Goal: Task Accomplishment & Management: Use online tool/utility

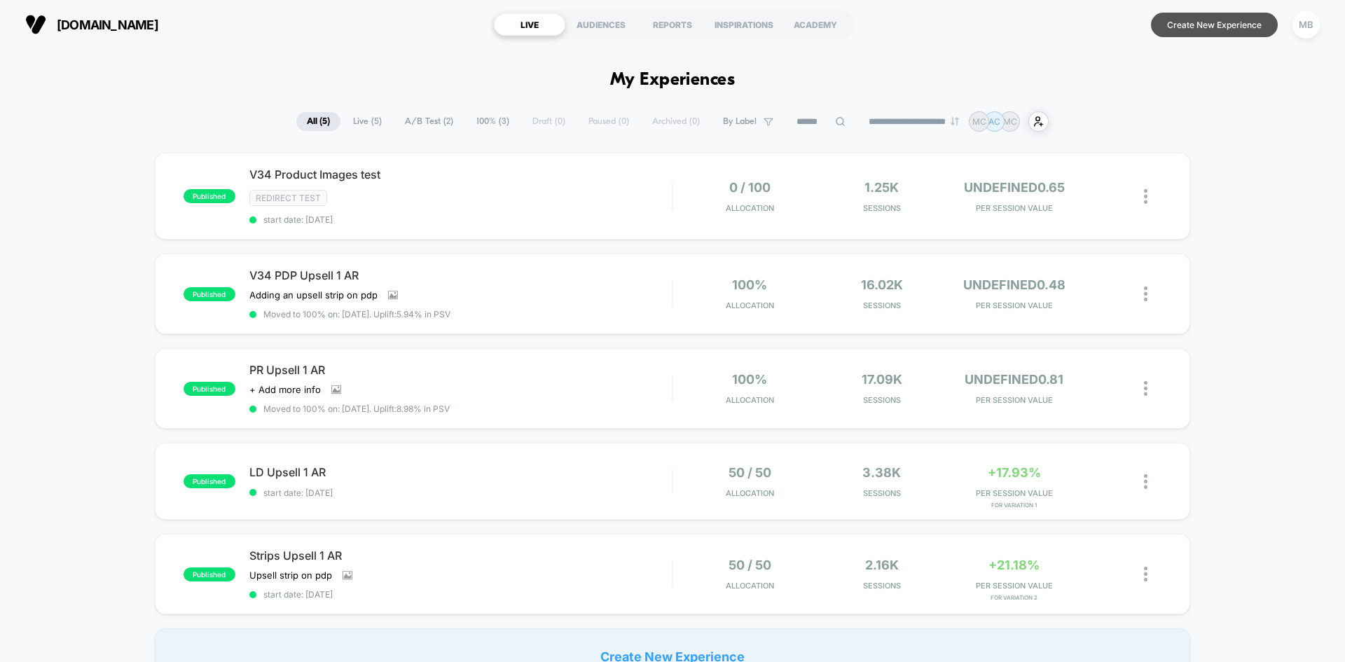
click at [1192, 29] on button "Create New Experience" at bounding box center [1214, 25] width 127 height 25
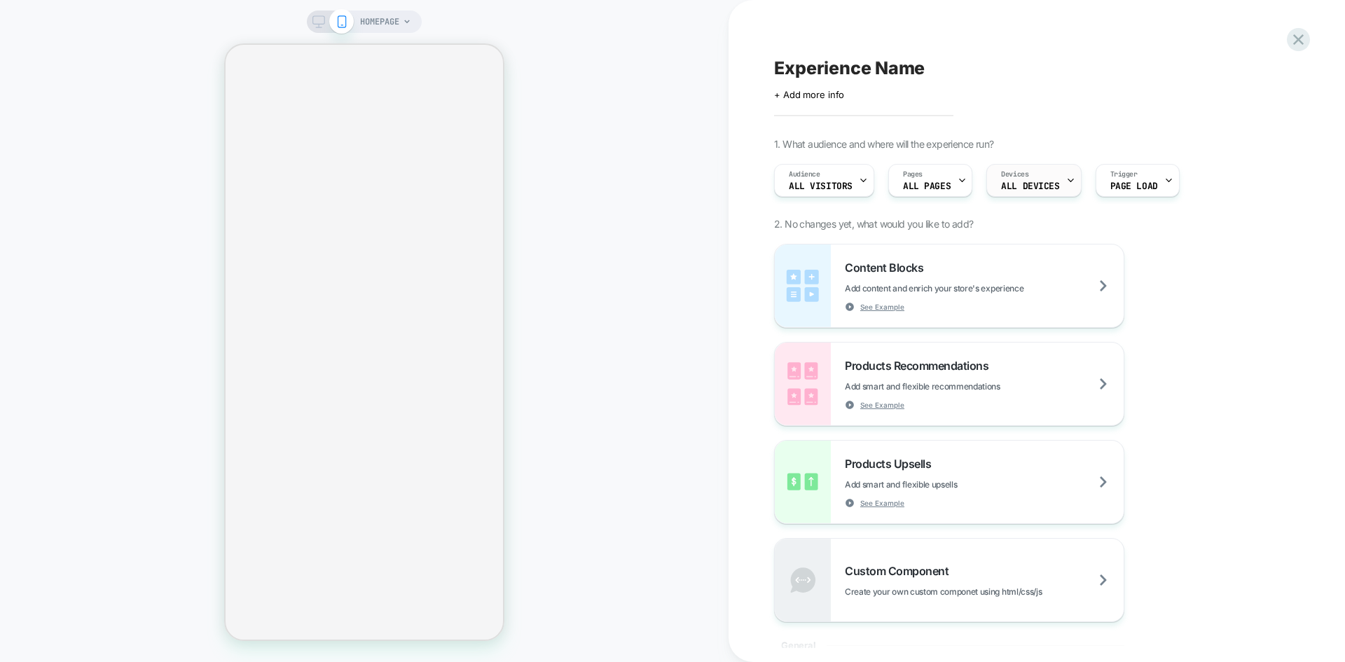
click at [1039, 187] on span "ALL DEVICES" at bounding box center [1030, 186] width 58 height 10
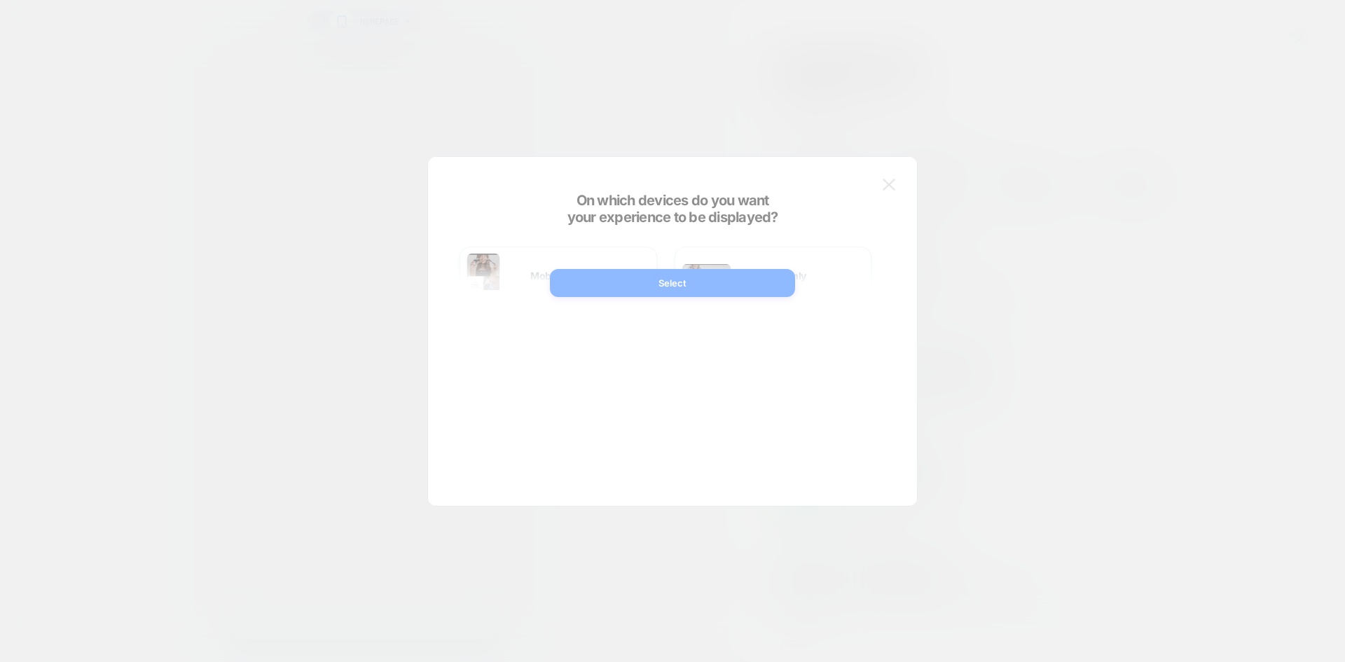
click at [1010, 106] on div at bounding box center [672, 331] width 1345 height 662
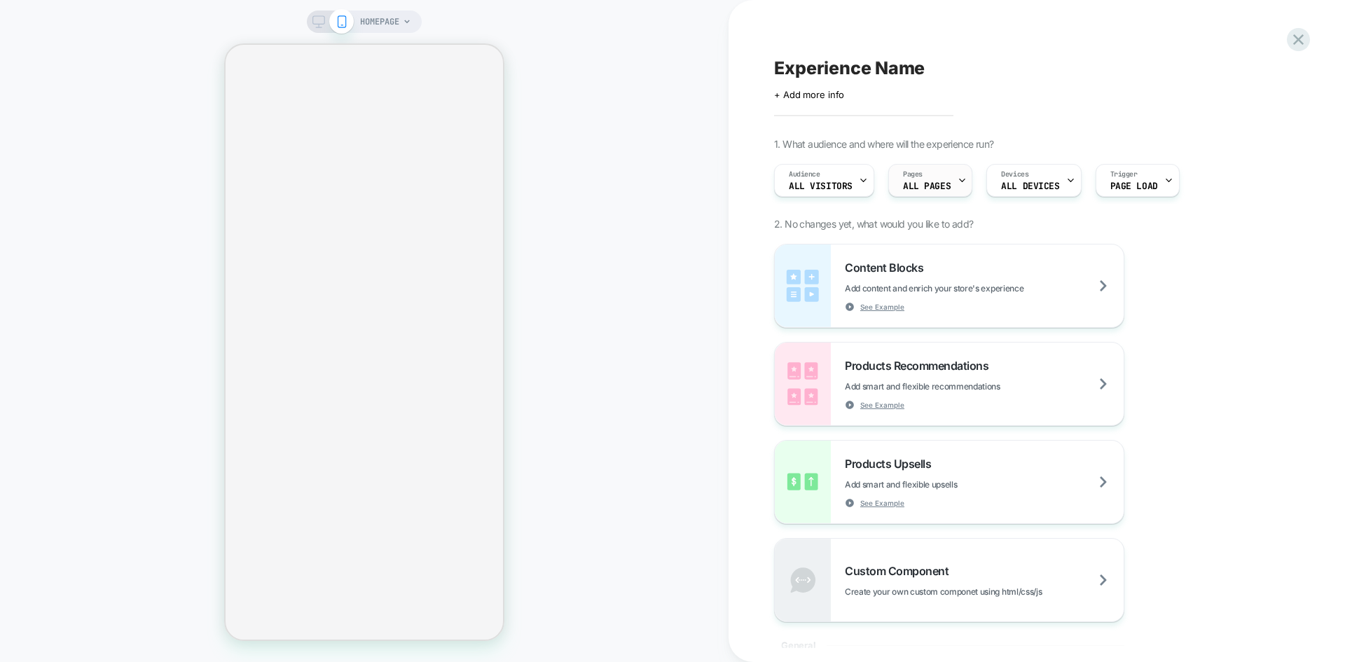
click at [920, 181] on div "Pages ALL PAGES" at bounding box center [927, 181] width 76 height 32
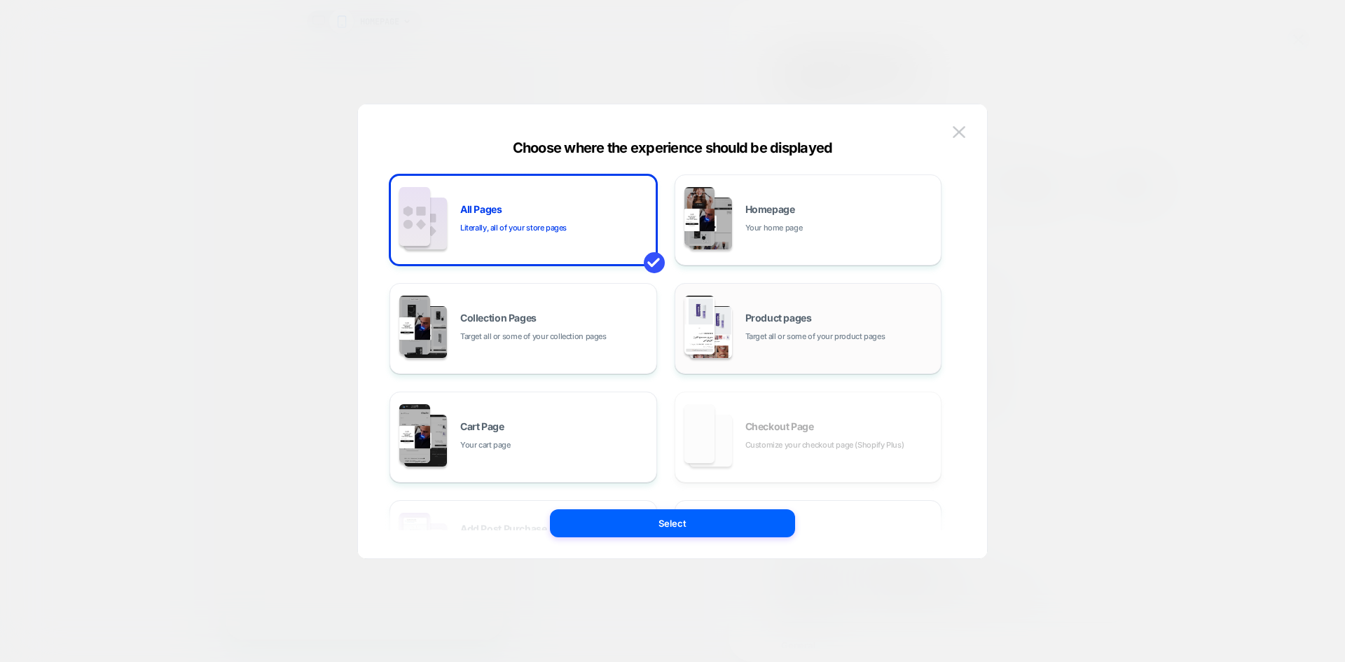
click at [755, 324] on div "Product pages Target all or some of your product pages" at bounding box center [839, 328] width 189 height 30
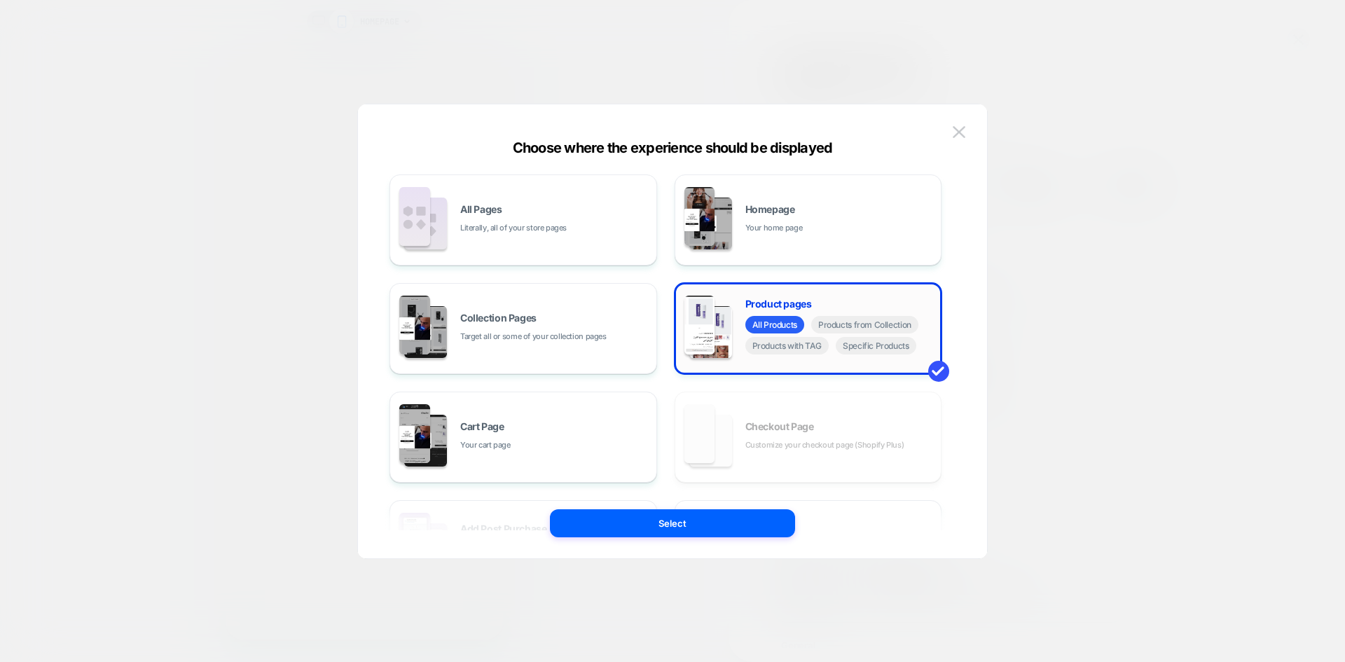
click at [882, 358] on div "Product pages All Products Products from Collection Products with TAG Specific …" at bounding box center [808, 328] width 252 height 77
click at [883, 347] on span "Specific Products" at bounding box center [876, 346] width 81 height 18
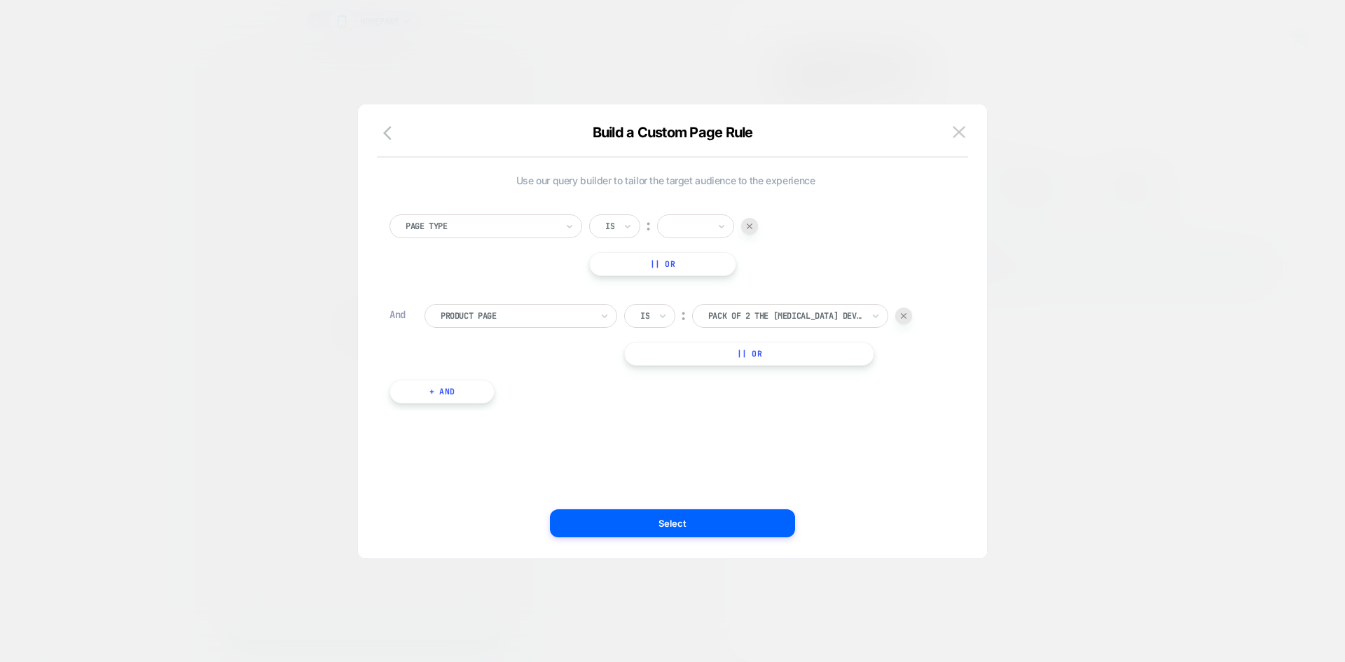
click at [701, 230] on div "HOMEPAGE Experience Name Click to edit experience details + Add more info 1. Wh…" at bounding box center [672, 331] width 1345 height 662
click at [805, 311] on div "HOMEPAGE Experience Name Click to edit experience details + Add more info 1. Wh…" at bounding box center [672, 331] width 1345 height 662
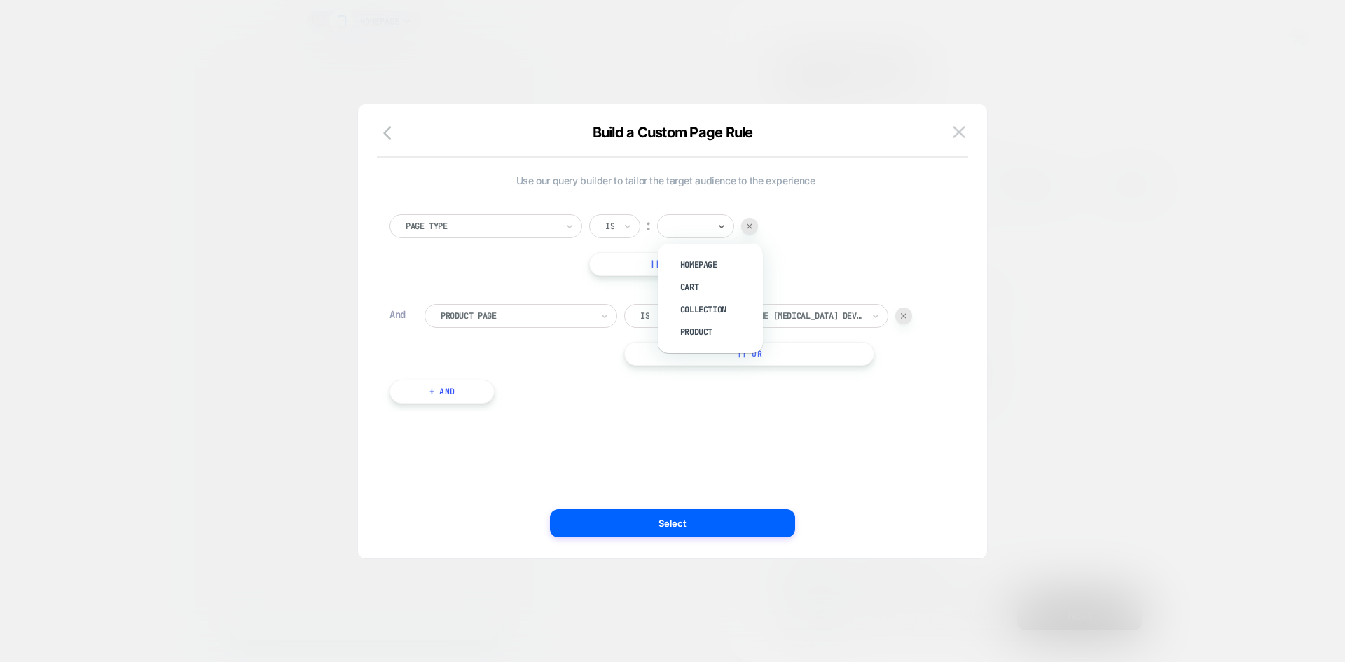
click at [684, 222] on div at bounding box center [690, 226] width 35 height 13
click at [700, 328] on div "Product" at bounding box center [717, 332] width 91 height 22
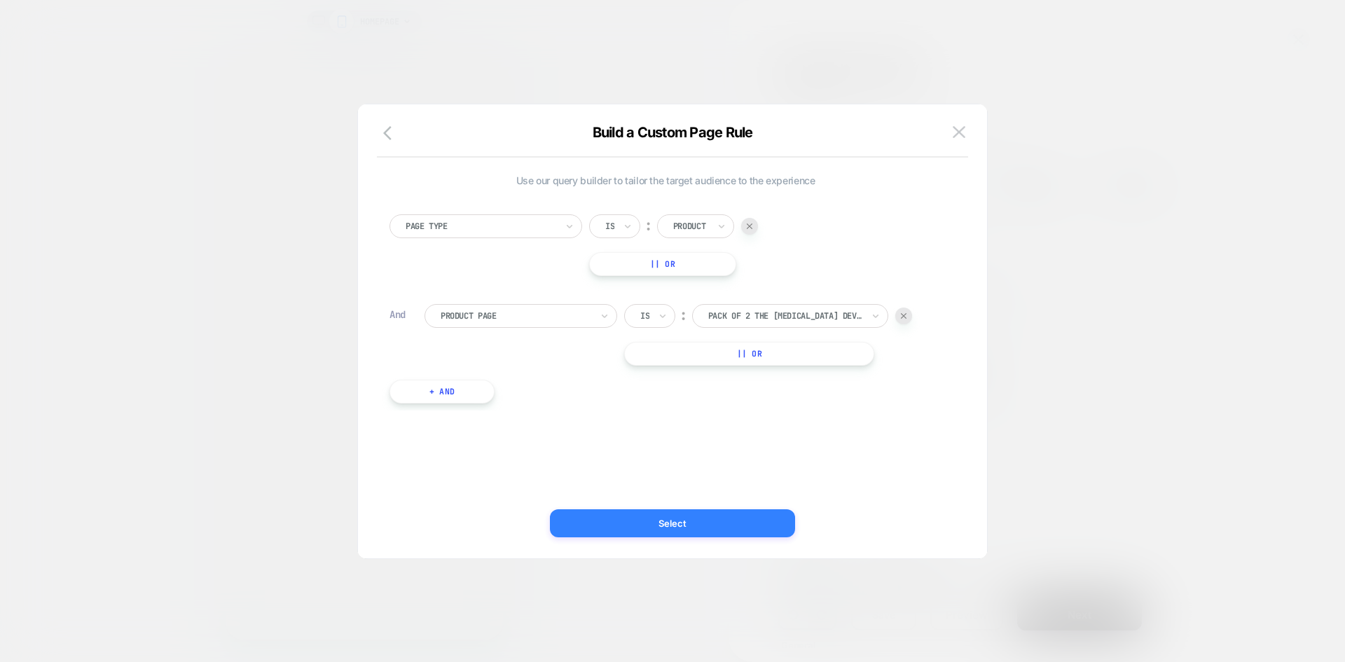
click at [728, 530] on button "Select" at bounding box center [672, 523] width 245 height 28
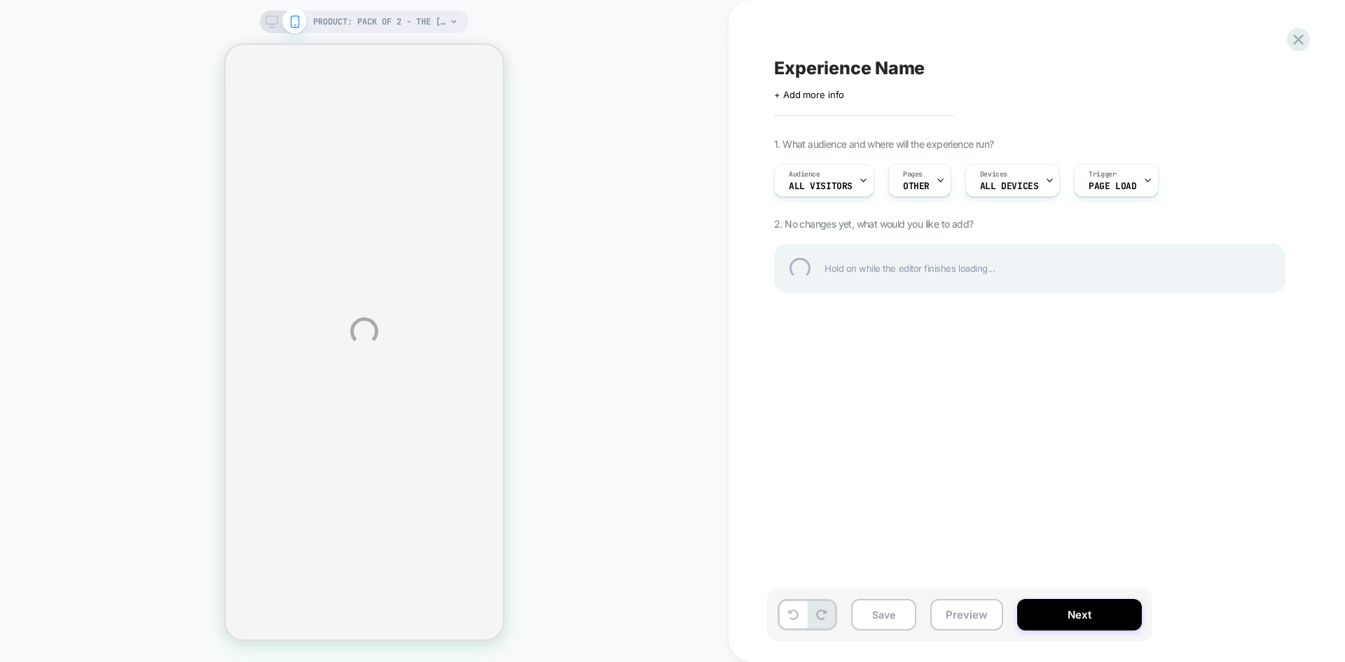
click at [274, 18] on div "PRODUCT: Pack of 2 - The Teeth Whitening Device PRODUCT: Pack of 2 - The Teeth …" at bounding box center [672, 331] width 1345 height 662
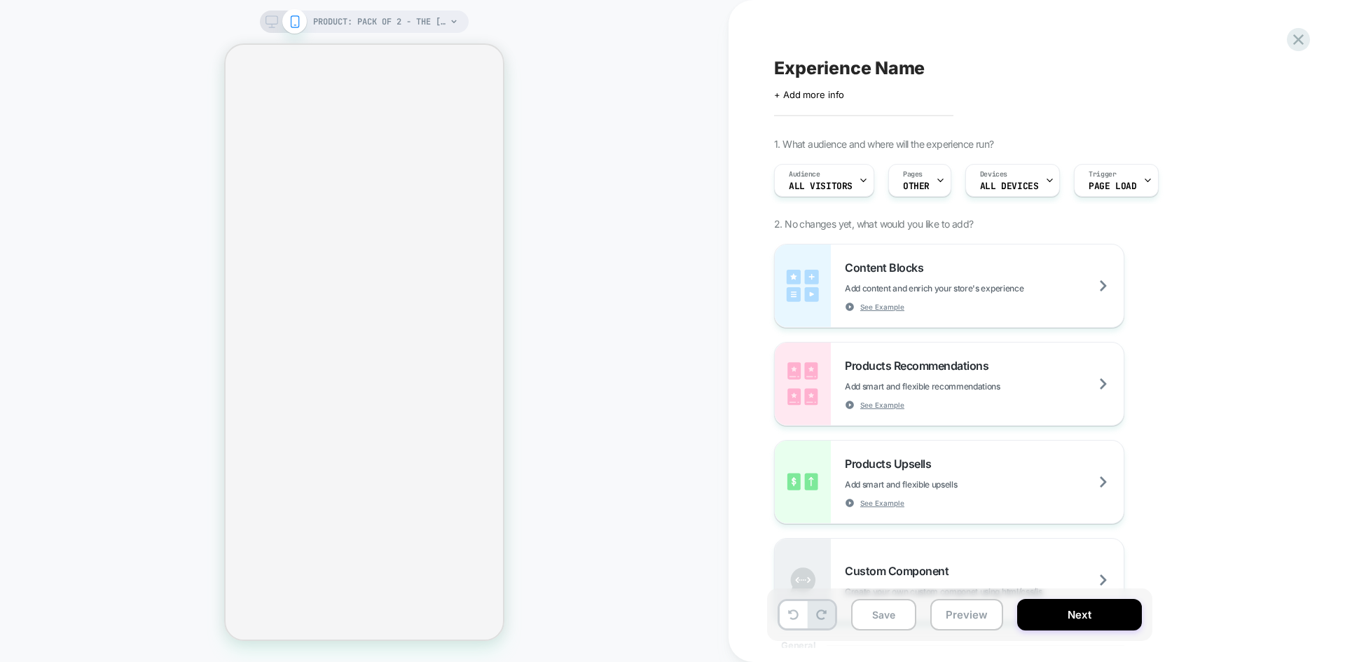
click at [274, 18] on icon at bounding box center [271, 21] width 13 height 13
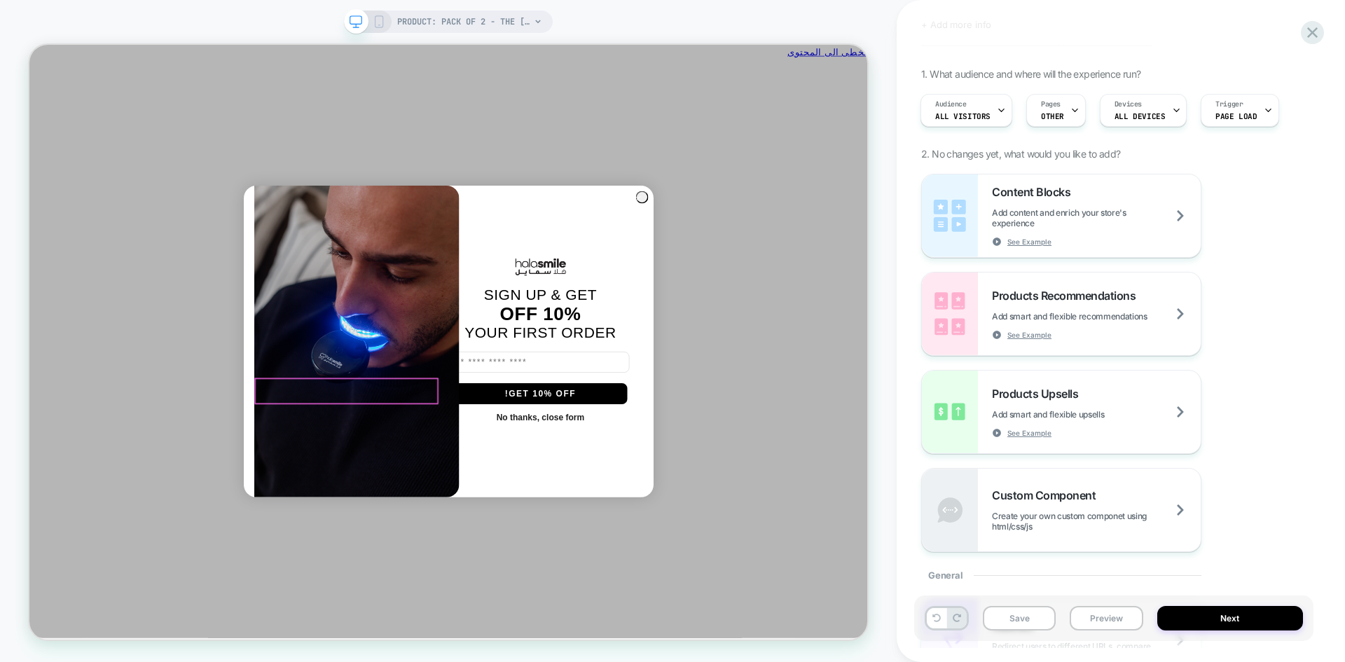
scroll to position [0, -1058]
click at [593, 539] on button "No thanks, close form" at bounding box center [711, 541] width 237 height 35
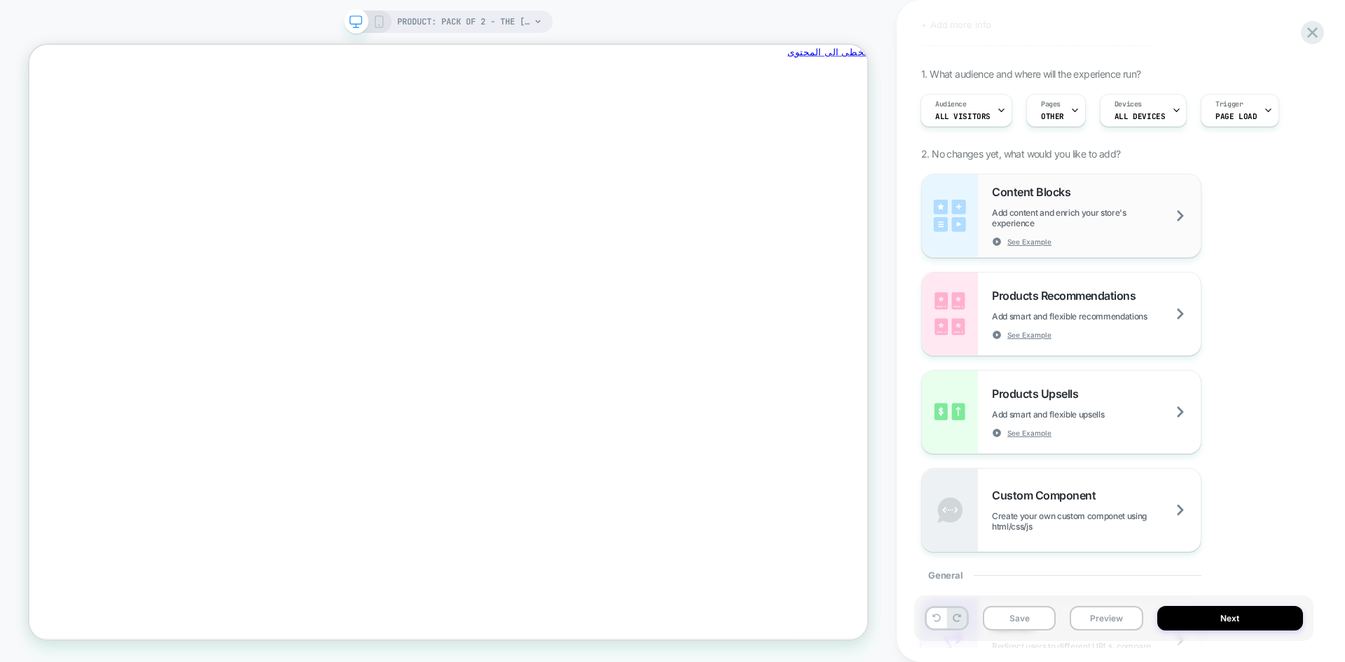
click at [1100, 223] on span "Add content and enrich your store's experience" at bounding box center [1096, 217] width 209 height 21
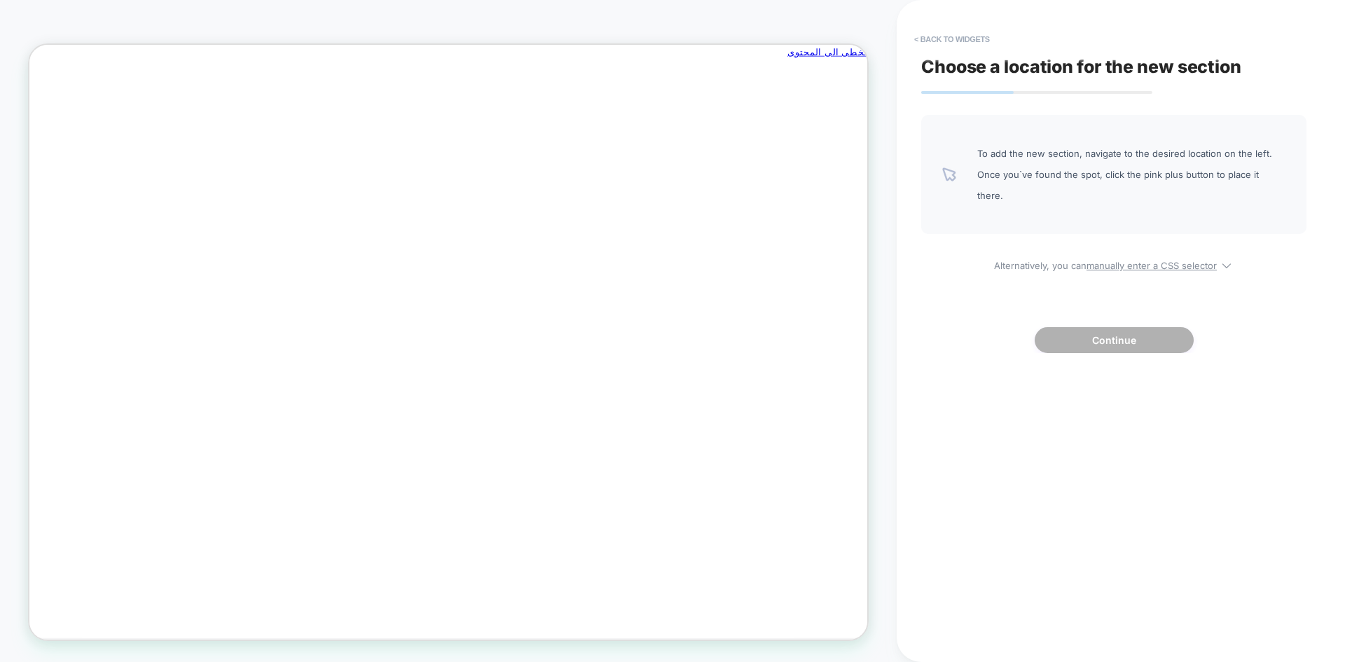
scroll to position [0, 0]
click at [941, 34] on button "< Back to widgets" at bounding box center [952, 39] width 90 height 22
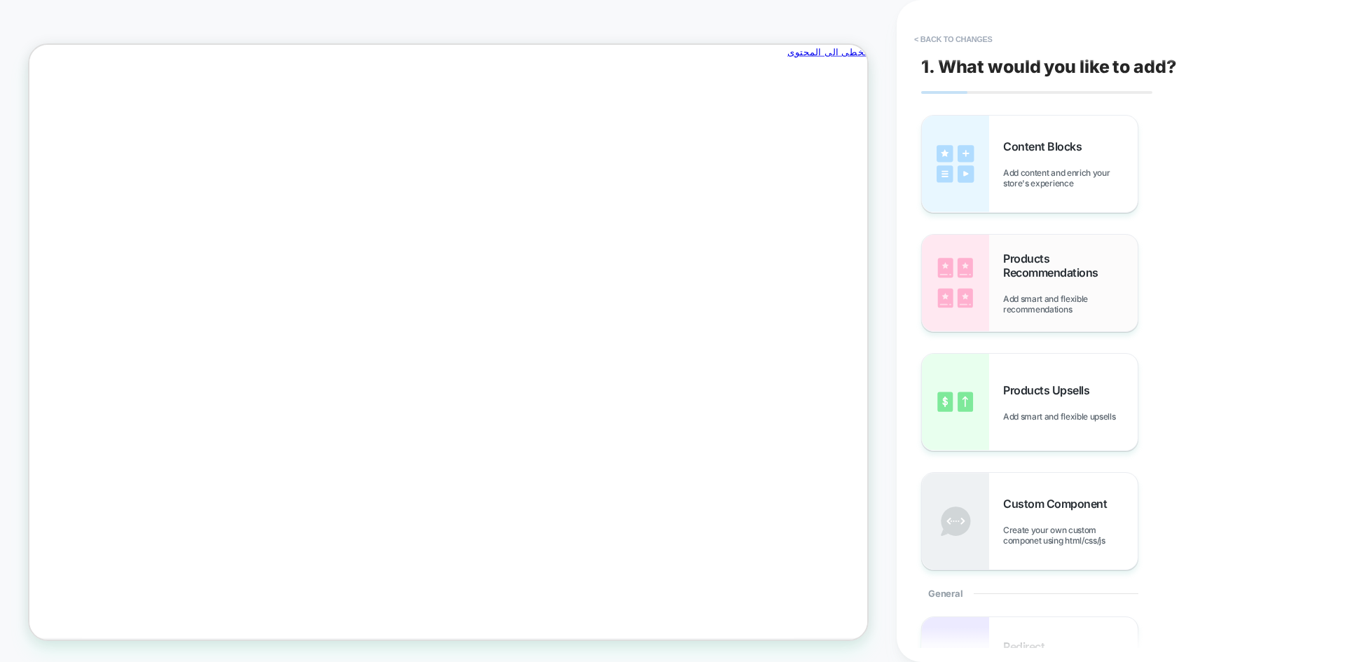
click at [1038, 284] on div "Products Recommendations Add smart and flexible recommendations" at bounding box center [1070, 282] width 134 height 63
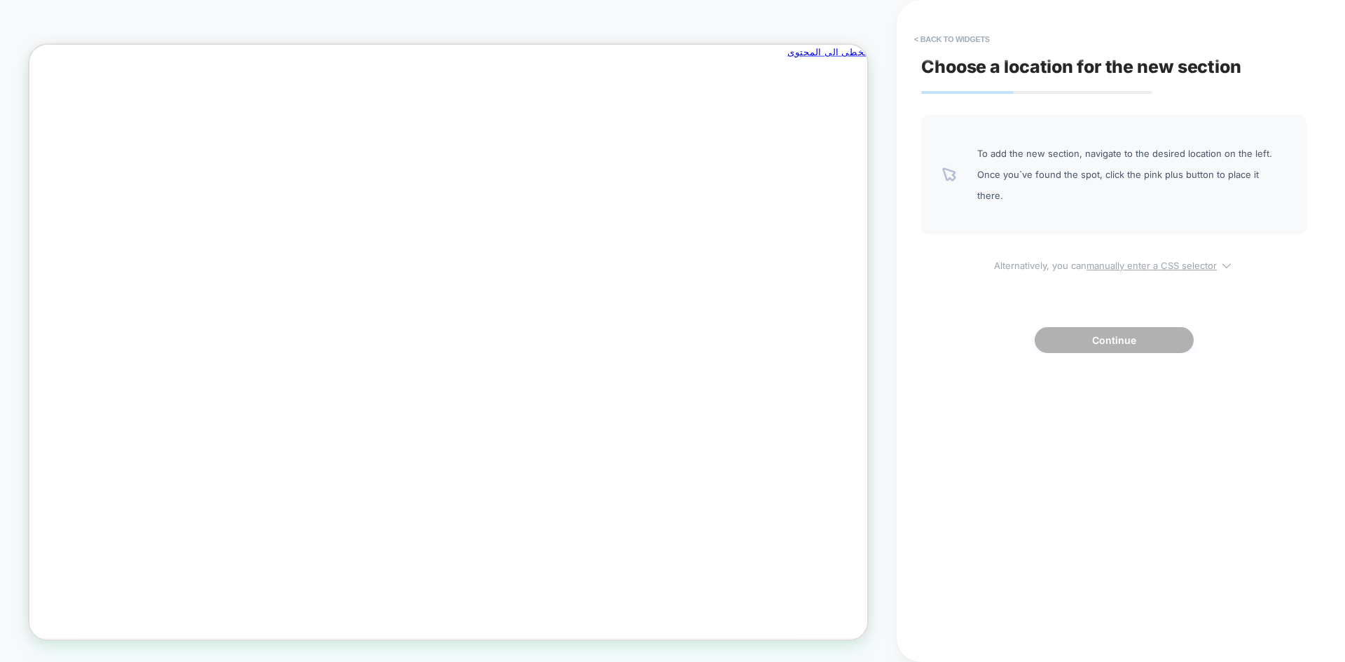
click at [1105, 260] on u "manually enter a CSS selector" at bounding box center [1151, 265] width 130 height 11
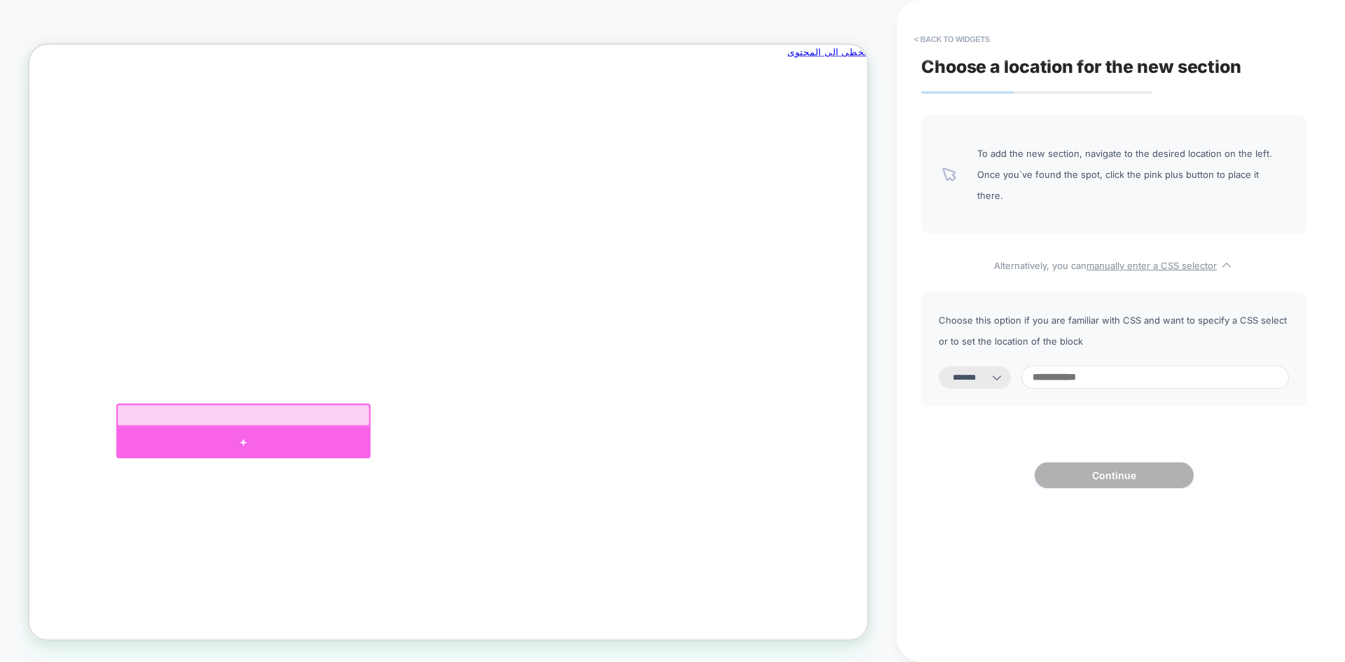
click at [314, 569] on div at bounding box center [314, 575] width 339 height 42
select select "*********"
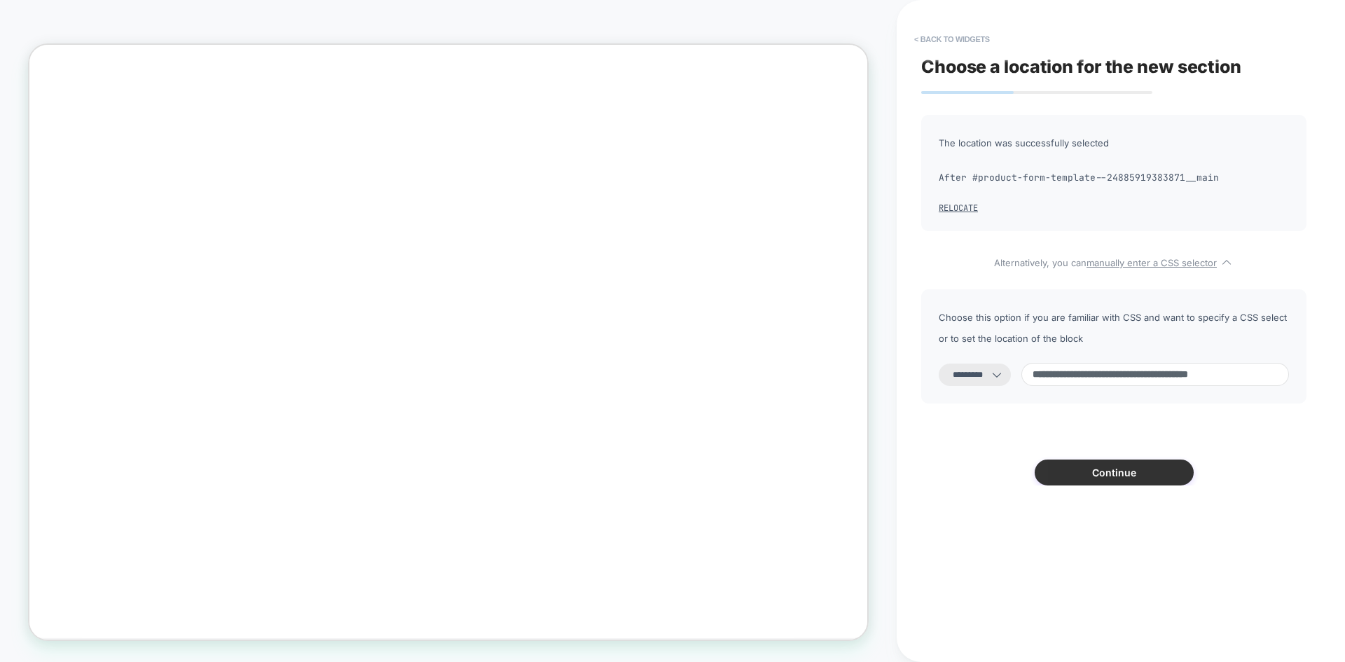
scroll to position [0, -1058]
click at [1060, 473] on button "Continue" at bounding box center [1113, 472] width 159 height 26
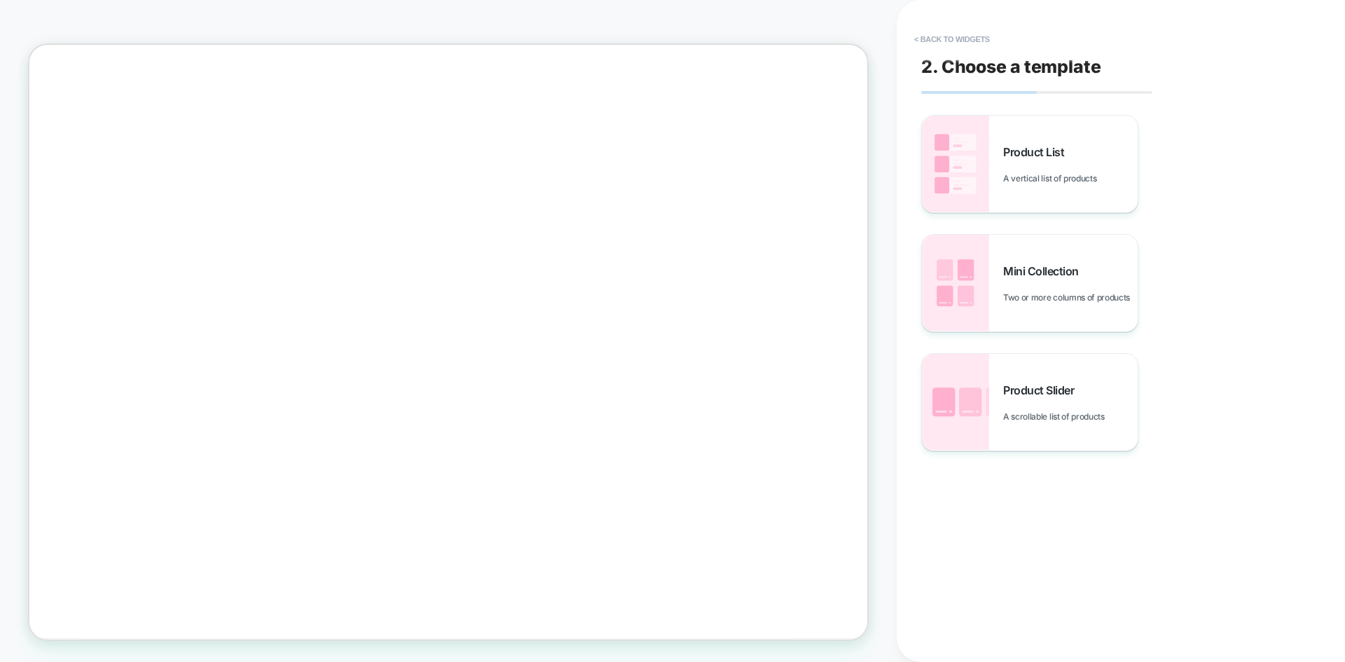
scroll to position [99, 0]
click at [1044, 148] on span "Product List" at bounding box center [1037, 152] width 68 height 14
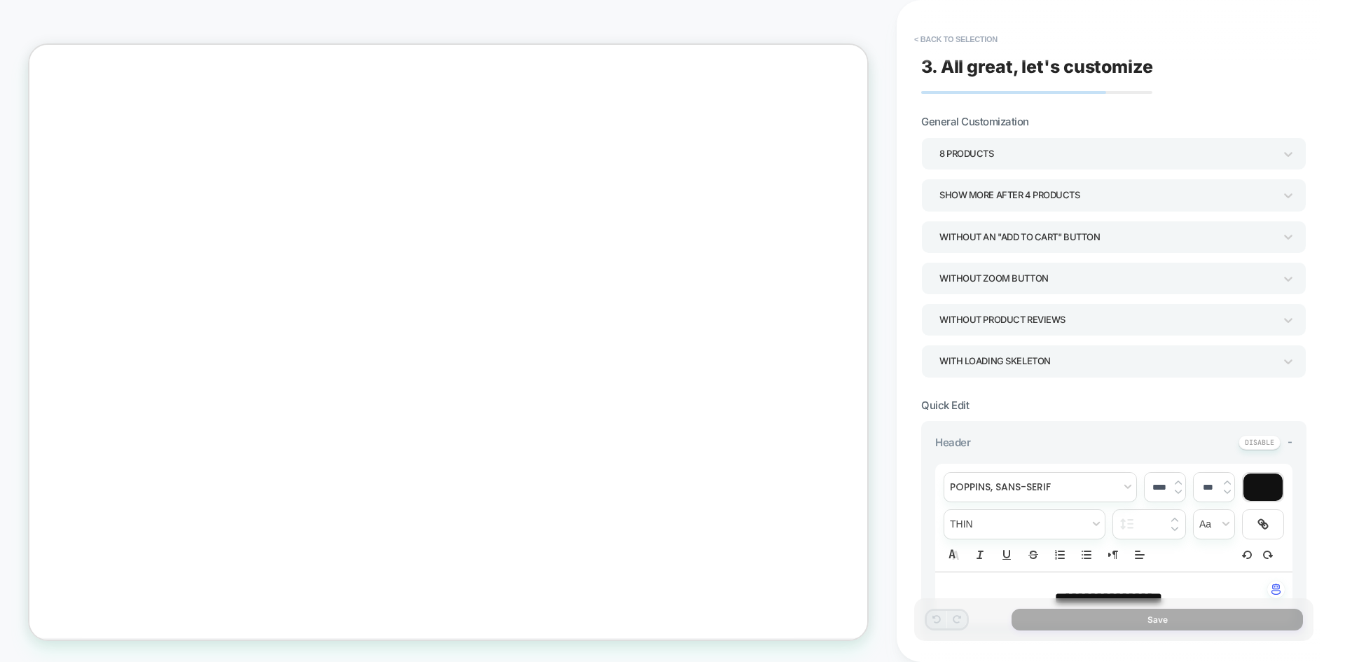
scroll to position [0, 0]
click at [979, 150] on div "8 Products" at bounding box center [1106, 153] width 335 height 19
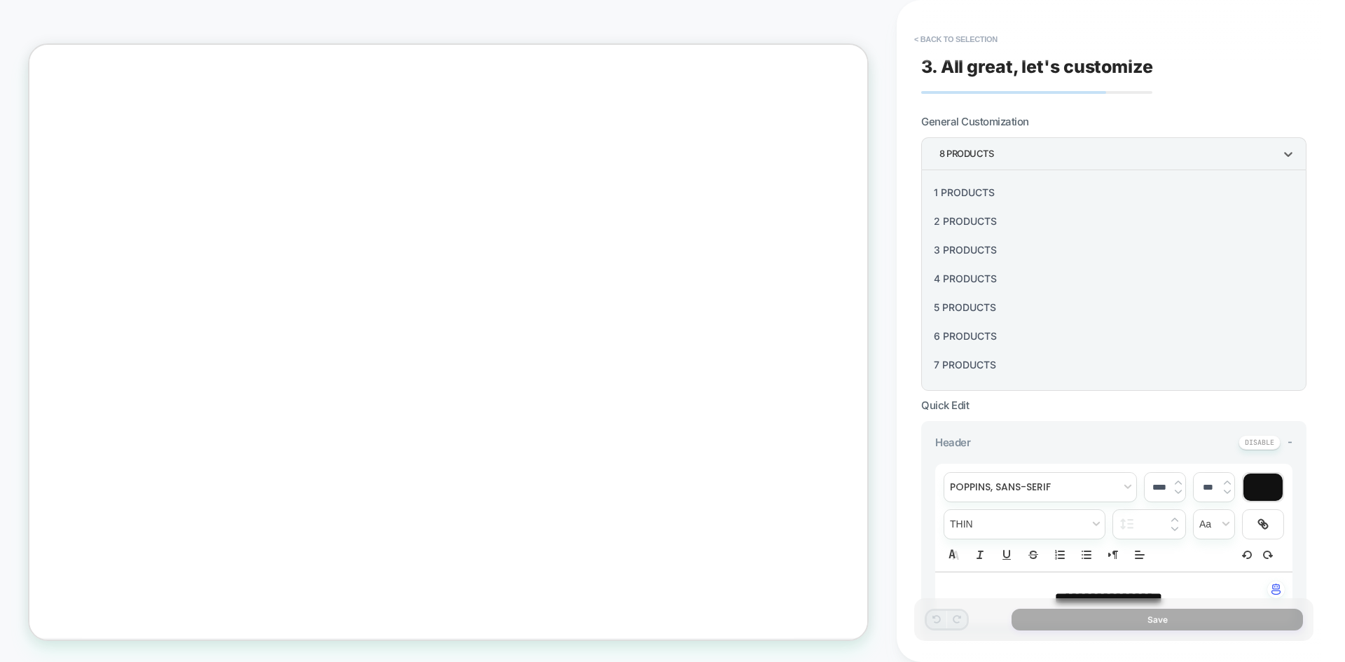
click at [971, 191] on div "1 Products" at bounding box center [1114, 192] width 374 height 29
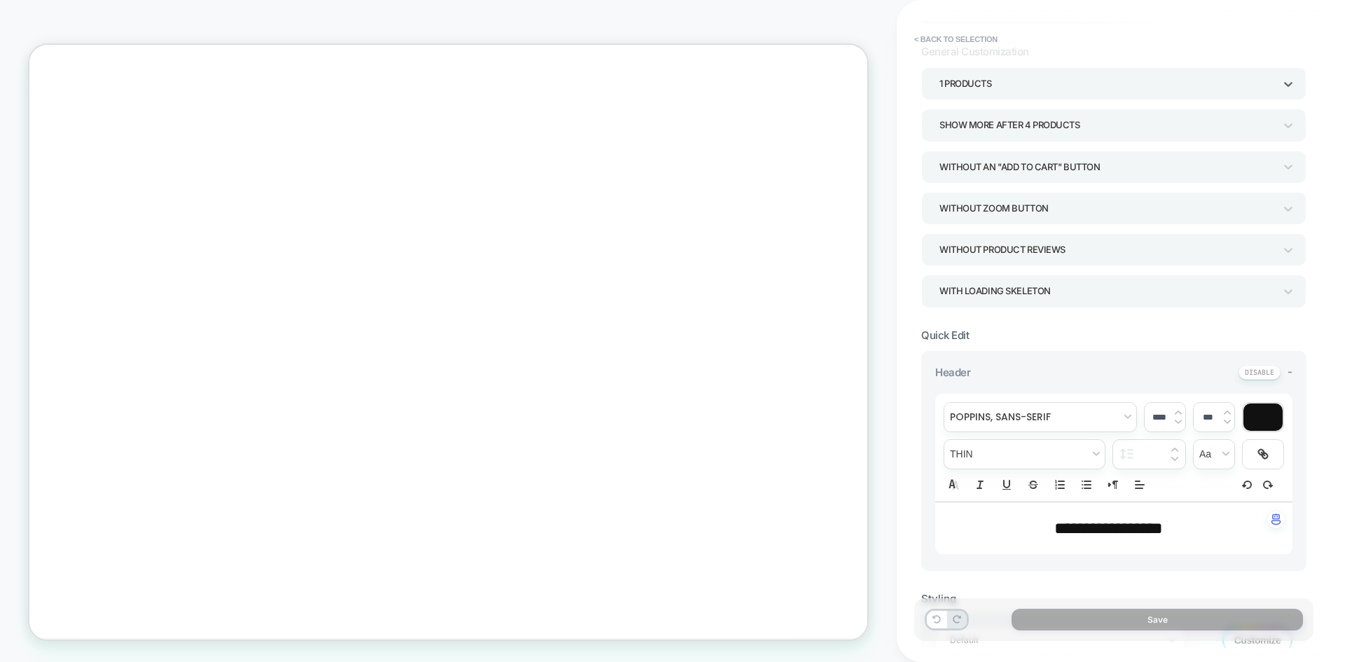
click at [1017, 169] on div "Without an "add to cart" button" at bounding box center [1106, 167] width 335 height 19
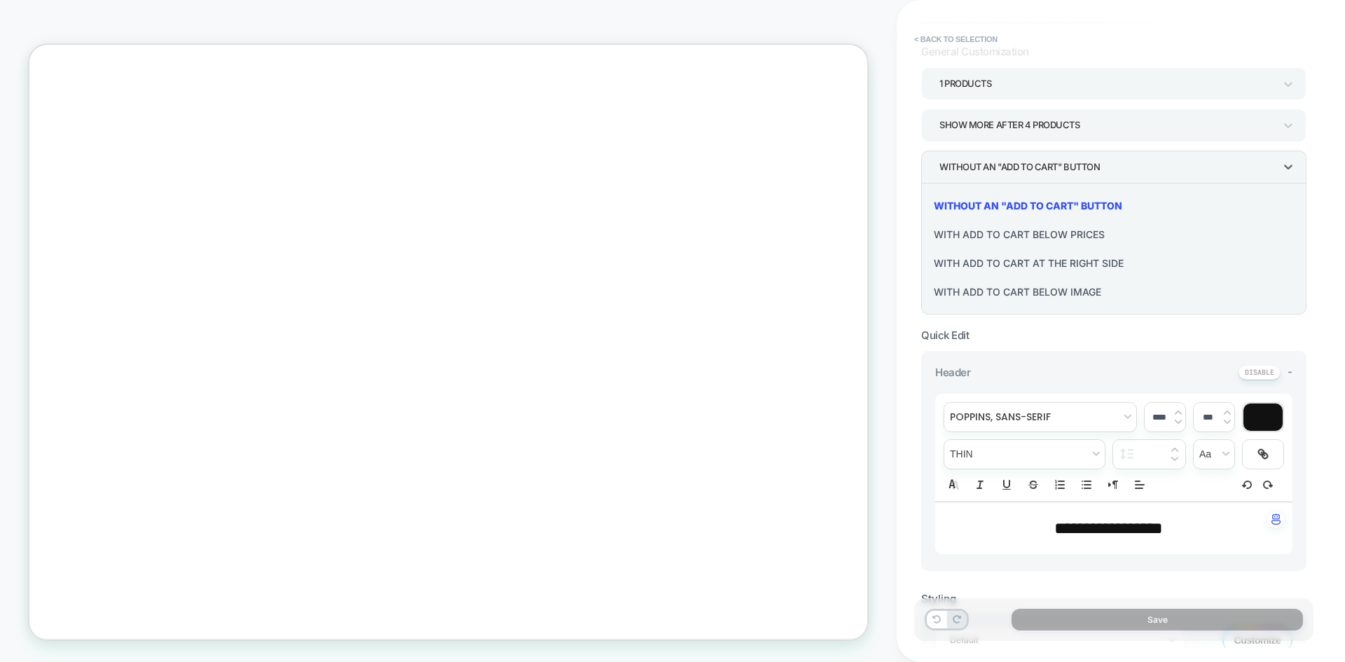
scroll to position [0, -1058]
click at [1027, 237] on div "With add to cart below prices" at bounding box center [1114, 234] width 374 height 29
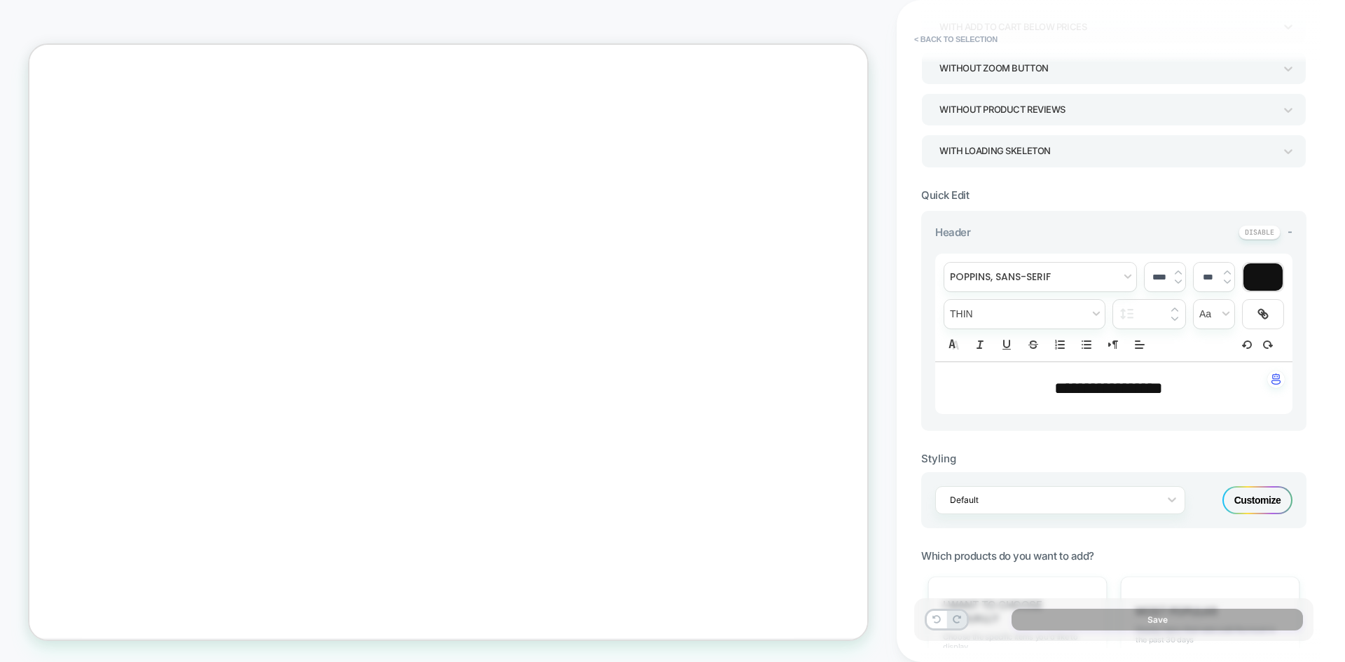
scroll to position [0, 0]
click at [1108, 380] on span "**********" at bounding box center [1108, 388] width 109 height 17
type input "****"
drag, startPoint x: 1177, startPoint y: 392, endPoint x: 1004, endPoint y: 382, distance: 172.6
click at [1004, 382] on p "**********" at bounding box center [1108, 388] width 319 height 24
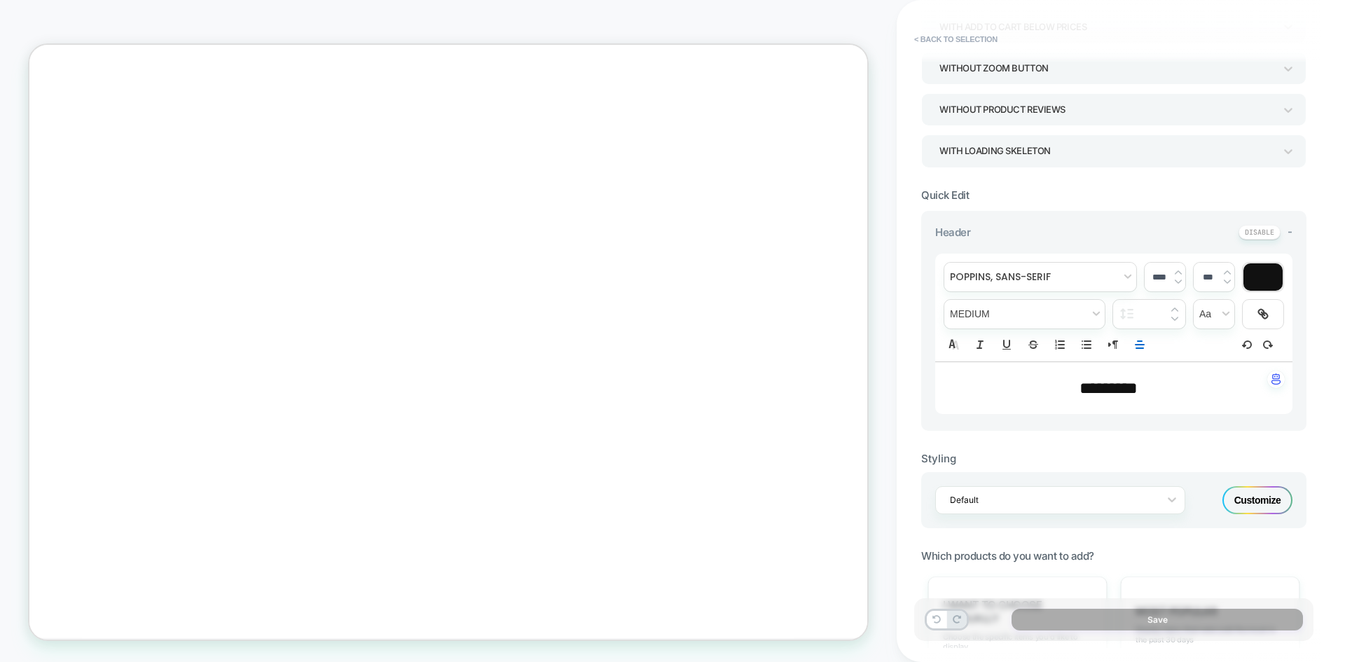
click at [1331, 382] on div "**********" at bounding box center [1121, 331] width 448 height 662
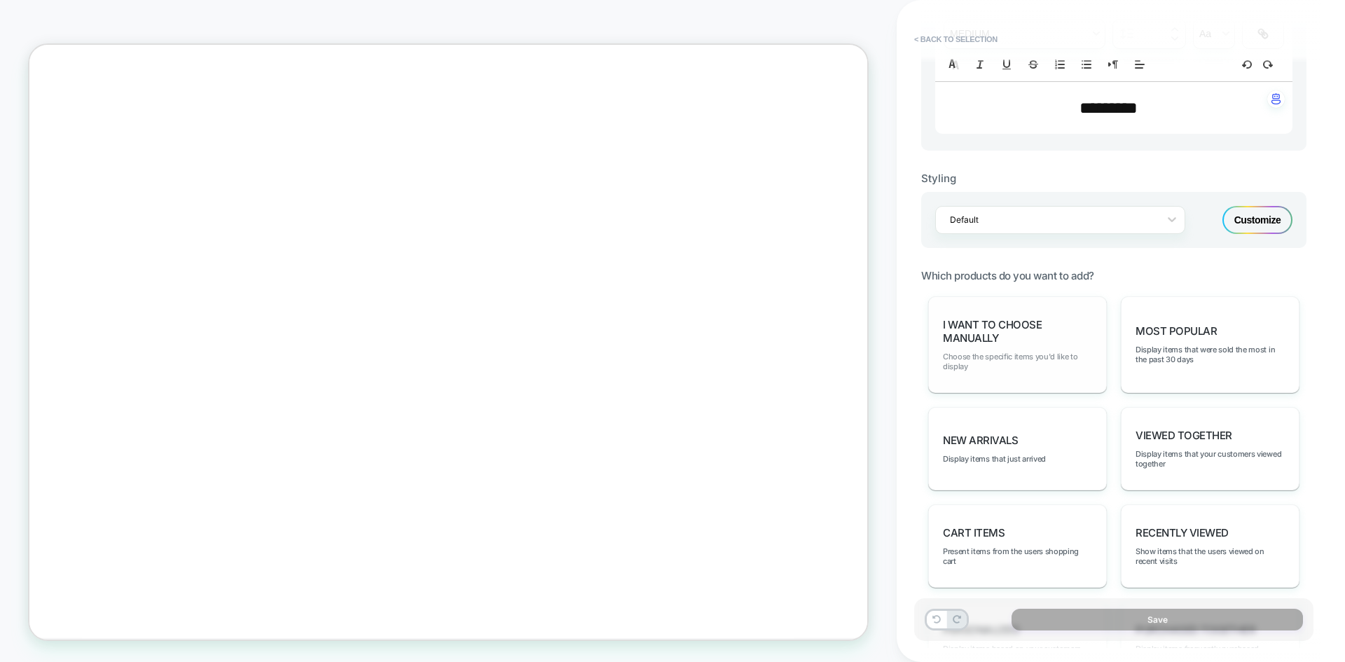
click at [1048, 358] on span "Choose the specific items you'd like to display" at bounding box center [1017, 362] width 149 height 20
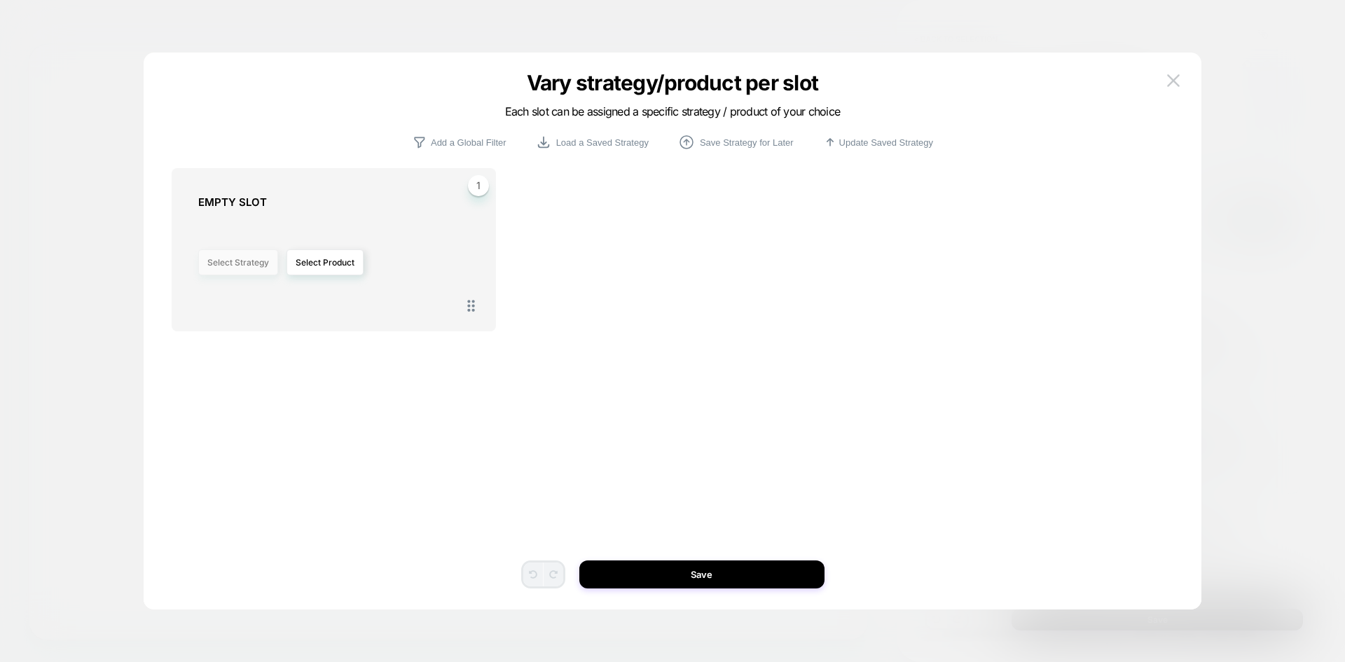
click at [219, 265] on button "Select Strategy" at bounding box center [238, 262] width 80 height 26
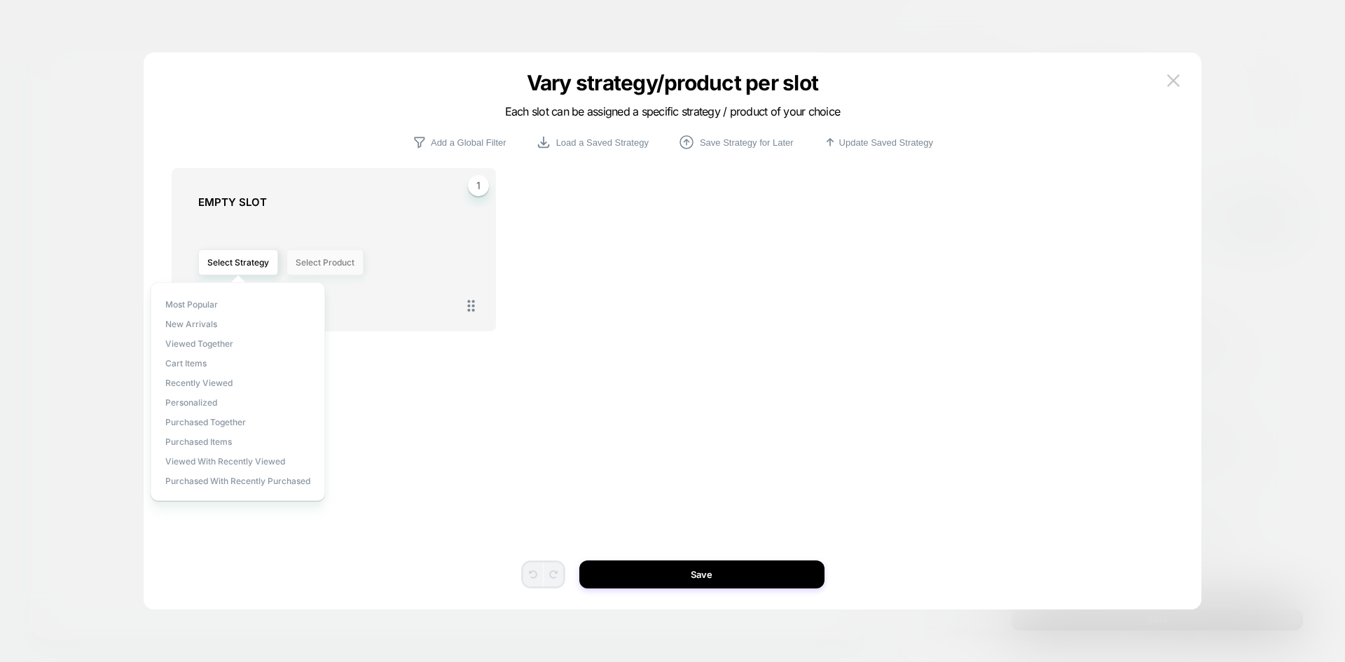
click at [326, 274] on button "Select Product" at bounding box center [324, 262] width 77 height 26
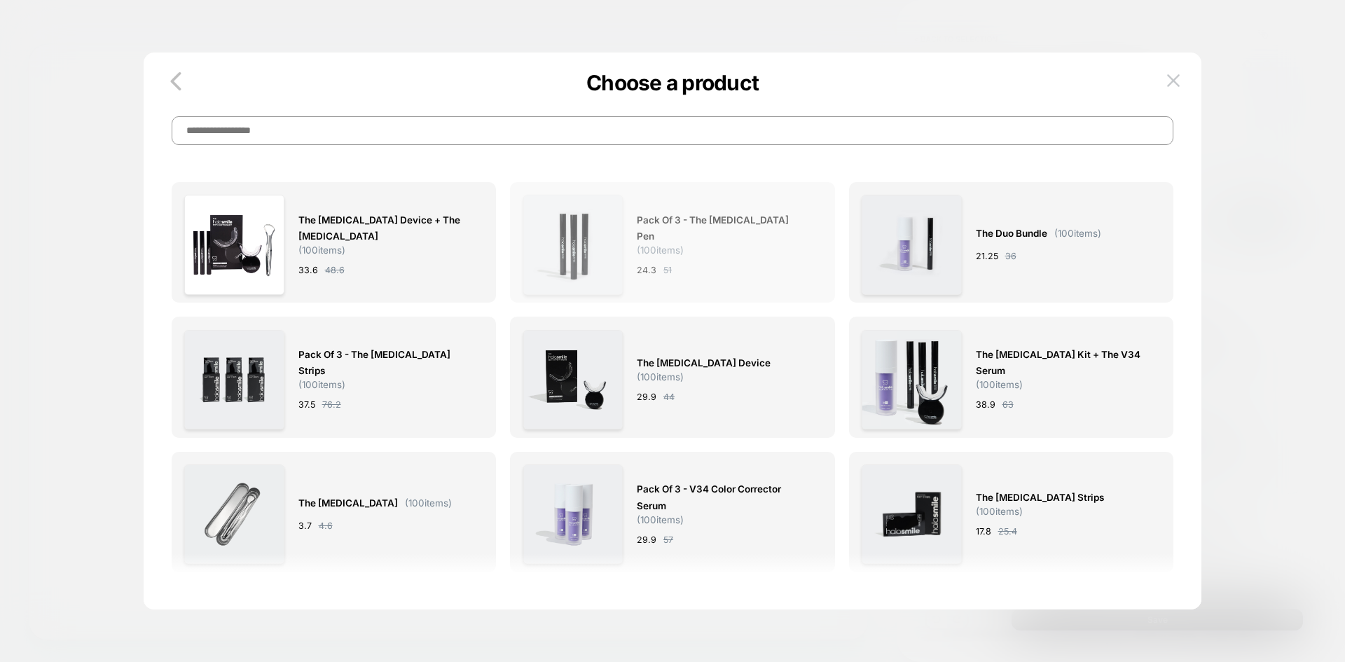
click at [742, 281] on div "Pack of 3 - The Teeth Whitening Pen ( 100 items) 24.3 51" at bounding box center [722, 244] width 171 height 99
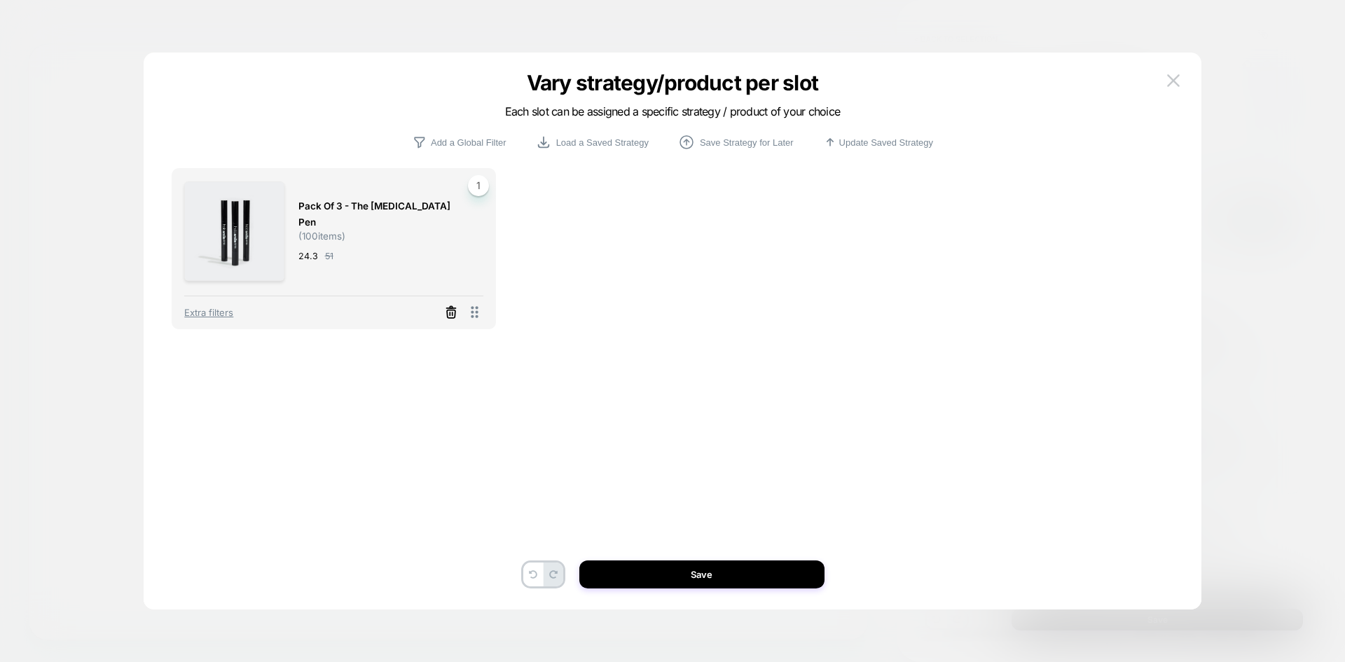
click at [446, 312] on icon at bounding box center [451, 312] width 14 height 14
click at [296, 260] on button "Select Product" at bounding box center [324, 262] width 77 height 26
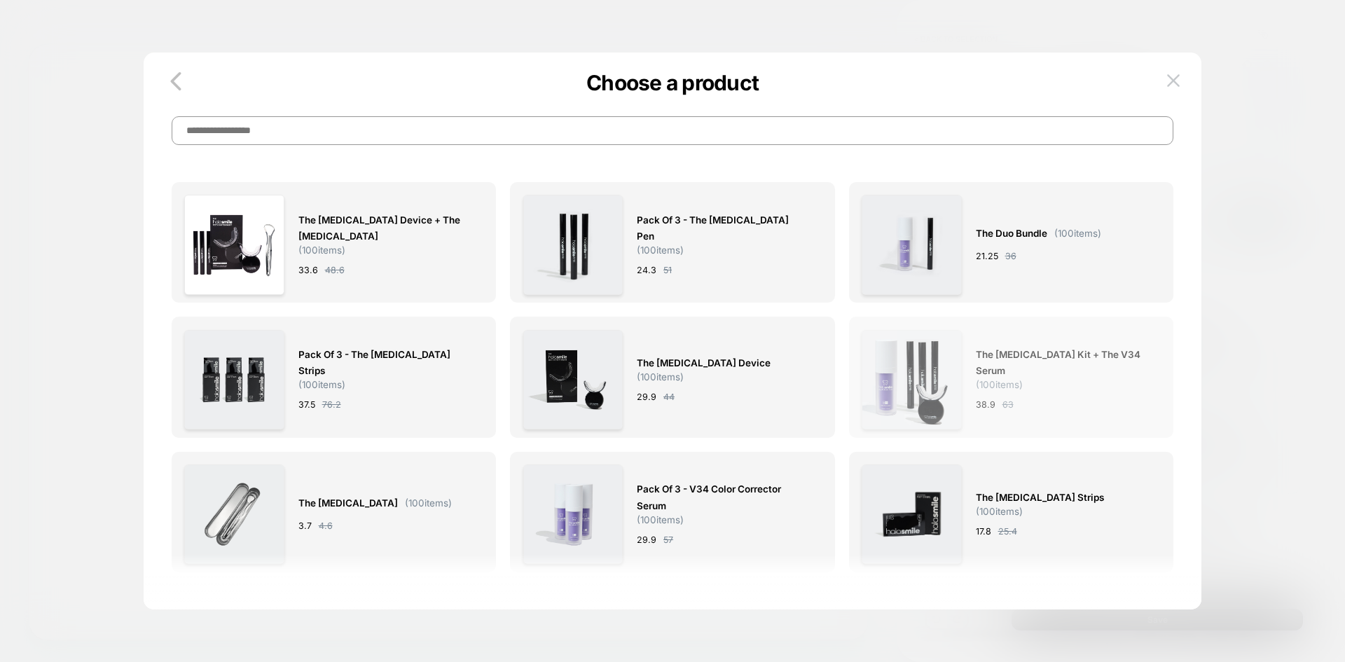
scroll to position [0, -1058]
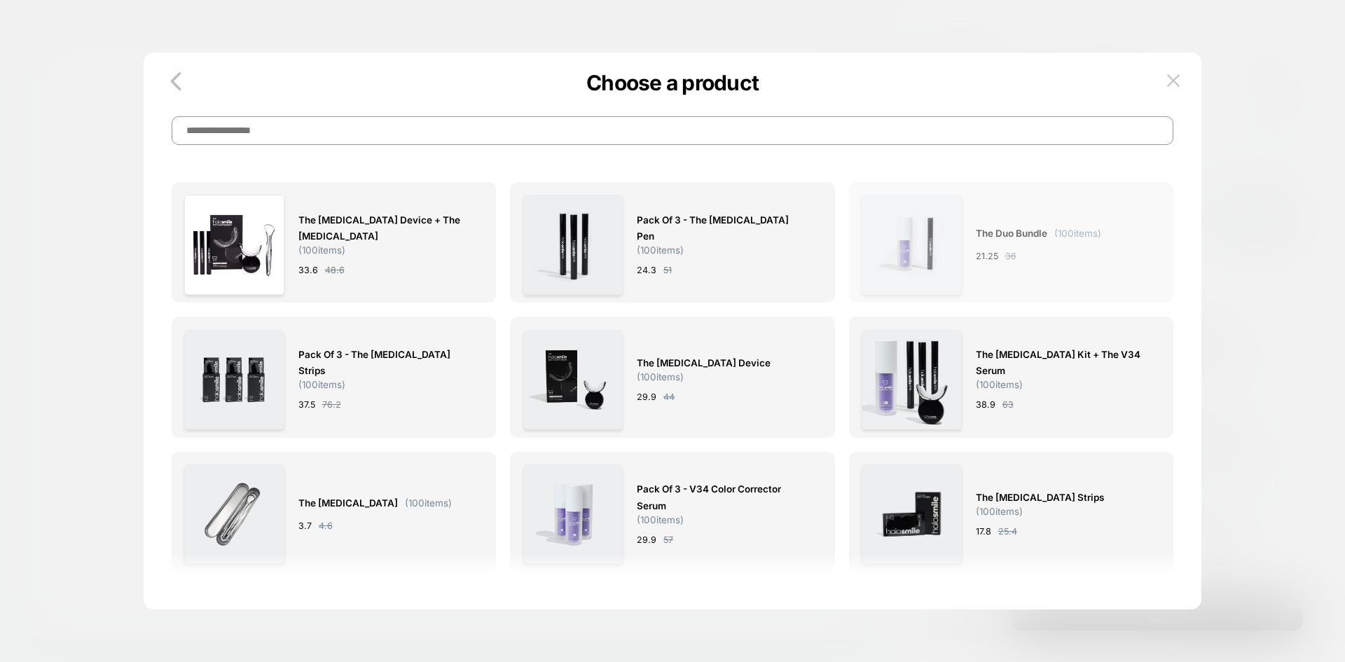
click at [1048, 277] on div "The Duo Bundle ( 100 items) 21.25 36" at bounding box center [1038, 244] width 125 height 99
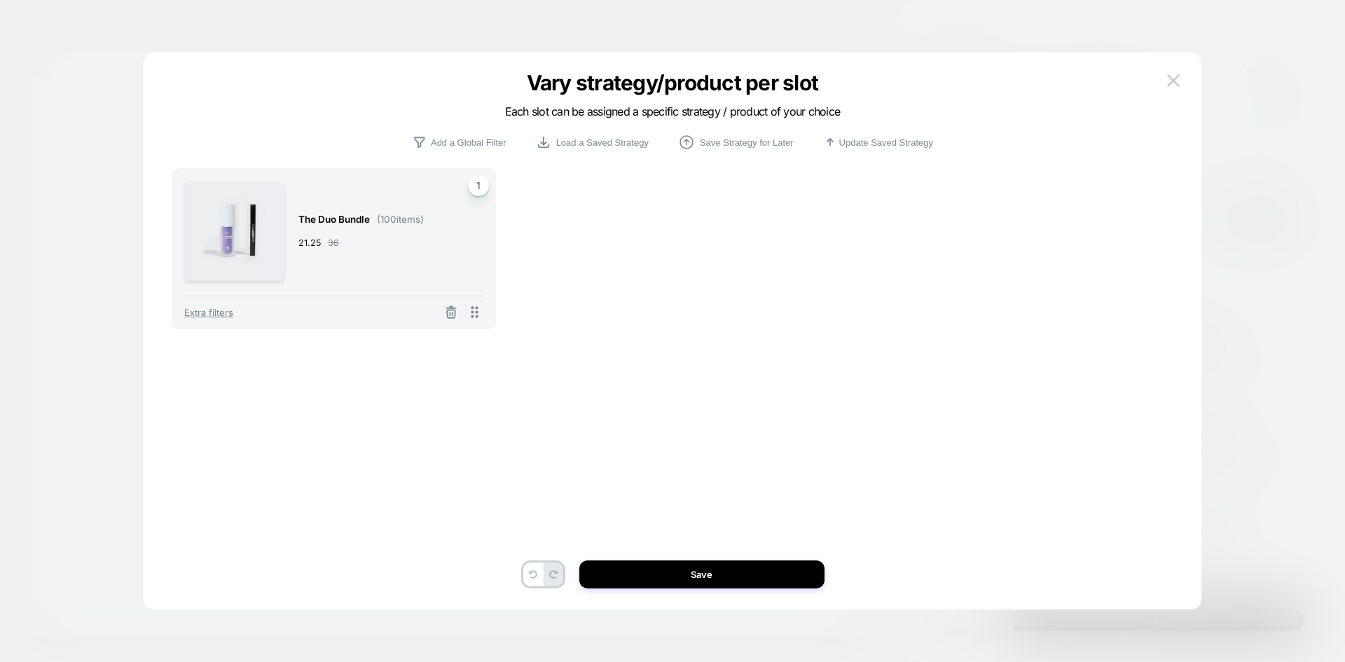
scroll to position [0, 0]
click at [665, 574] on button "Save" at bounding box center [701, 574] width 245 height 28
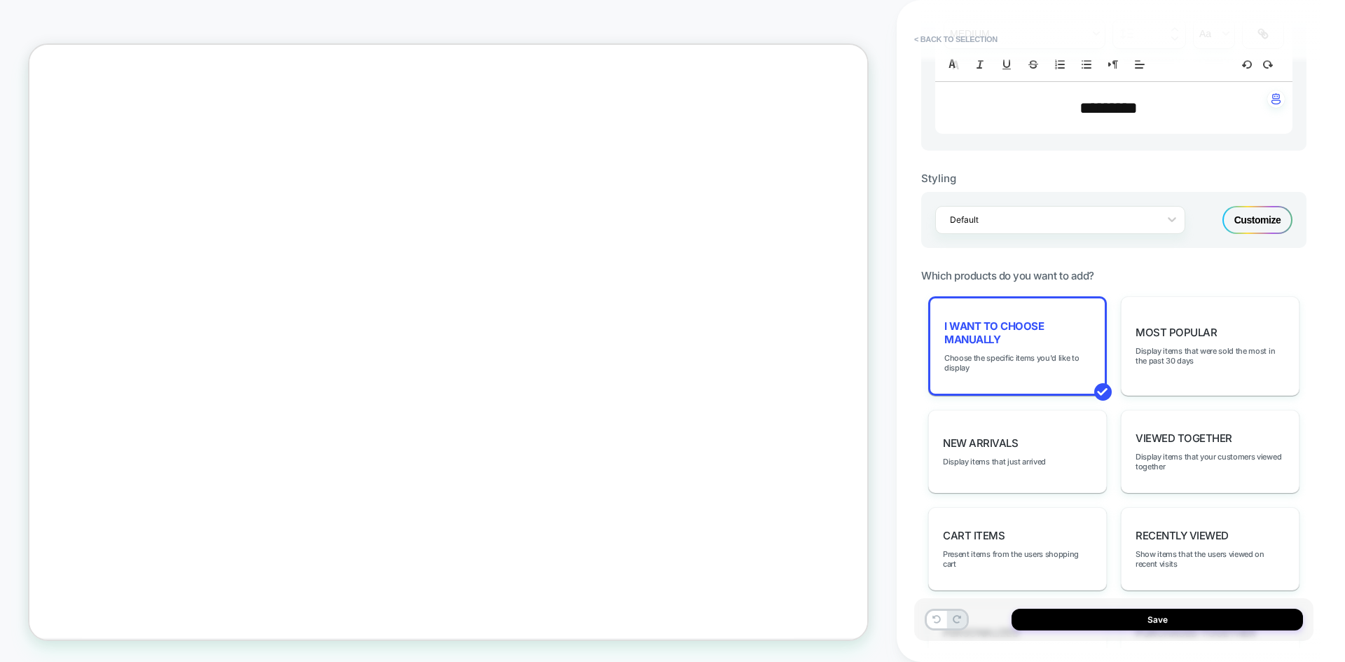
scroll to position [0, -1058]
click at [1128, 621] on button "Save" at bounding box center [1156, 620] width 291 height 22
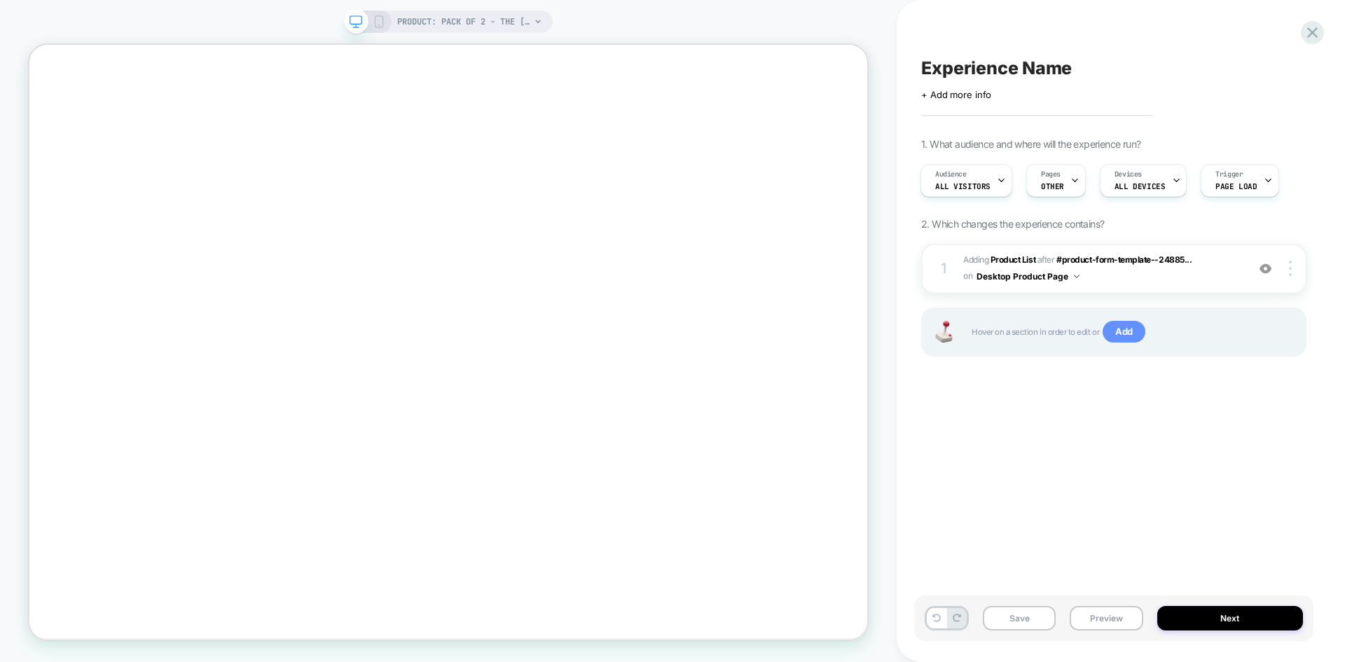
click at [1120, 335] on span "Add" at bounding box center [1123, 332] width 43 height 22
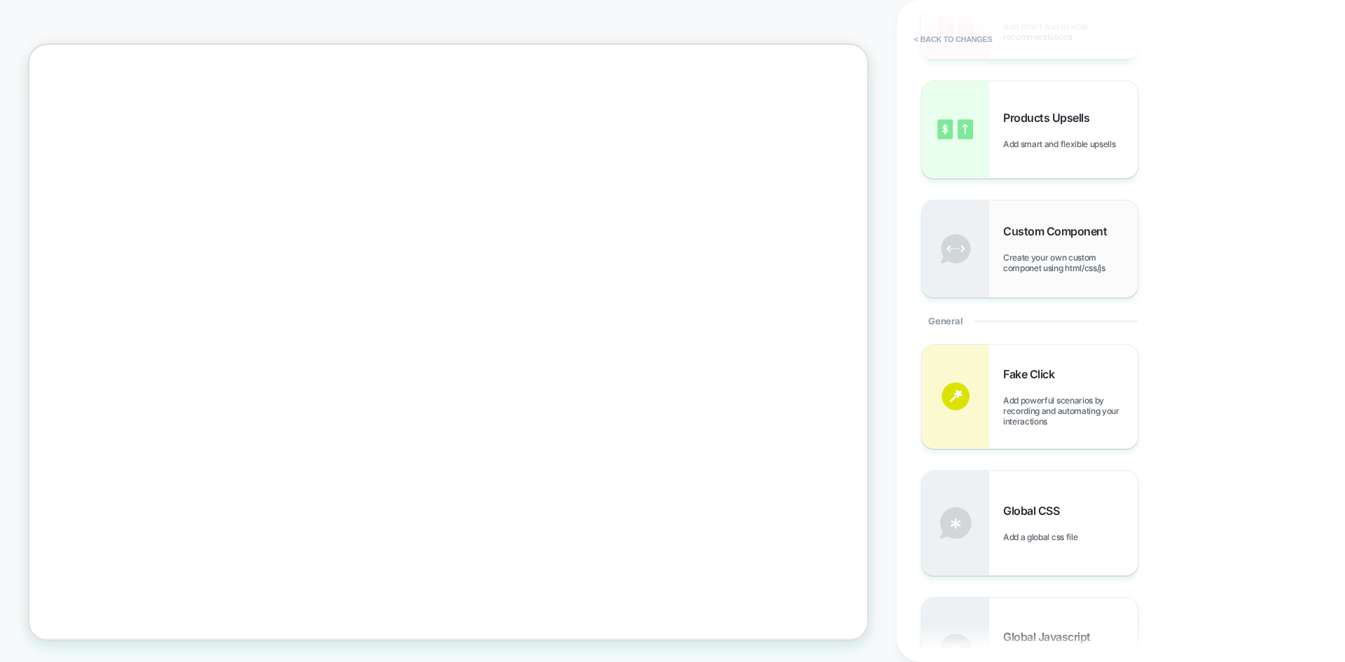
scroll to position [280, 0]
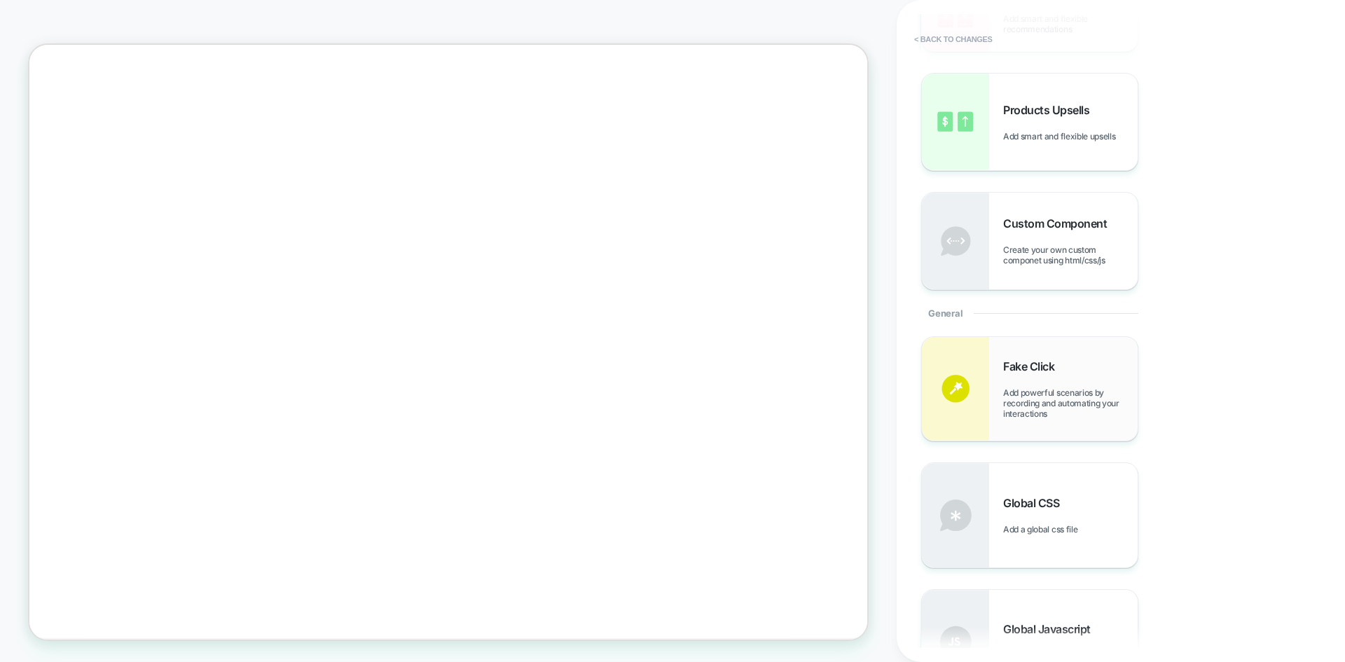
click at [999, 385] on div "Fake Click Add powerful scenarios by recording and automating your interactions" at bounding box center [1030, 389] width 216 height 104
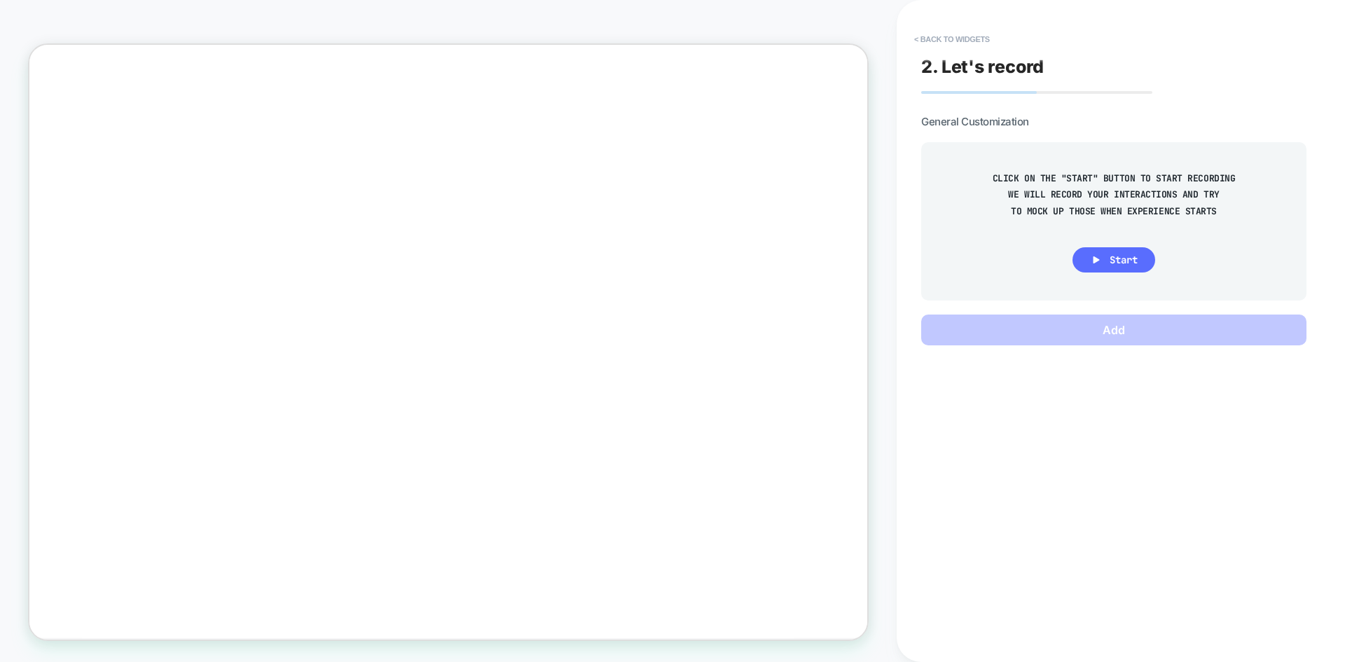
scroll to position [0, 0]
click at [1088, 262] on button "Start" at bounding box center [1113, 259] width 83 height 25
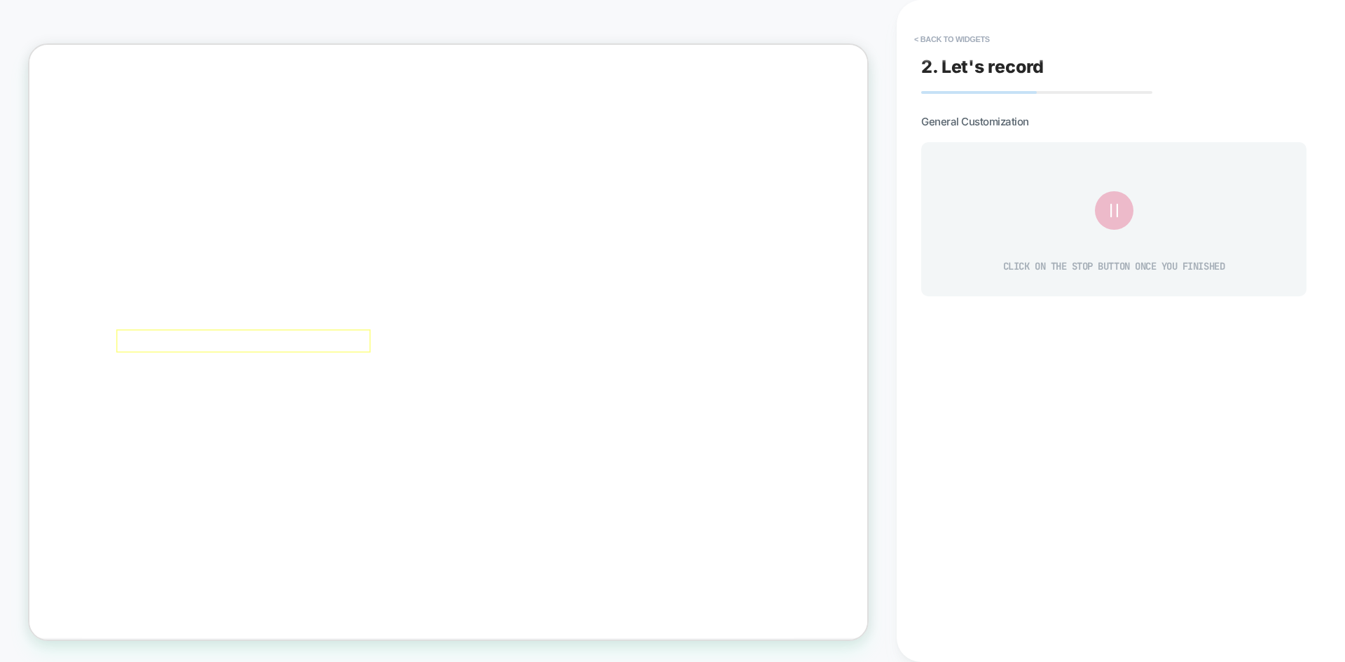
click at [353, 623] on div at bounding box center [364, 616] width 85 height 53
click at [394, 642] on div "Fake Click" at bounding box center [433, 642] width 85 height 18
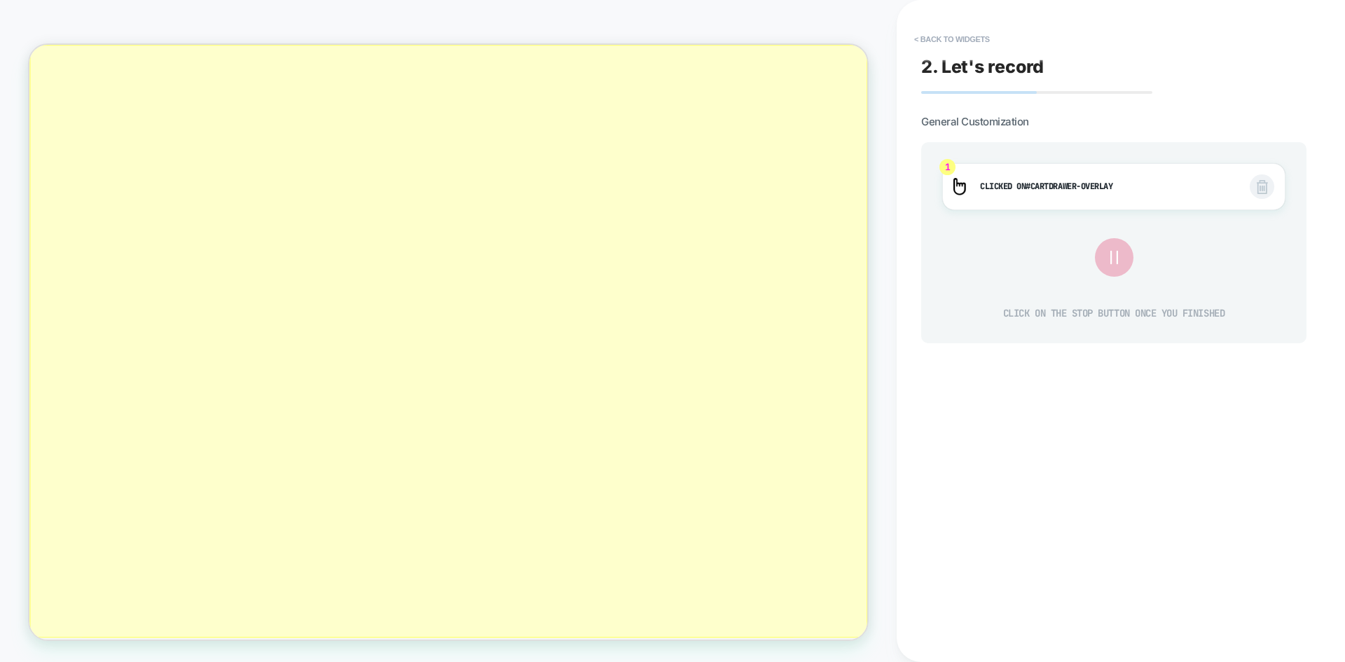
click at [397, 591] on div at bounding box center [587, 440] width 1117 height 791
click at [352, 606] on div at bounding box center [587, 440] width 1117 height 791
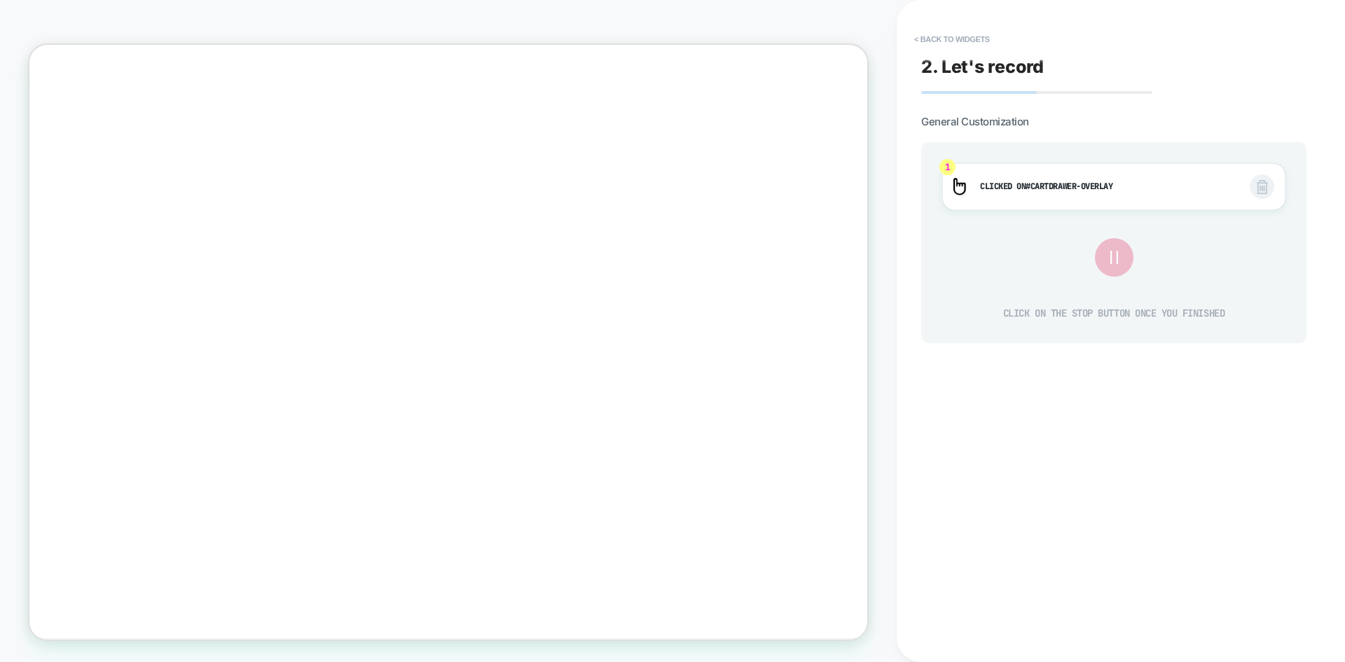
scroll to position [0, -1058]
click at [1260, 181] on img at bounding box center [1262, 187] width 11 height 14
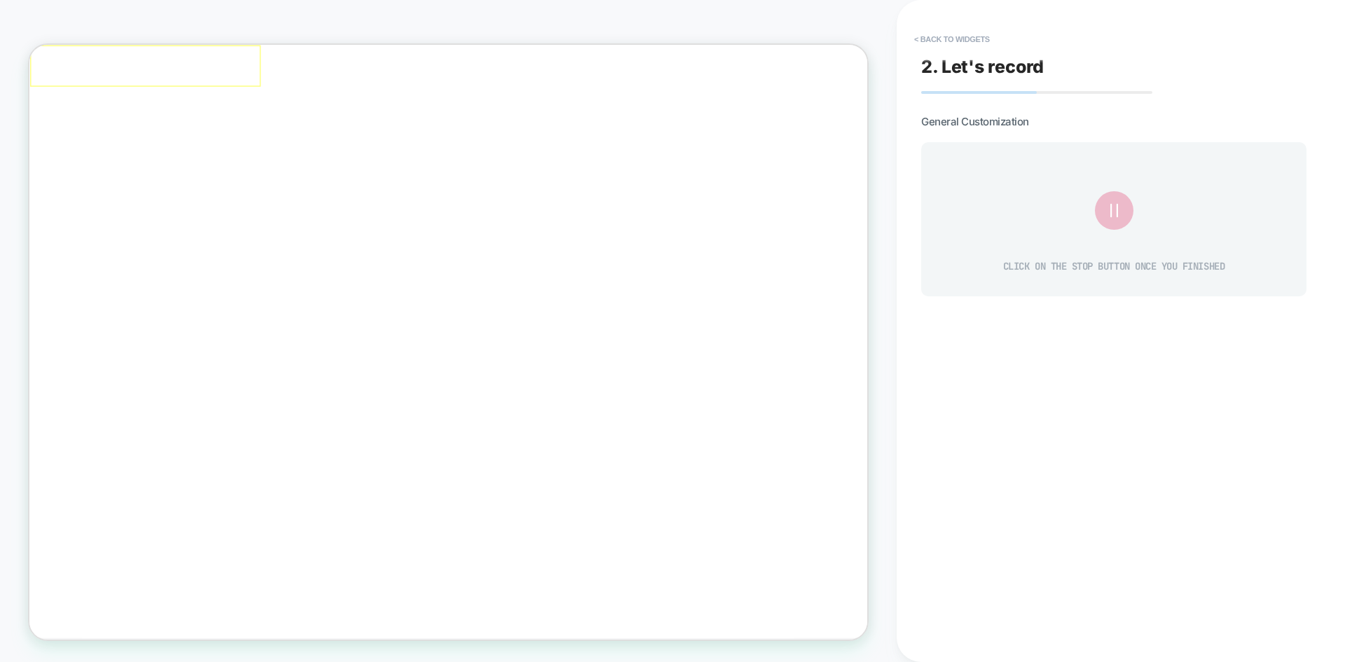
click at [36, 53] on icon "يغلق" at bounding box center [31, 47] width 12 height 12
click at [1116, 213] on icon at bounding box center [1113, 210] width 23 height 23
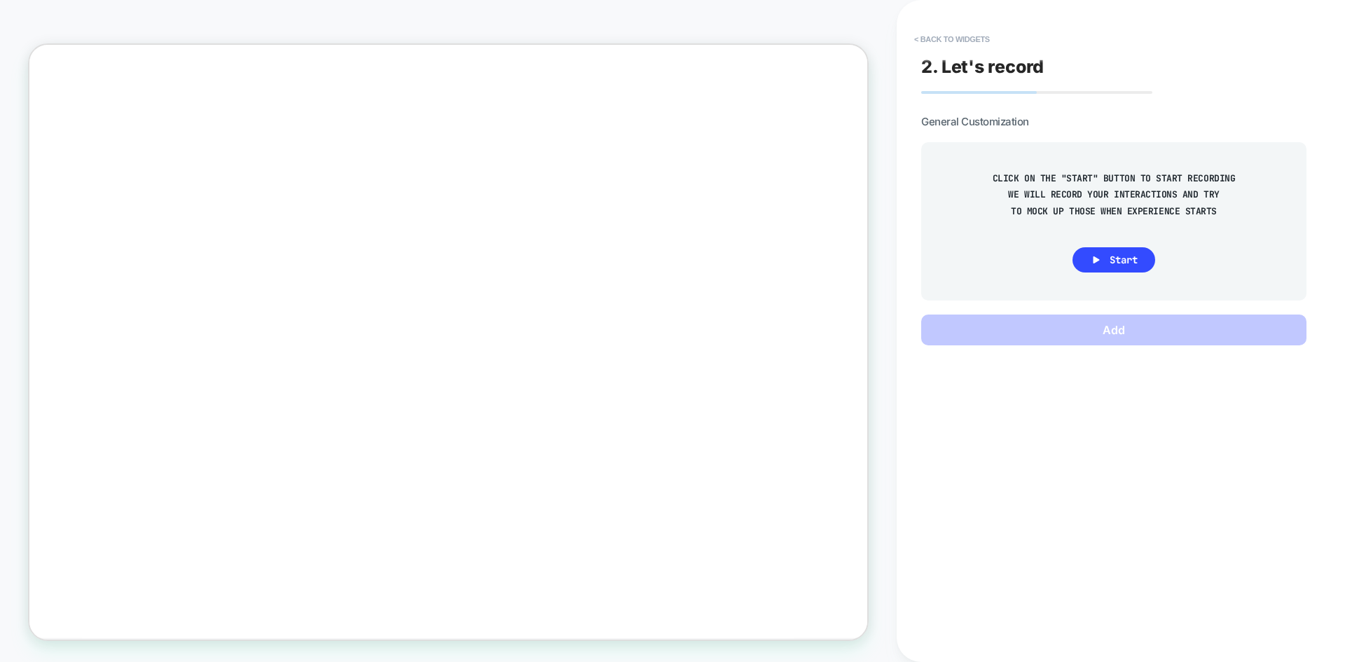
scroll to position [0, 0]
click at [1098, 265] on icon at bounding box center [1096, 260] width 13 height 13
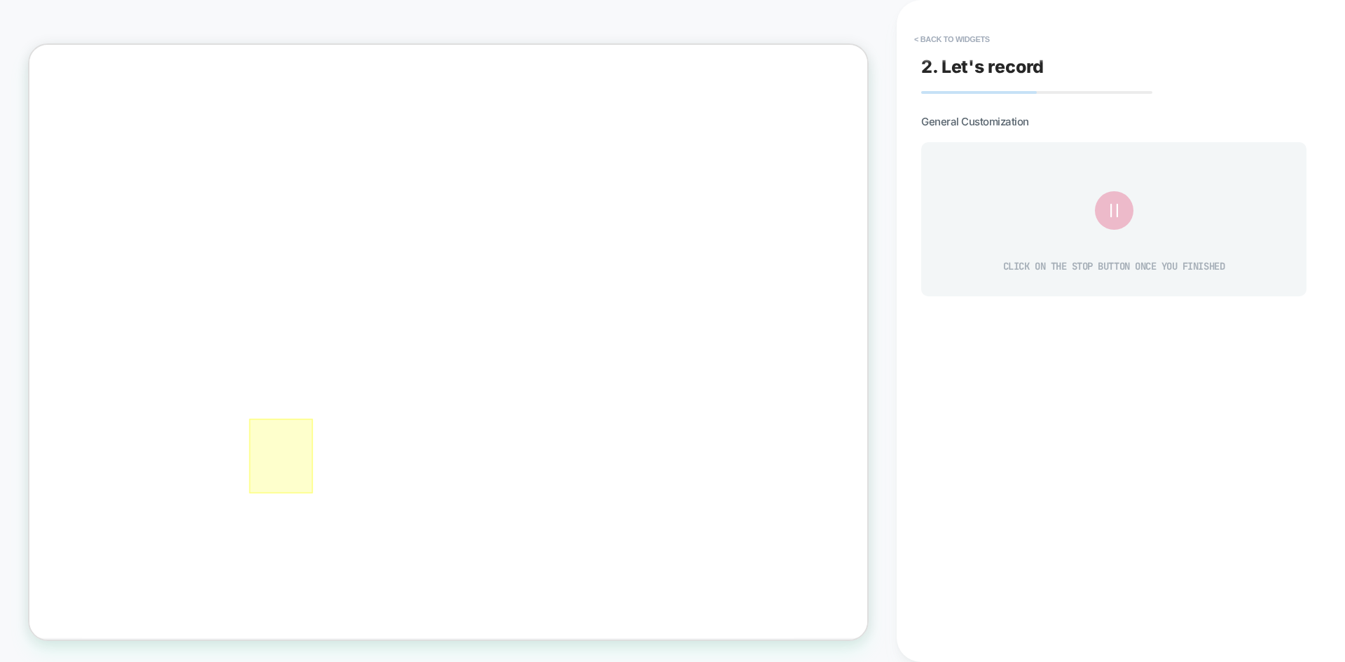
scroll to position [0, -1058]
click at [1114, 209] on icon at bounding box center [1113, 210] width 23 height 23
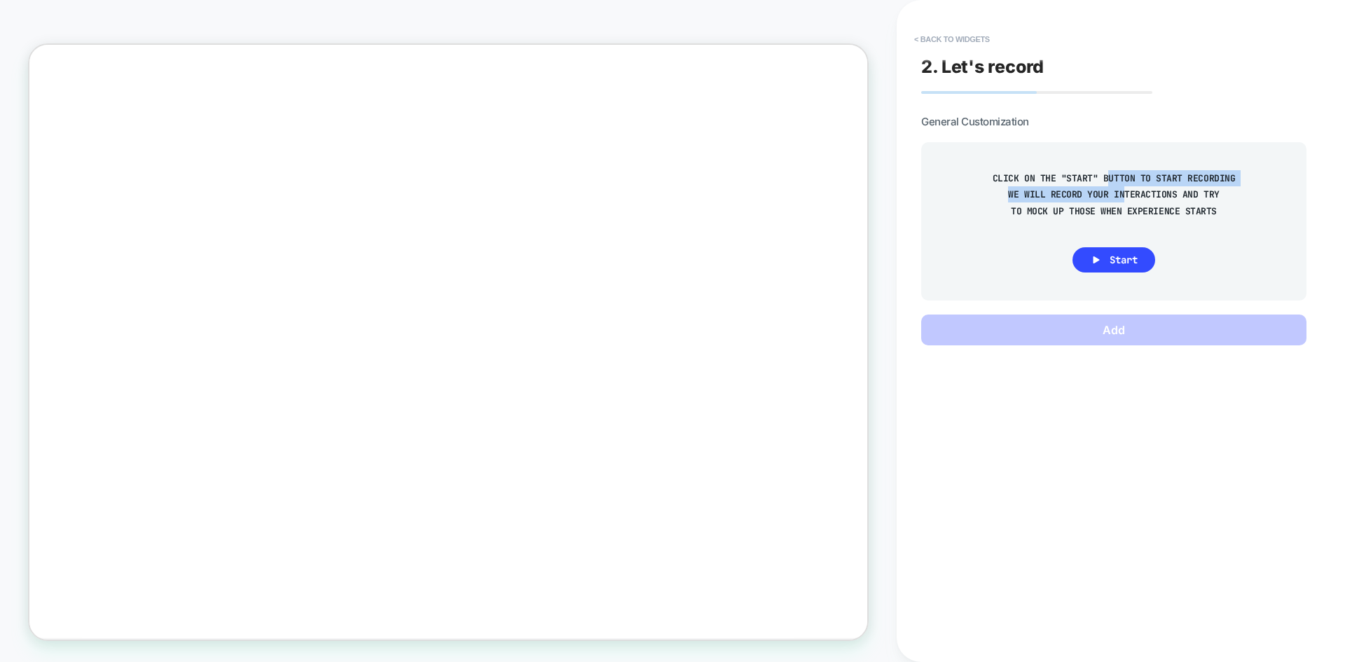
drag, startPoint x: 1115, startPoint y: 178, endPoint x: 1125, endPoint y: 190, distance: 15.4
click at [1125, 190] on span "CLICK ON THE "START" BUTTON TO START RECORDING WE WILL RECORD YOUR INTERACTIONS…" at bounding box center [1113, 194] width 242 height 49
click at [56, 66] on div at bounding box center [587, 440] width 1117 height 791
click at [52, 64] on div at bounding box center [587, 440] width 1117 height 791
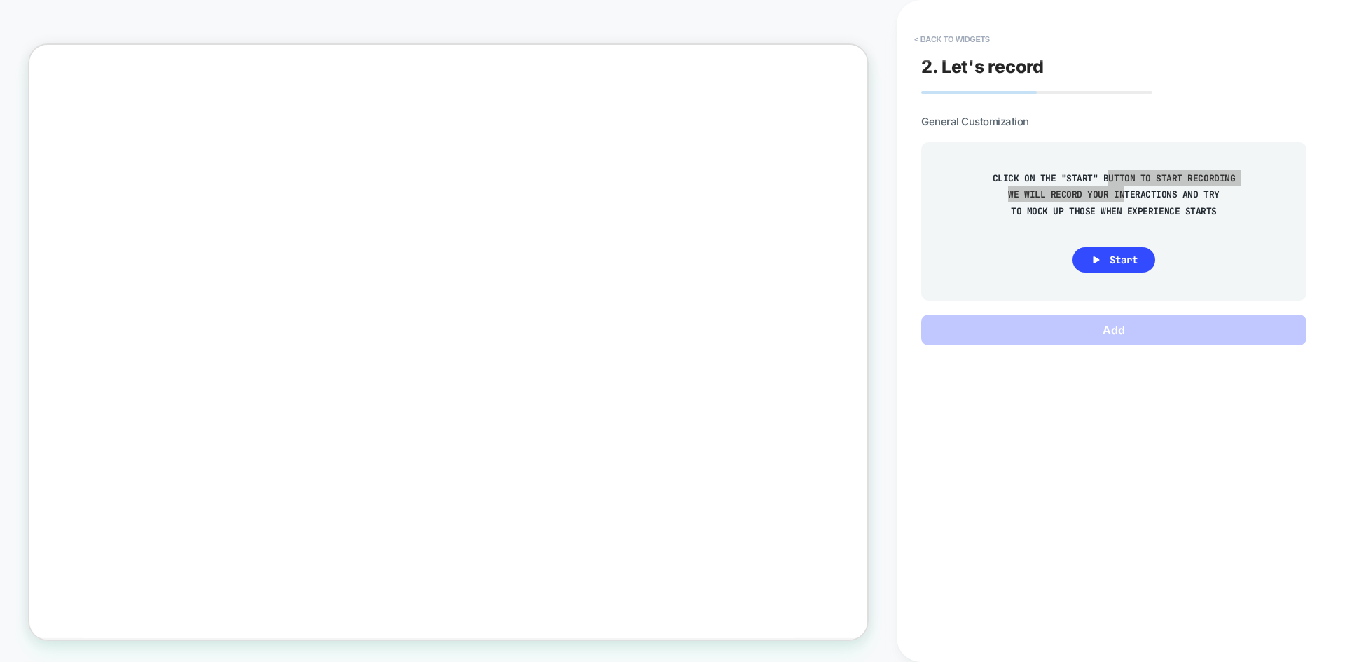
click at [52, 64] on div at bounding box center [587, 440] width 1117 height 791
click at [945, 44] on button "< Back to widgets" at bounding box center [952, 39] width 90 height 22
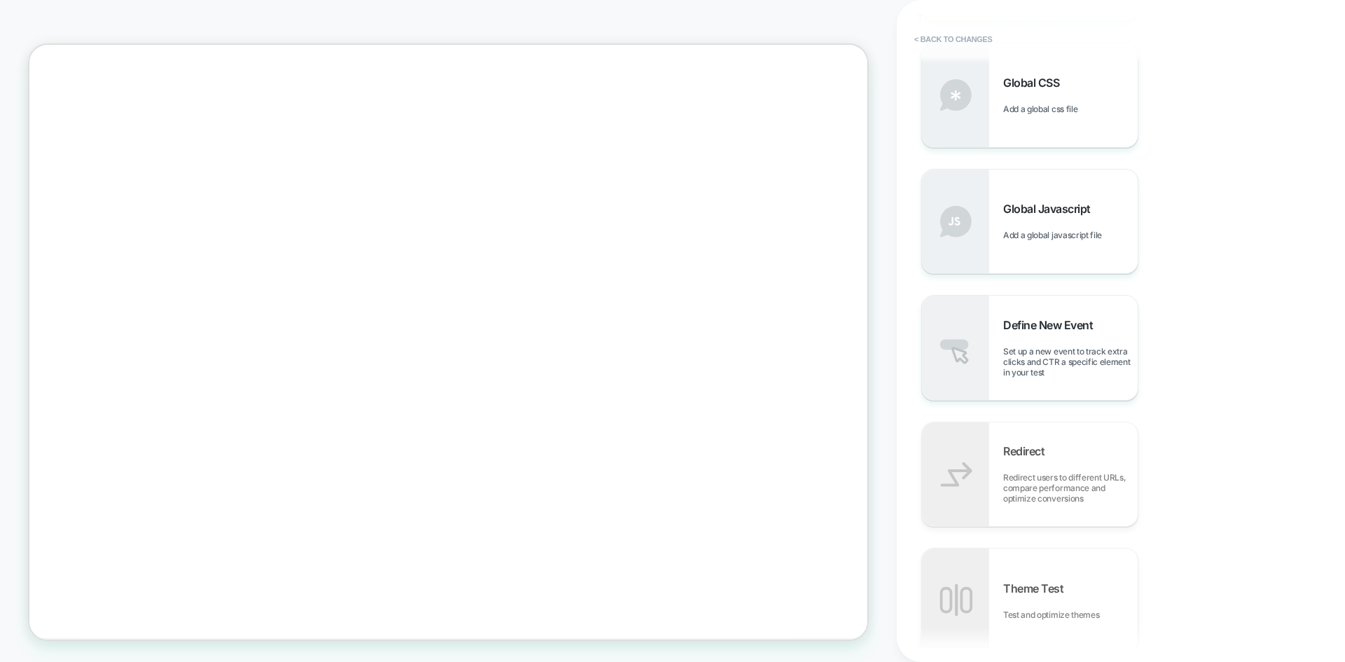
click at [24, 41] on icon "يغلق" at bounding box center [24, 41] width 0 height 0
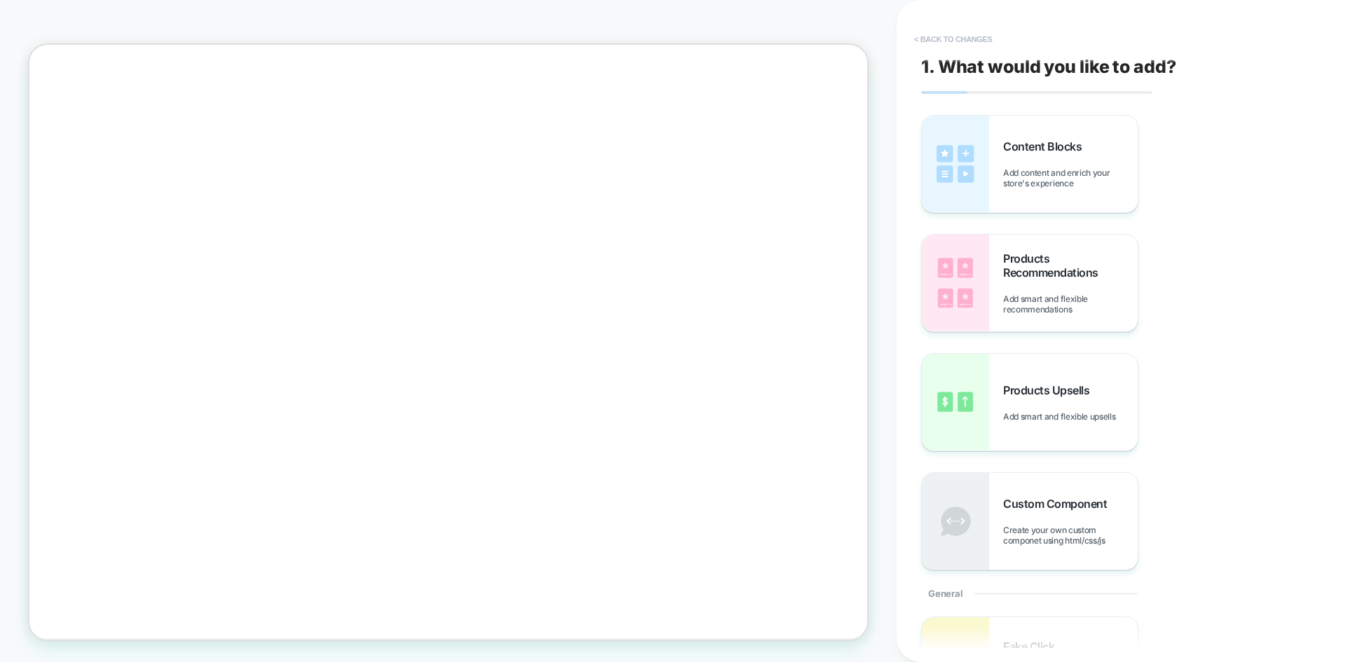
click at [976, 37] on button "< Back to changes" at bounding box center [953, 39] width 92 height 22
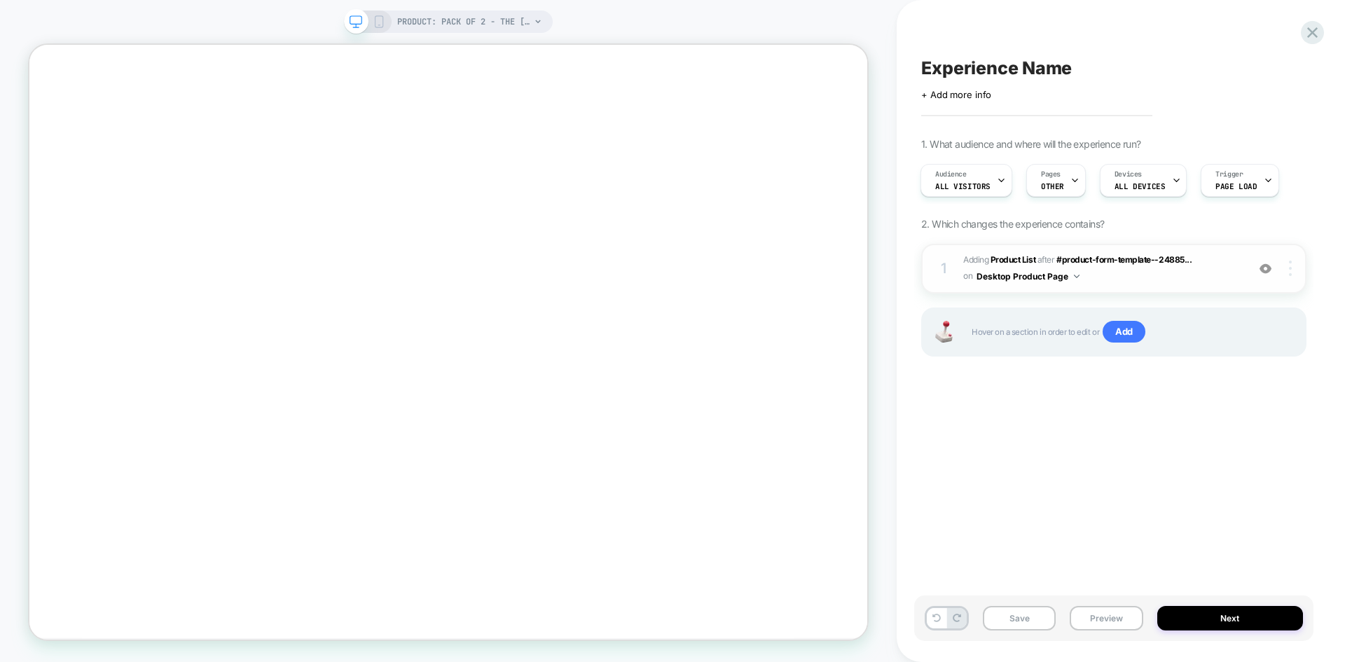
click at [1292, 270] on div at bounding box center [1292, 268] width 27 height 15
click at [1044, 445] on div "Experience Name Click to edit experience details + Add more info 1. What audien…" at bounding box center [1113, 331] width 399 height 634
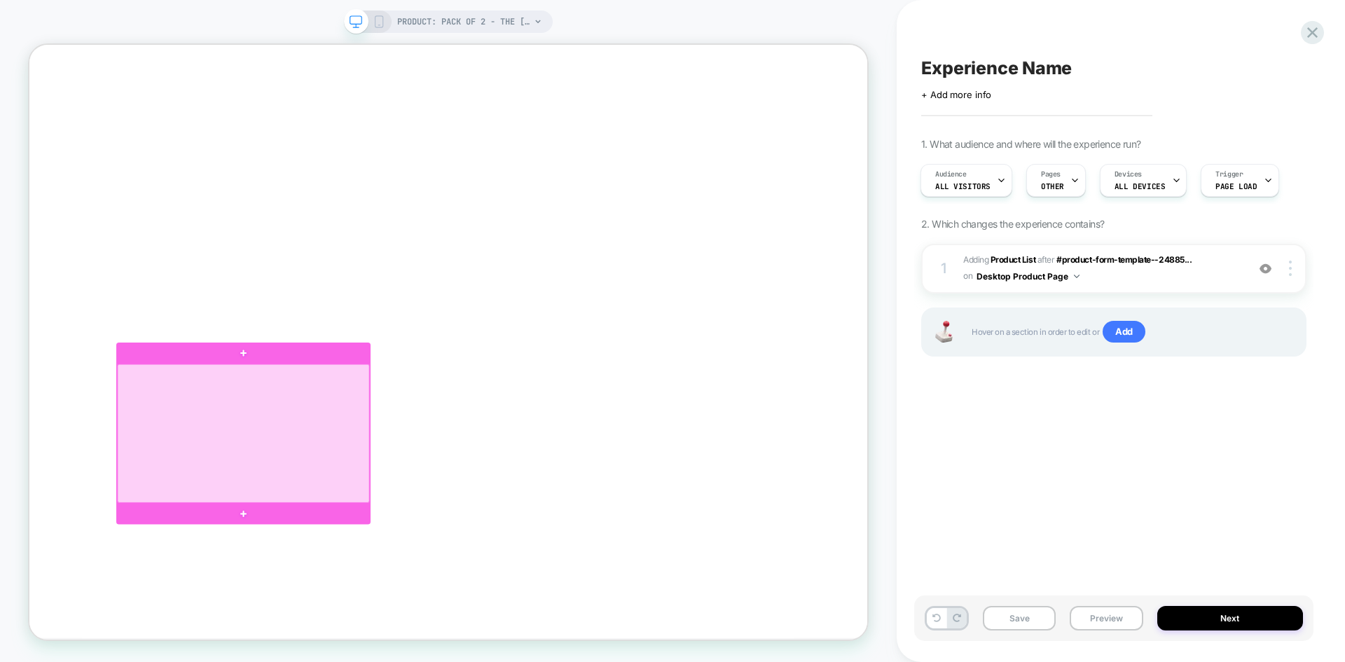
click at [358, 625] on div at bounding box center [314, 563] width 336 height 185
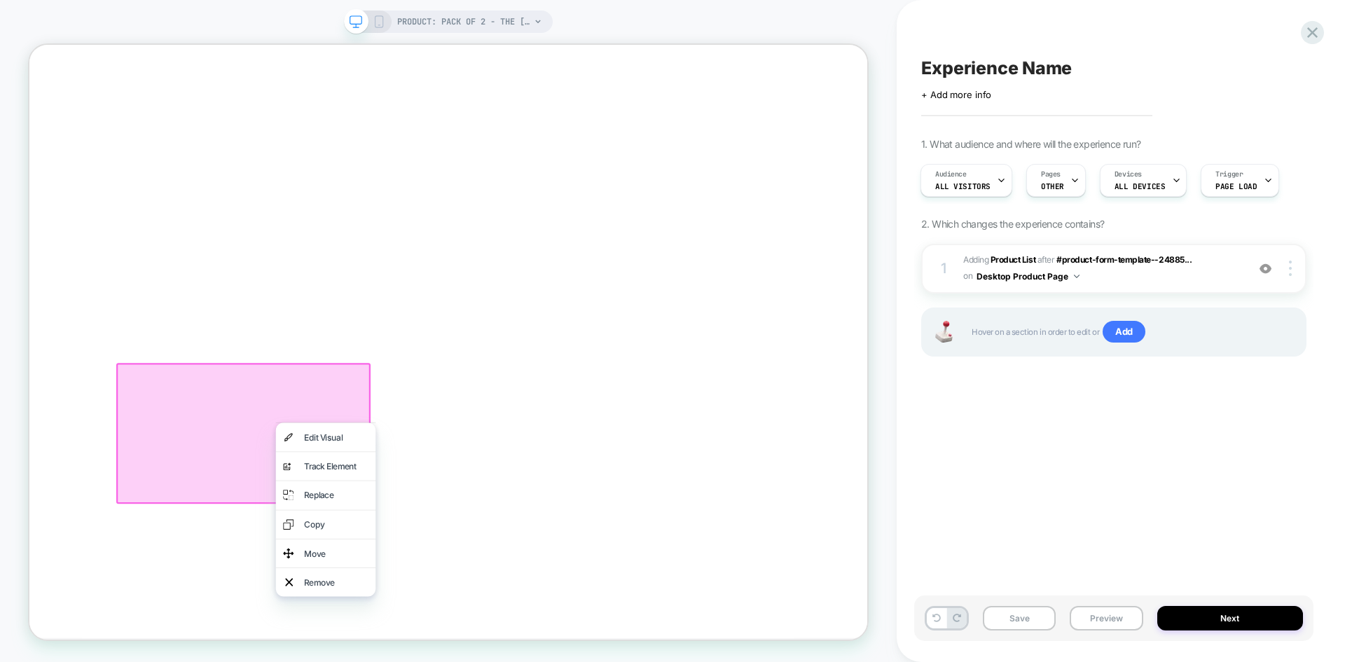
scroll to position [0, 0]
click at [1103, 450] on div "Experience Name Click to edit experience details + Add more info 1. What audien…" at bounding box center [1113, 331] width 399 height 634
click at [1045, 467] on div "Experience Name Click to edit experience details + Add more info 1. What audien…" at bounding box center [1113, 331] width 399 height 634
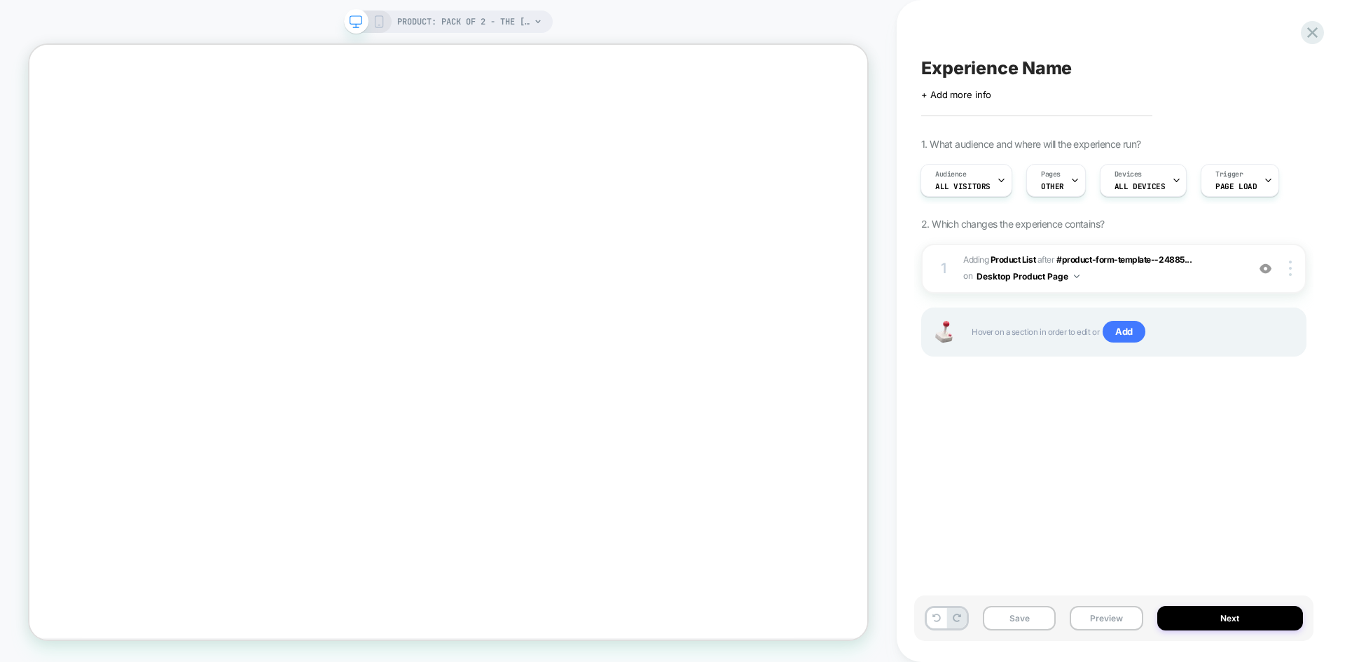
click at [1107, 317] on div "Hover on a section in order to edit or Add" at bounding box center [1113, 331] width 385 height 49
click at [1116, 323] on span "Add" at bounding box center [1123, 332] width 43 height 22
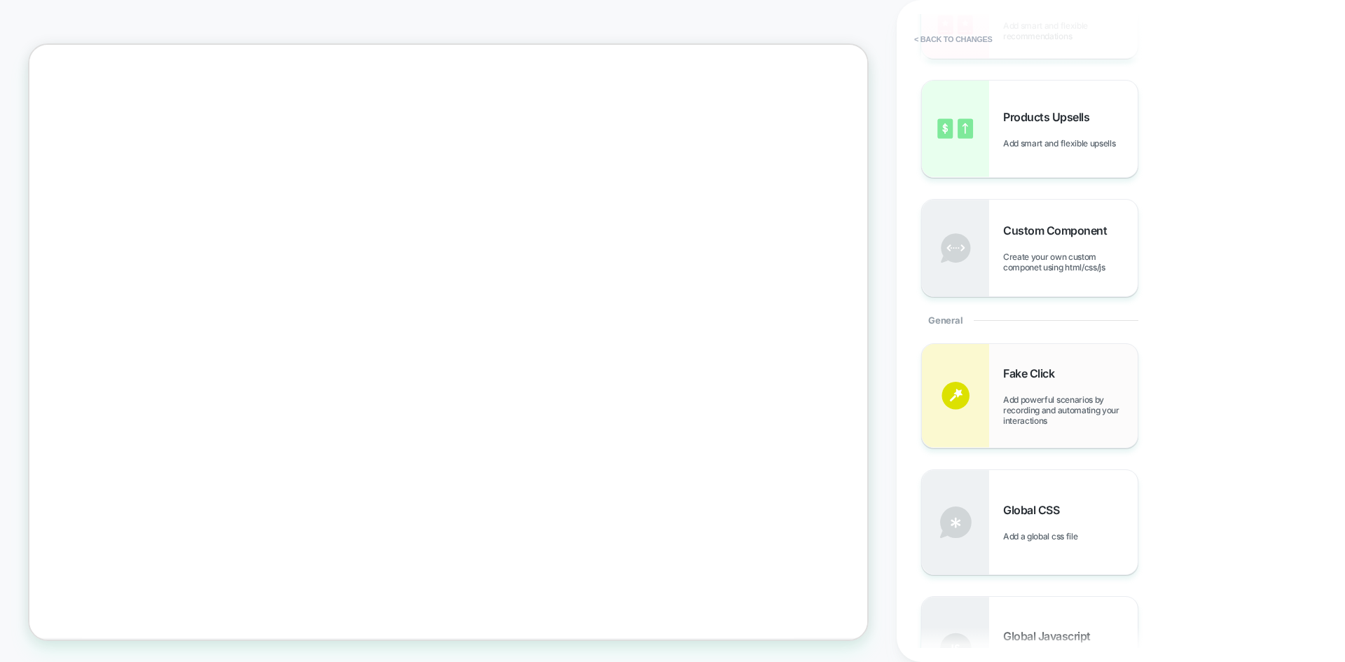
scroll to position [280, 0]
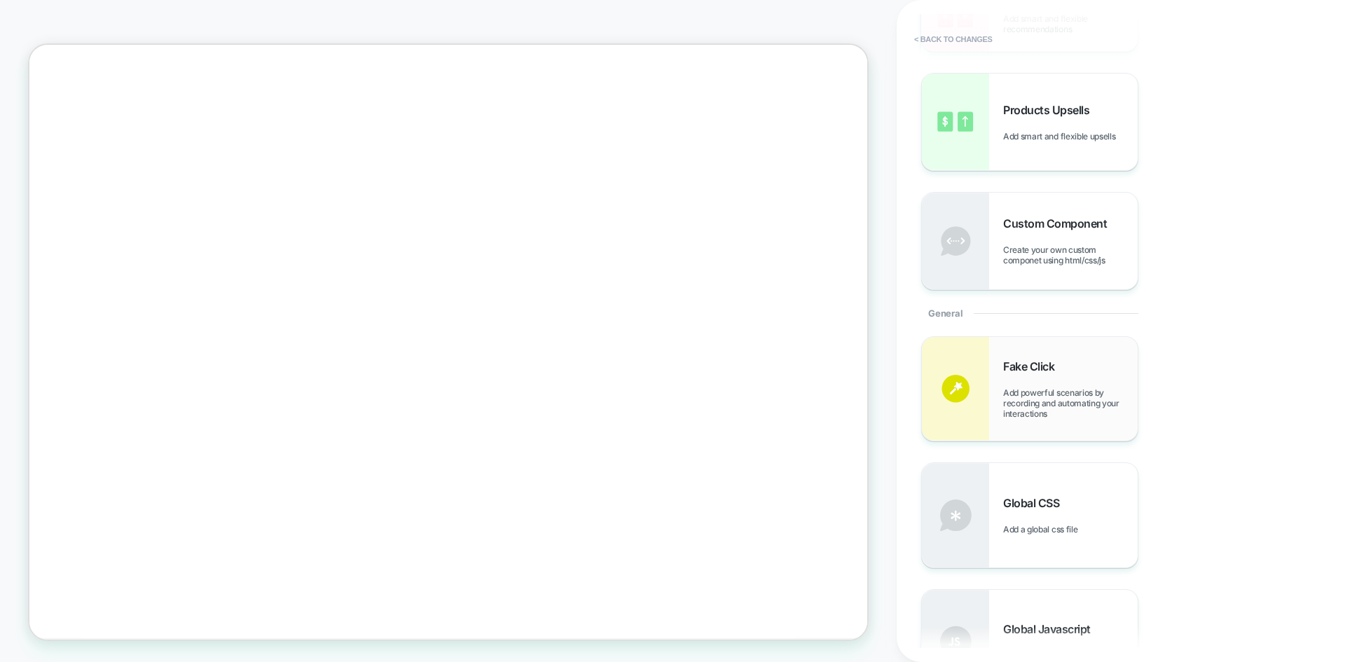
click at [1023, 424] on div "Fake Click Add powerful scenarios by recording and automating your interactions" at bounding box center [1030, 389] width 216 height 104
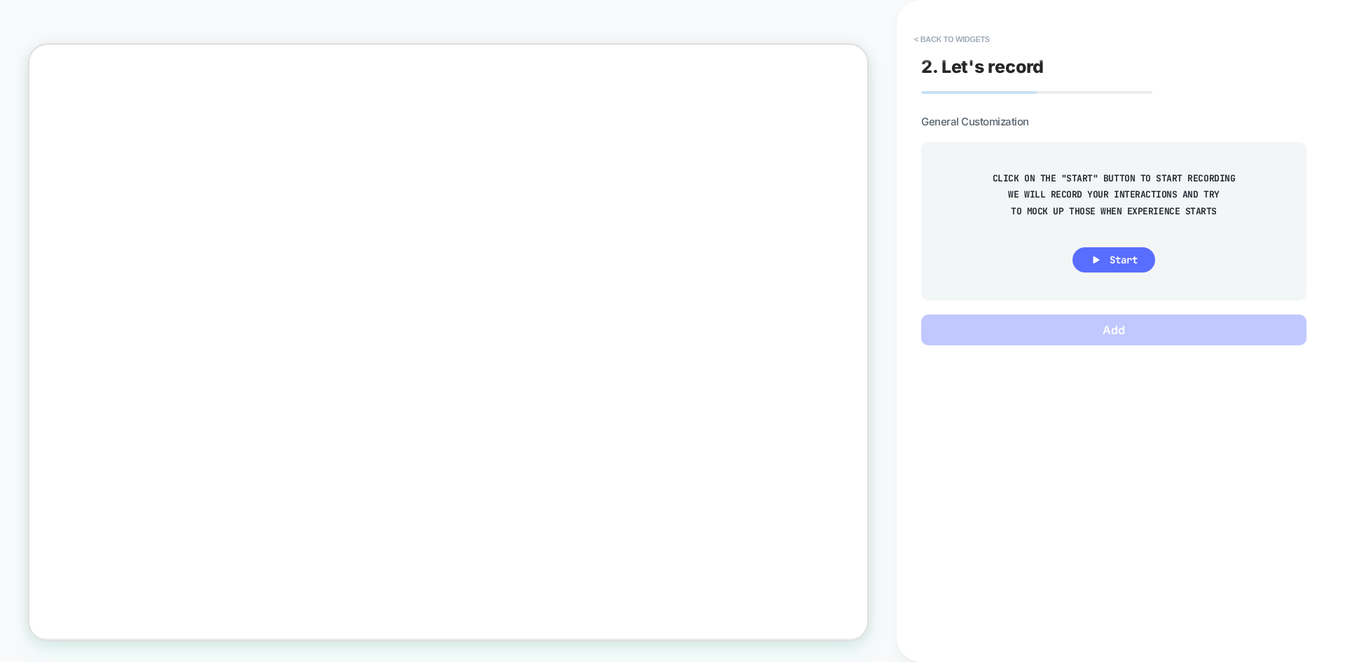
scroll to position [0, 0]
click at [1088, 262] on button "Start" at bounding box center [1113, 259] width 83 height 25
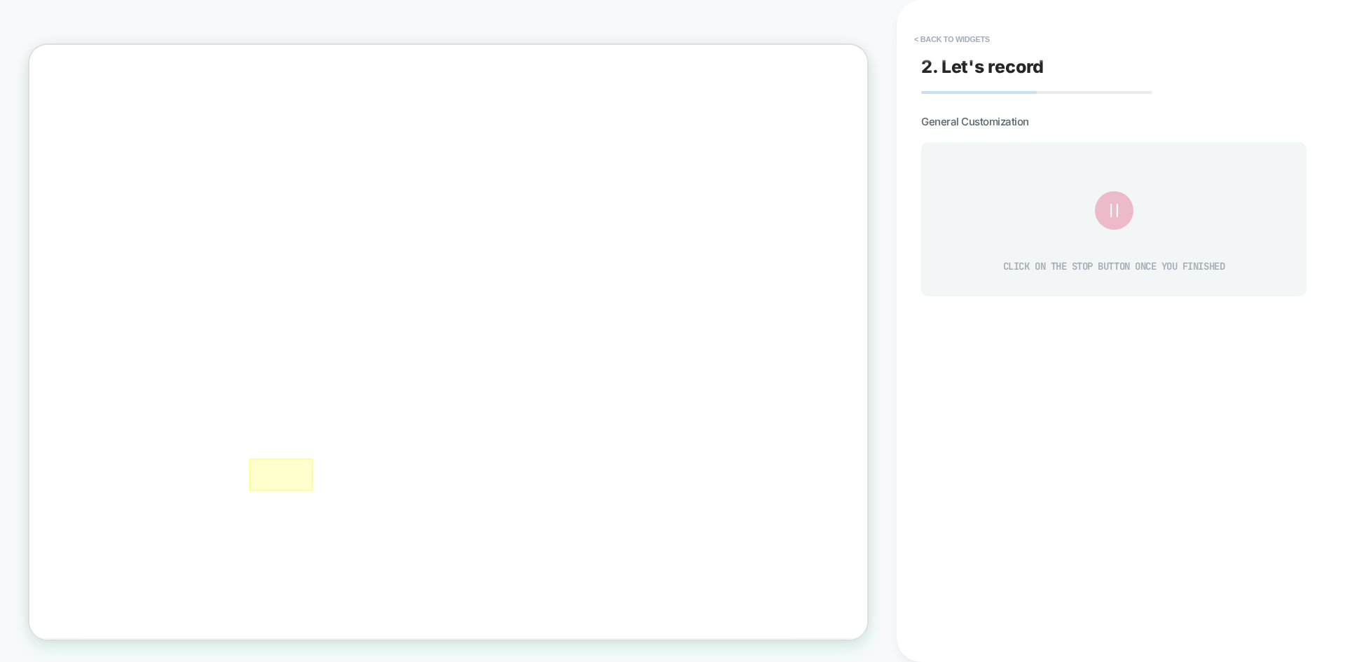
scroll to position [0, -1058]
click at [354, 620] on div at bounding box center [364, 618] width 85 height 43
click at [392, 637] on div "Fake Click" at bounding box center [434, 639] width 85 height 18
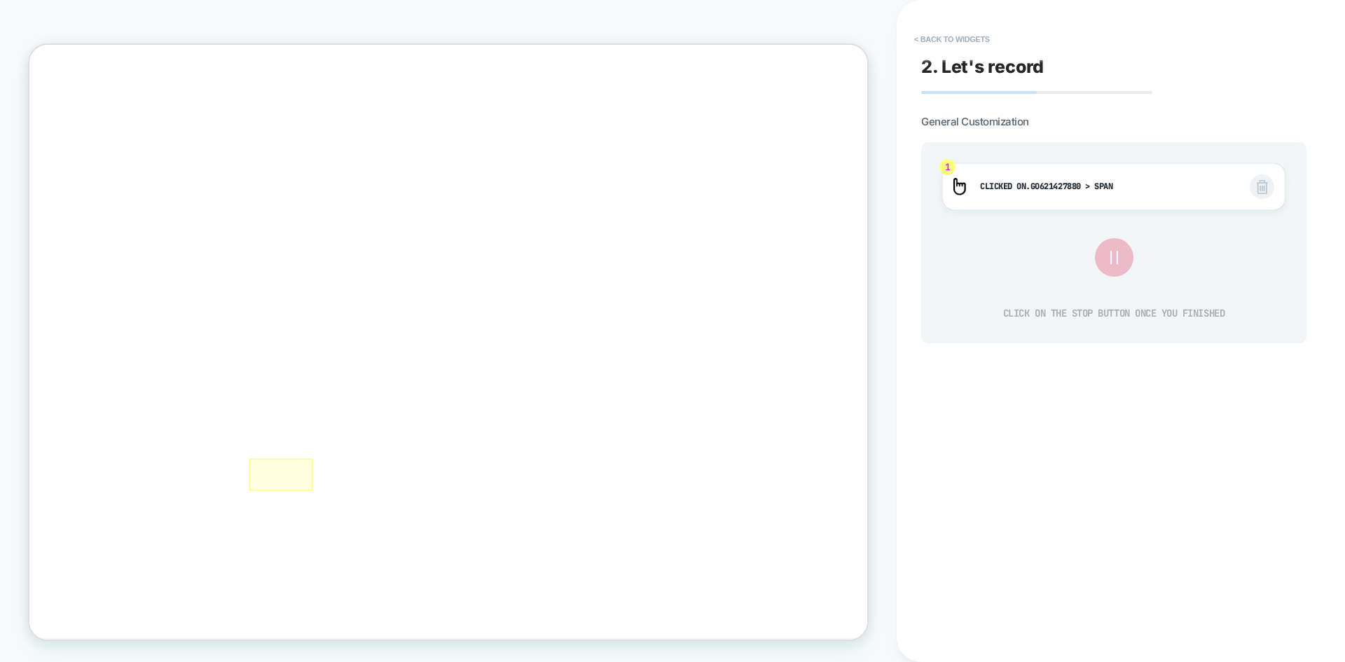
scroll to position [0, 0]
click at [349, 603] on div at bounding box center [364, 618] width 85 height 43
click at [1108, 262] on icon at bounding box center [1113, 257] width 23 height 23
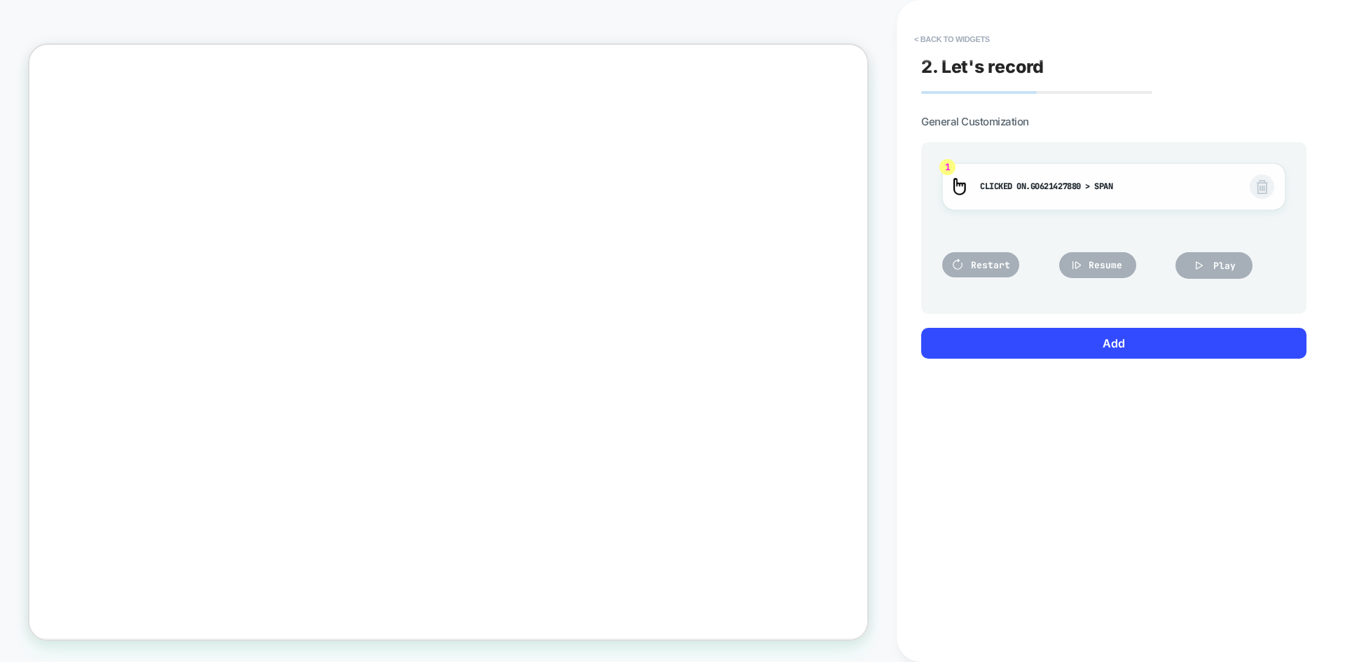
click at [1261, 184] on img at bounding box center [1262, 187] width 11 height 14
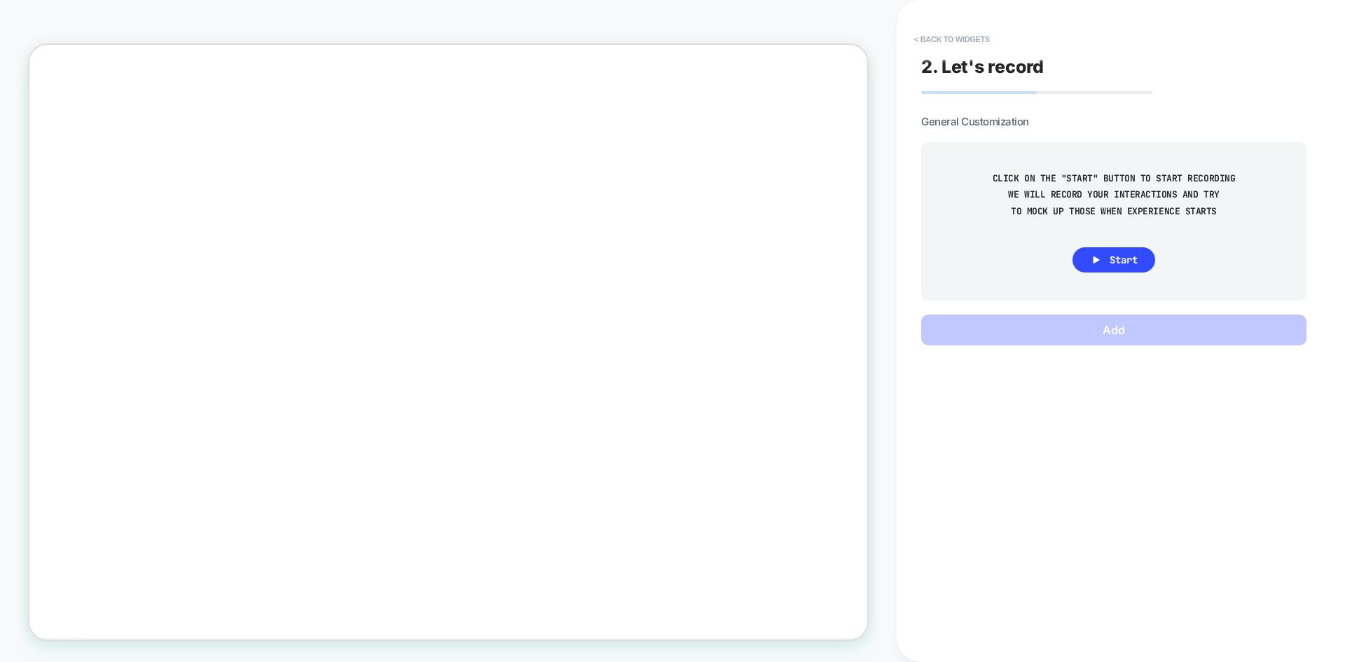
click at [58, 64] on div at bounding box center [587, 71] width 1117 height 53
click at [63, 77] on div at bounding box center [587, 71] width 1117 height 53
click at [59, 74] on div at bounding box center [587, 71] width 1117 height 53
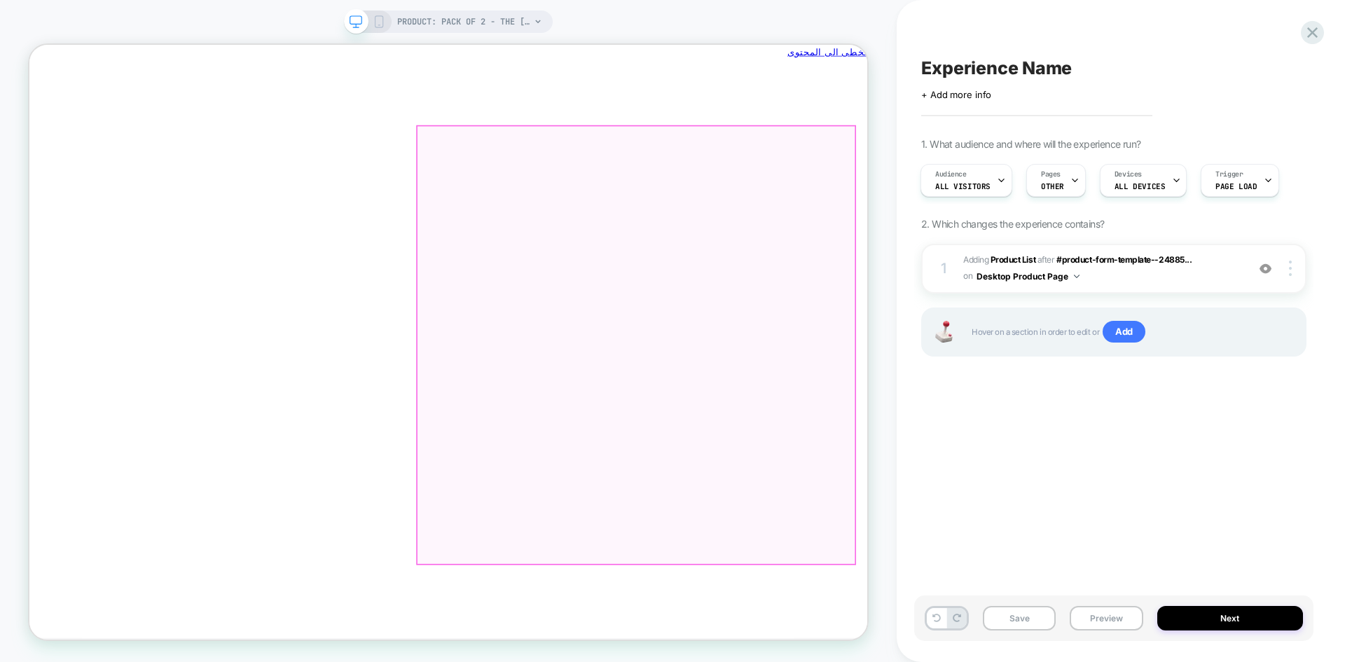
scroll to position [0, -1058]
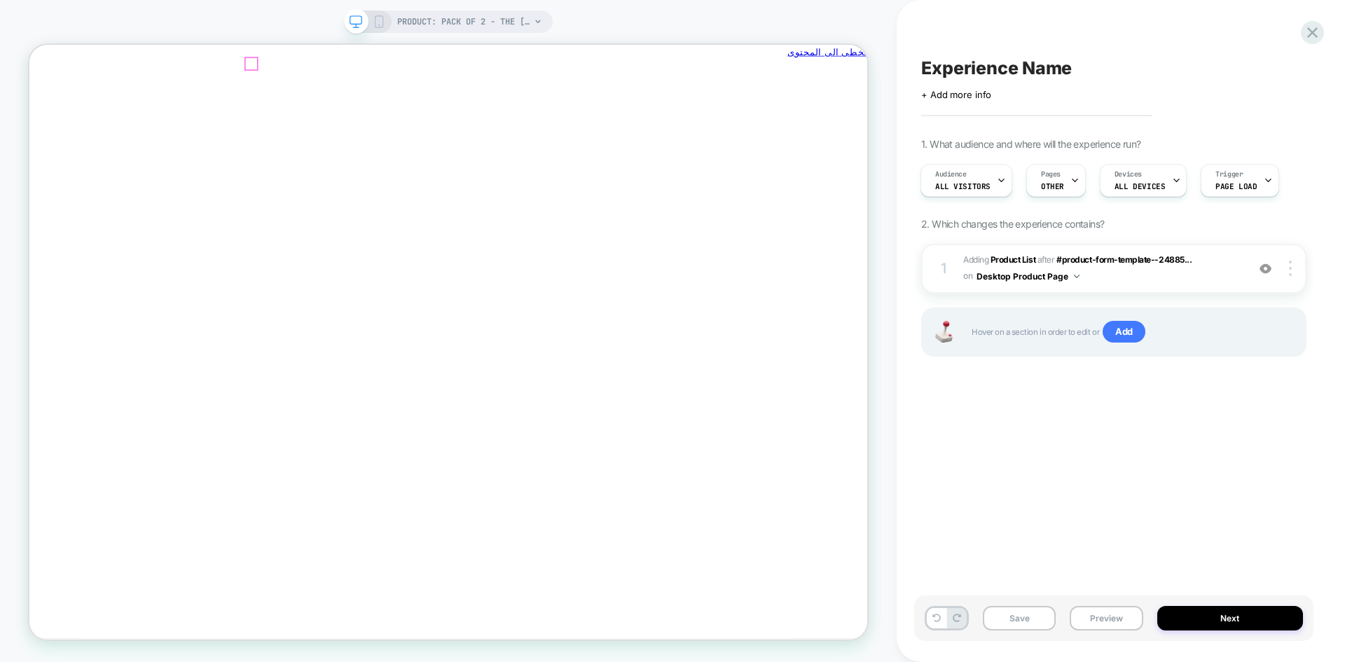
click at [24, 140] on icon "يغلق" at bounding box center [24, 140] width 0 height 0
click at [1123, 317] on div "Hover on a section in order to edit or Add" at bounding box center [1113, 331] width 385 height 49
click at [1123, 330] on span "Add" at bounding box center [1123, 332] width 43 height 22
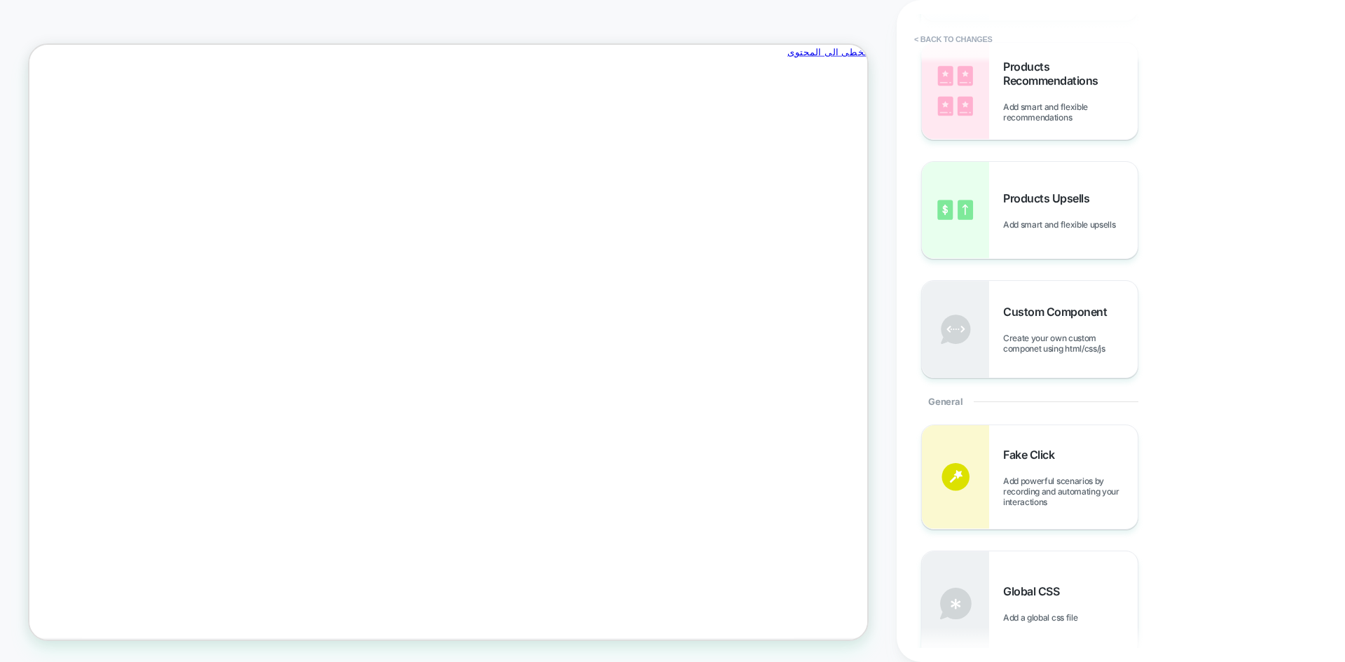
scroll to position [350, 0]
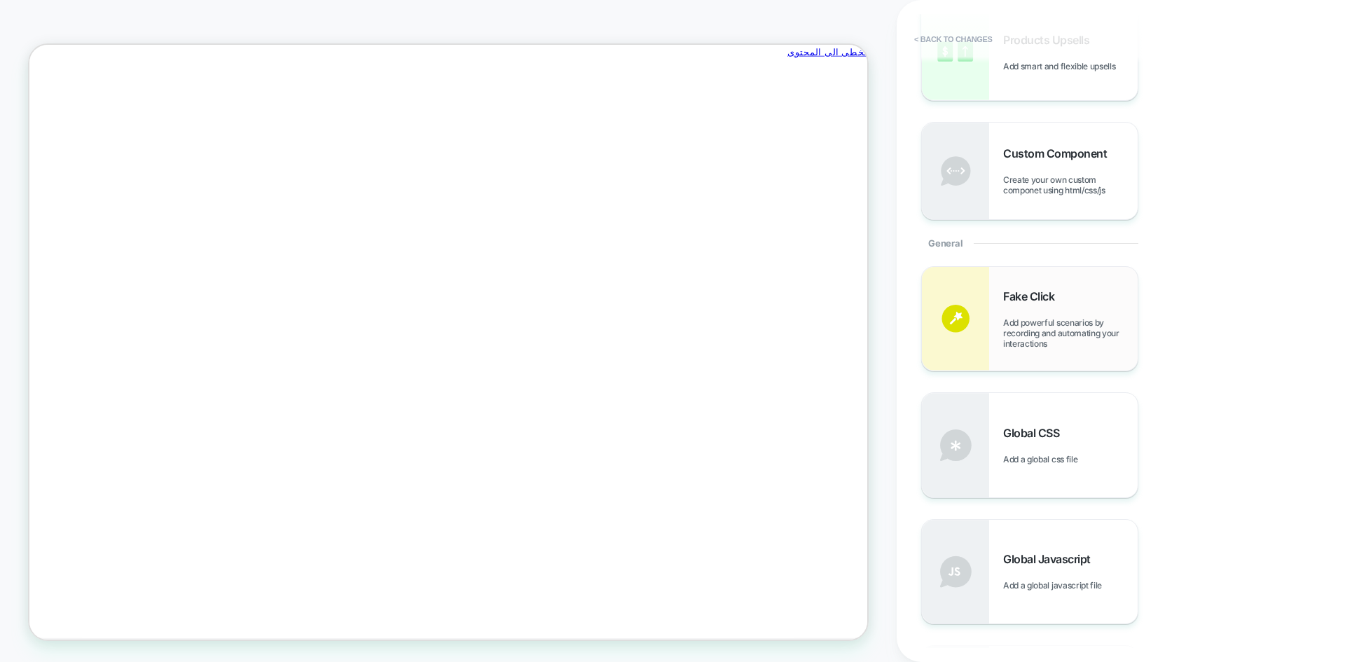
click at [1024, 324] on span "Add powerful scenarios by recording and automating your interactions" at bounding box center [1070, 333] width 134 height 32
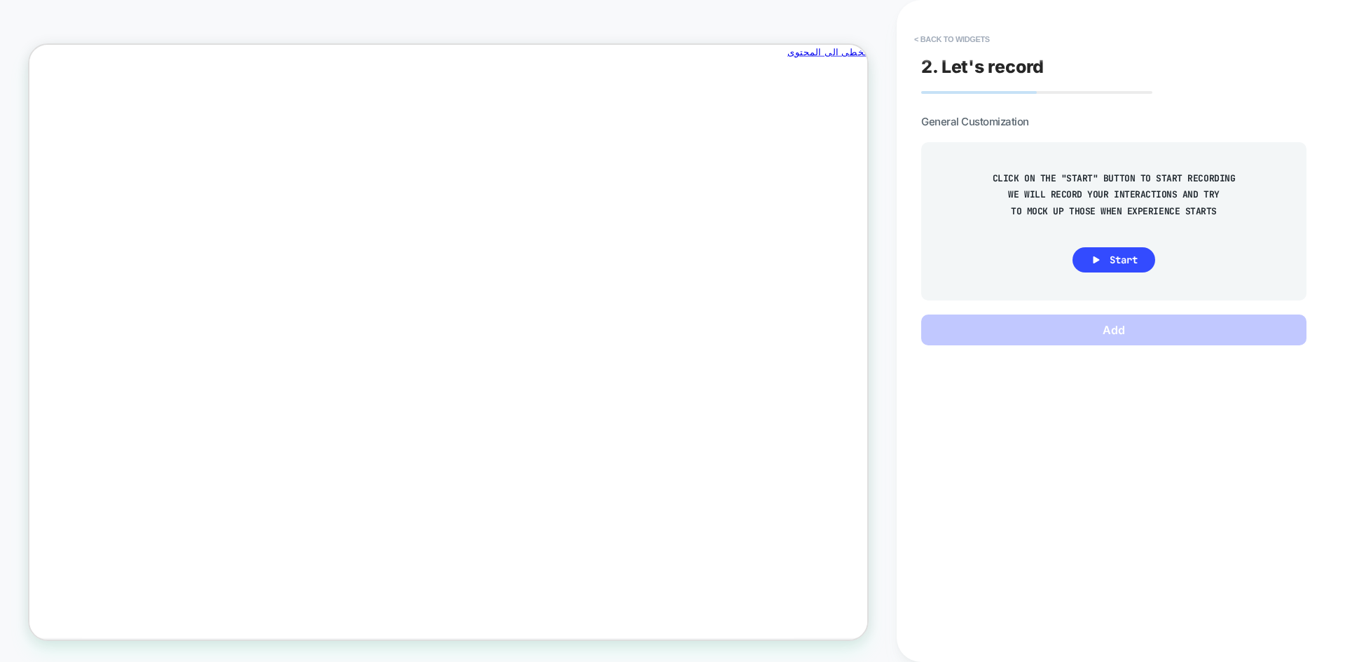
scroll to position [0, 0]
click at [1095, 258] on icon at bounding box center [1096, 259] width 6 height 7
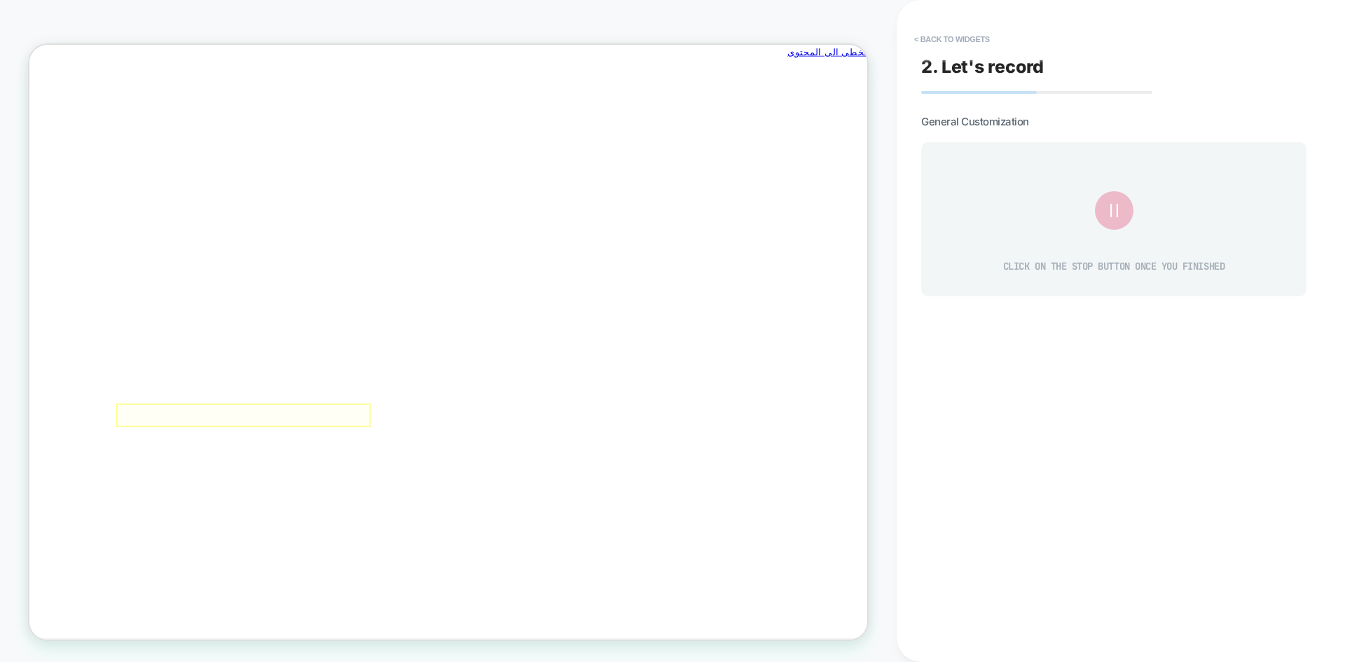
scroll to position [0, -1058]
click at [382, 536] on div at bounding box center [314, 538] width 339 height 31
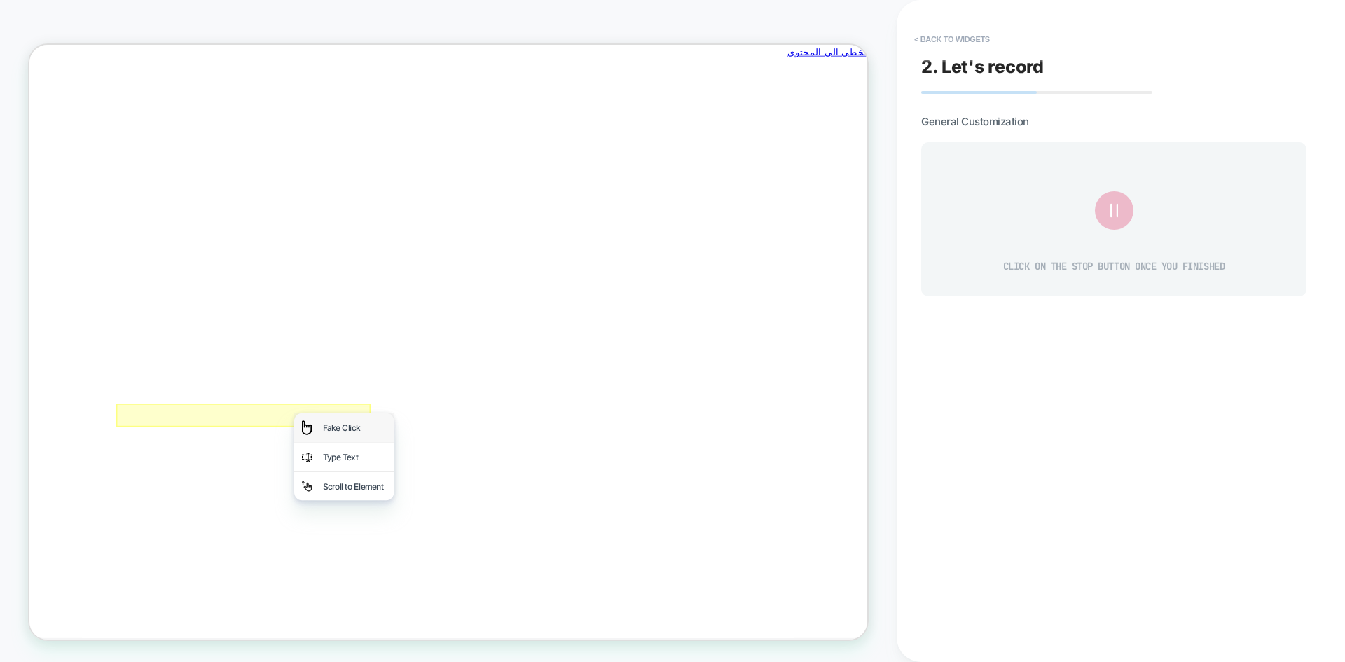
click at [411, 546] on div "Fake Click" at bounding box center [448, 555] width 133 height 39
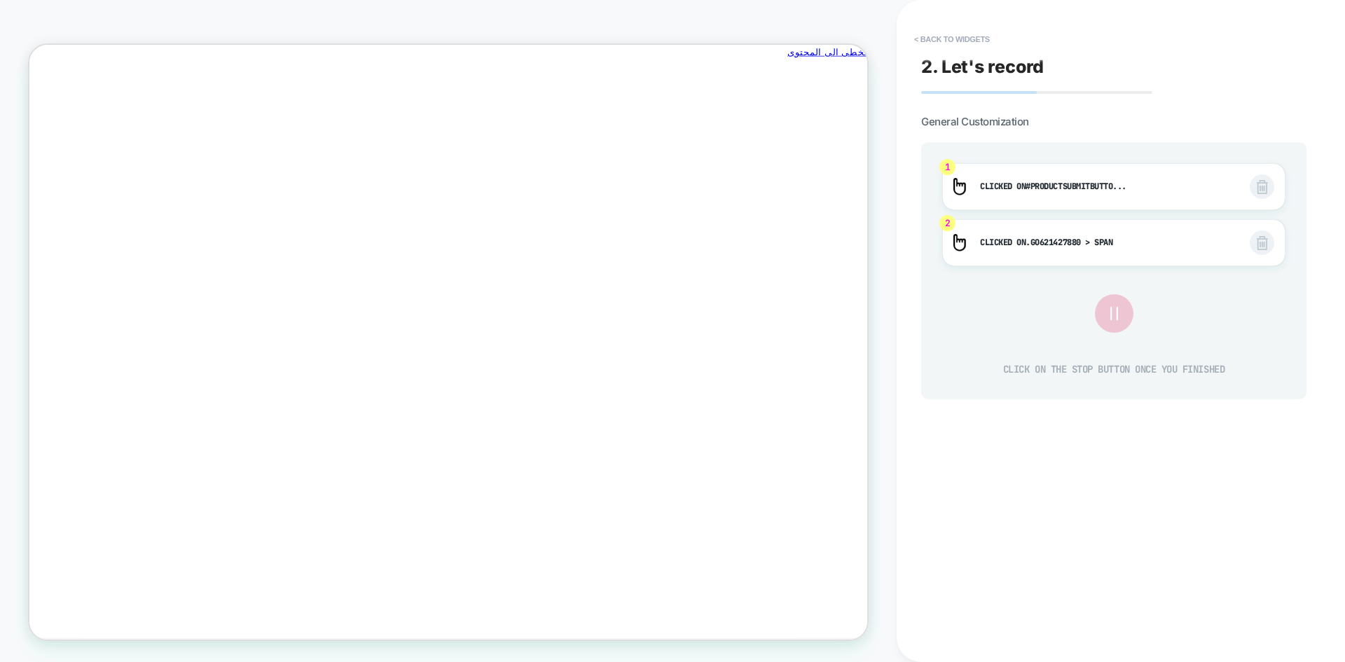
click at [1111, 313] on icon at bounding box center [1113, 313] width 7 height 13
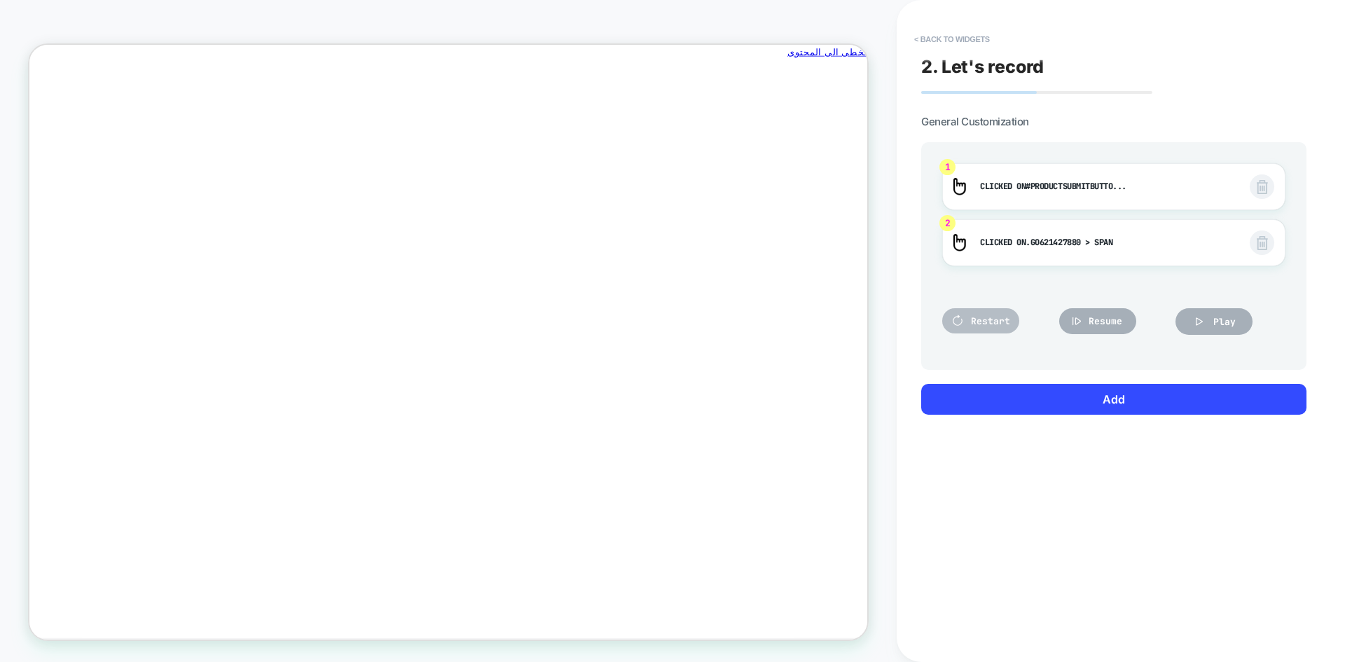
scroll to position [0, -1058]
click at [953, 319] on icon at bounding box center [957, 320] width 13 height 13
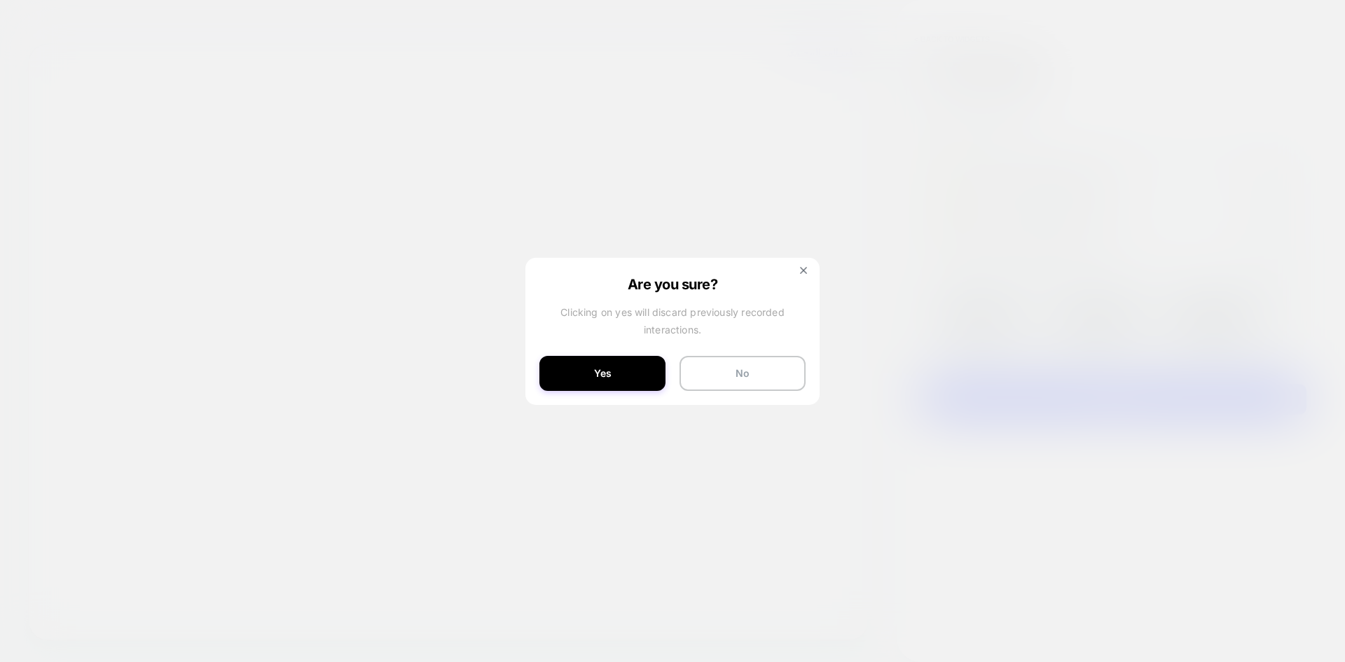
click at [806, 263] on div "Are you sure? Clicking on yes will discard previously recorded interactions. Ye…" at bounding box center [672, 331] width 294 height 147
click at [804, 268] on img at bounding box center [803, 270] width 7 height 7
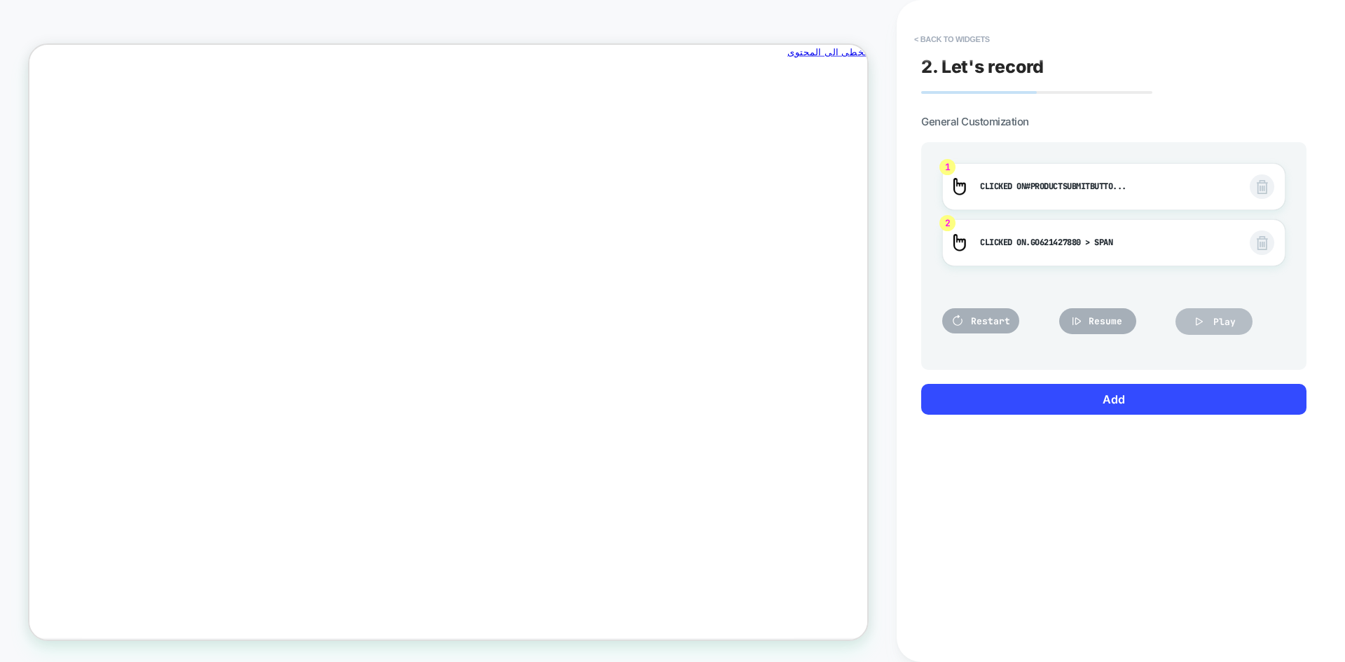
click at [1201, 323] on icon at bounding box center [1199, 321] width 7 height 8
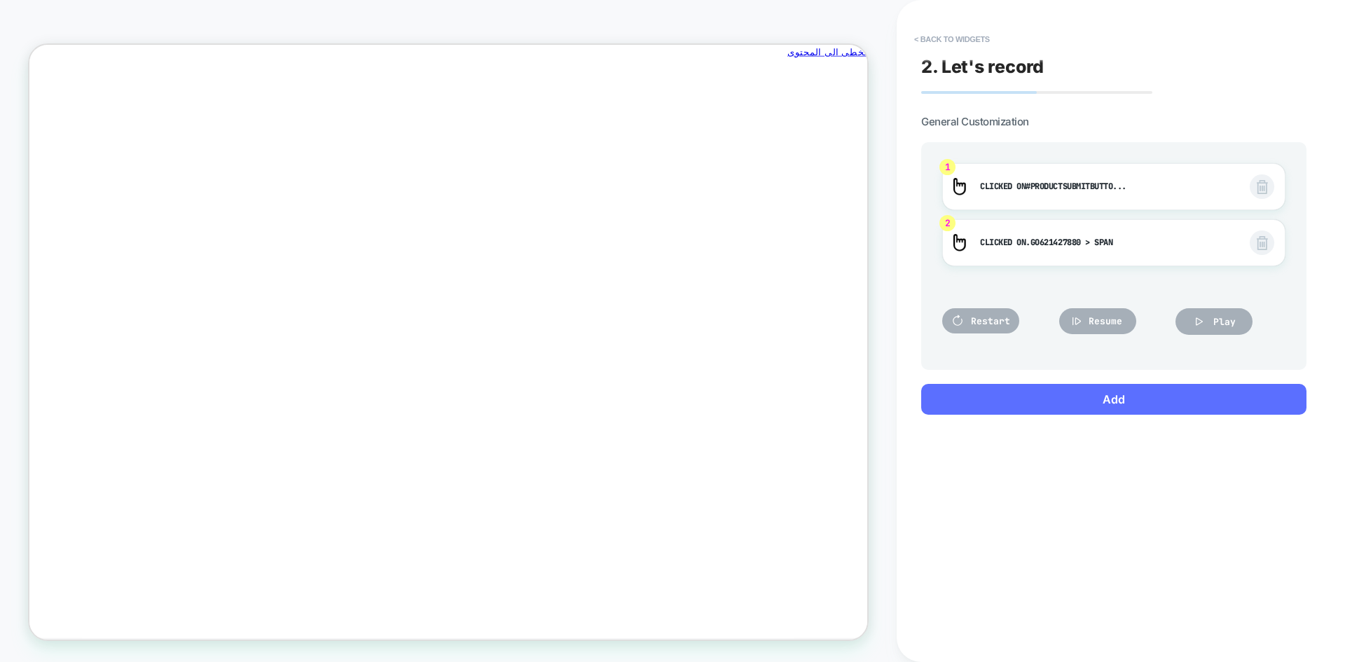
click at [1128, 408] on button "Add" at bounding box center [1113, 399] width 385 height 31
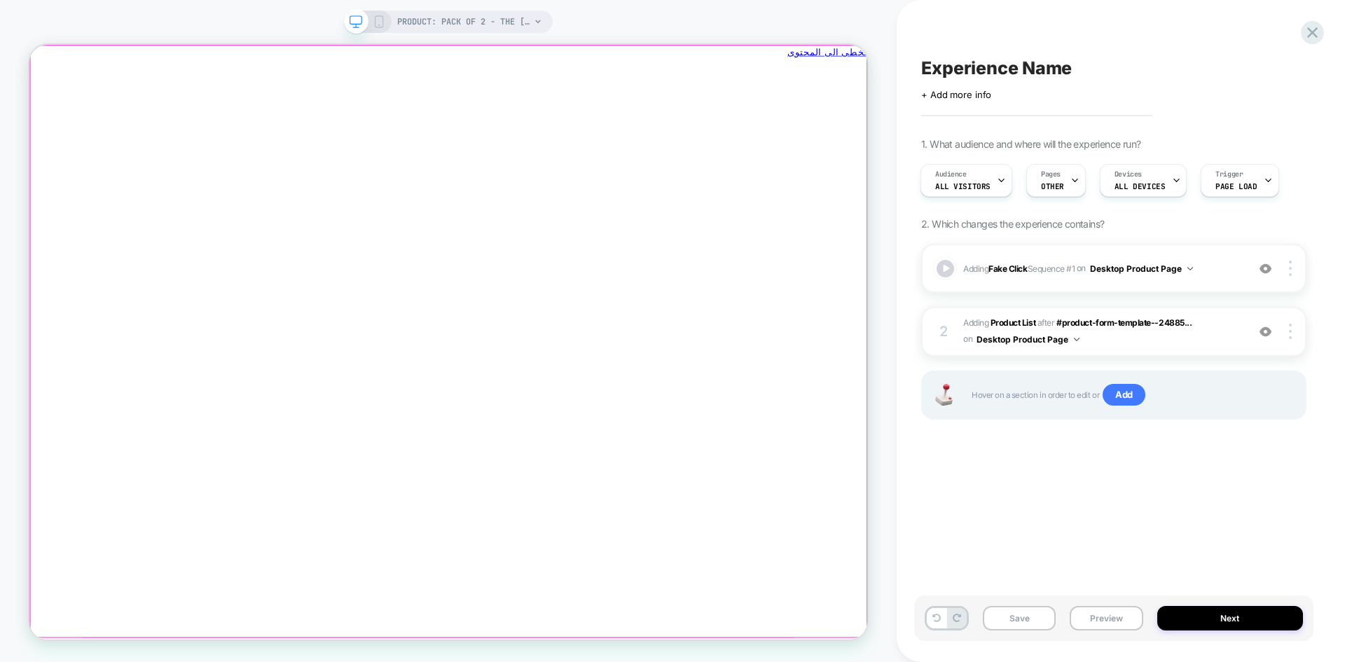
scroll to position [0, -1058]
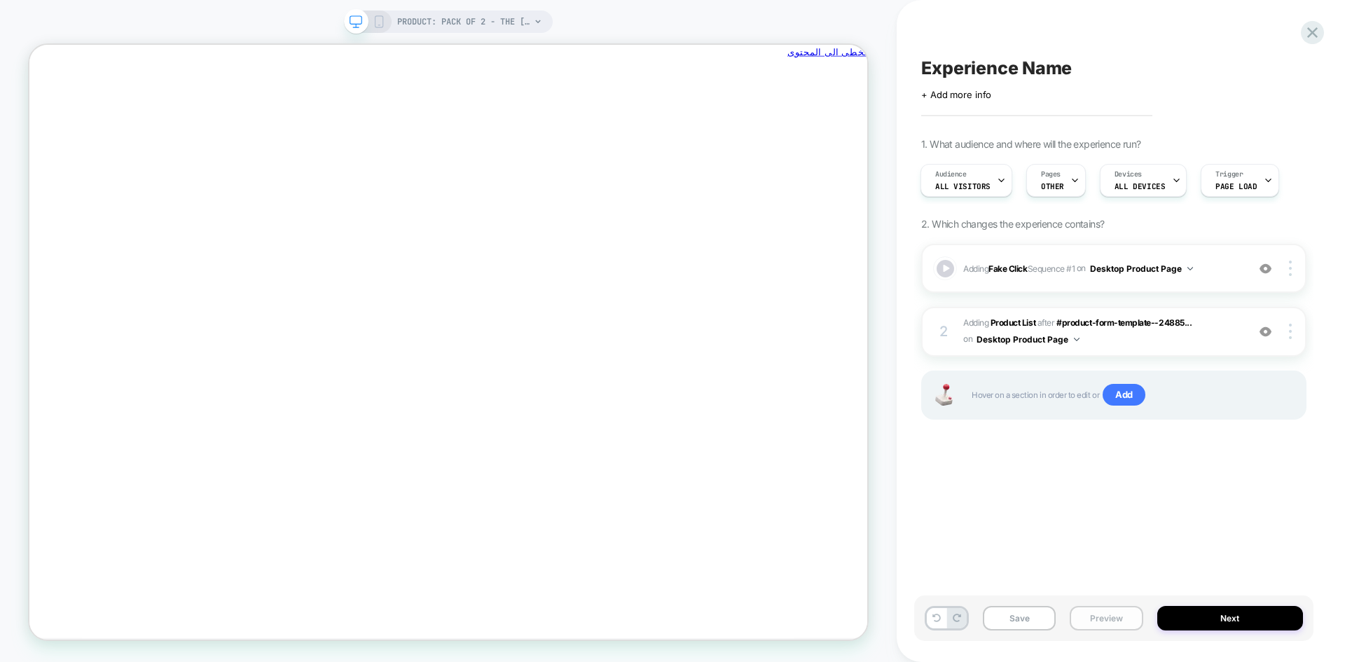
click at [1105, 615] on button "Preview" at bounding box center [1106, 618] width 73 height 25
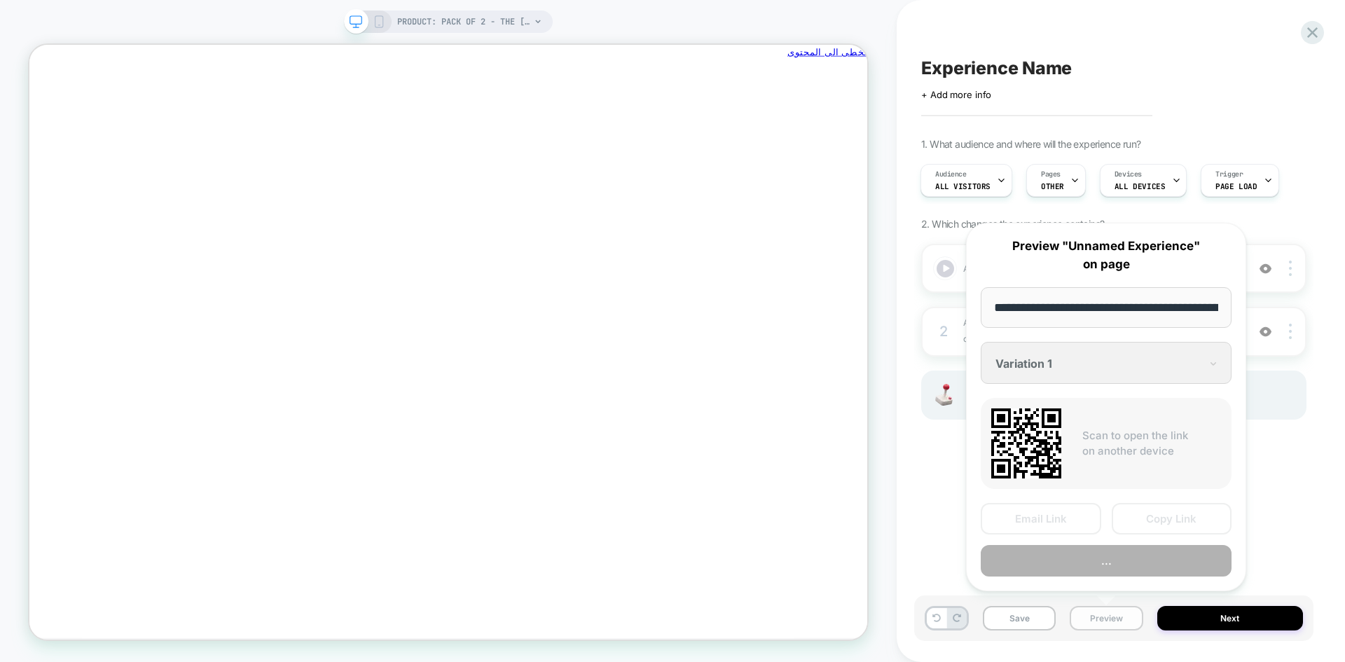
scroll to position [0, 301]
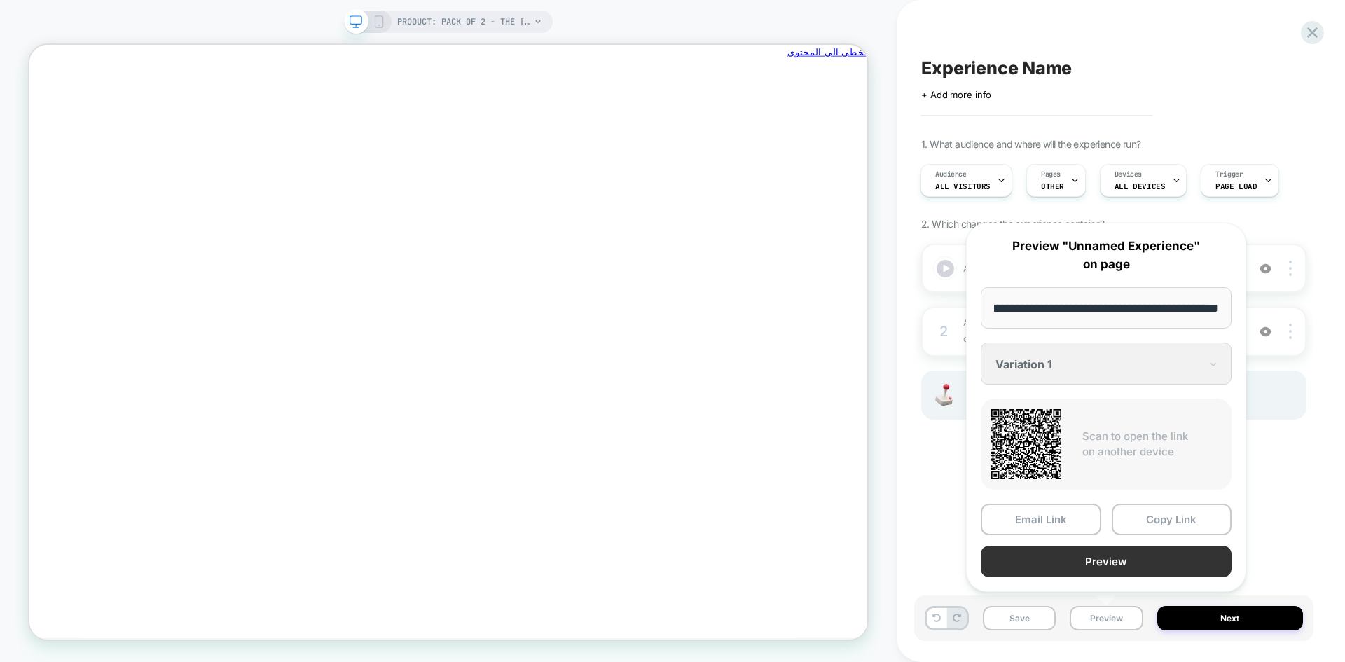
click at [1096, 566] on button "Preview" at bounding box center [1106, 562] width 251 height 32
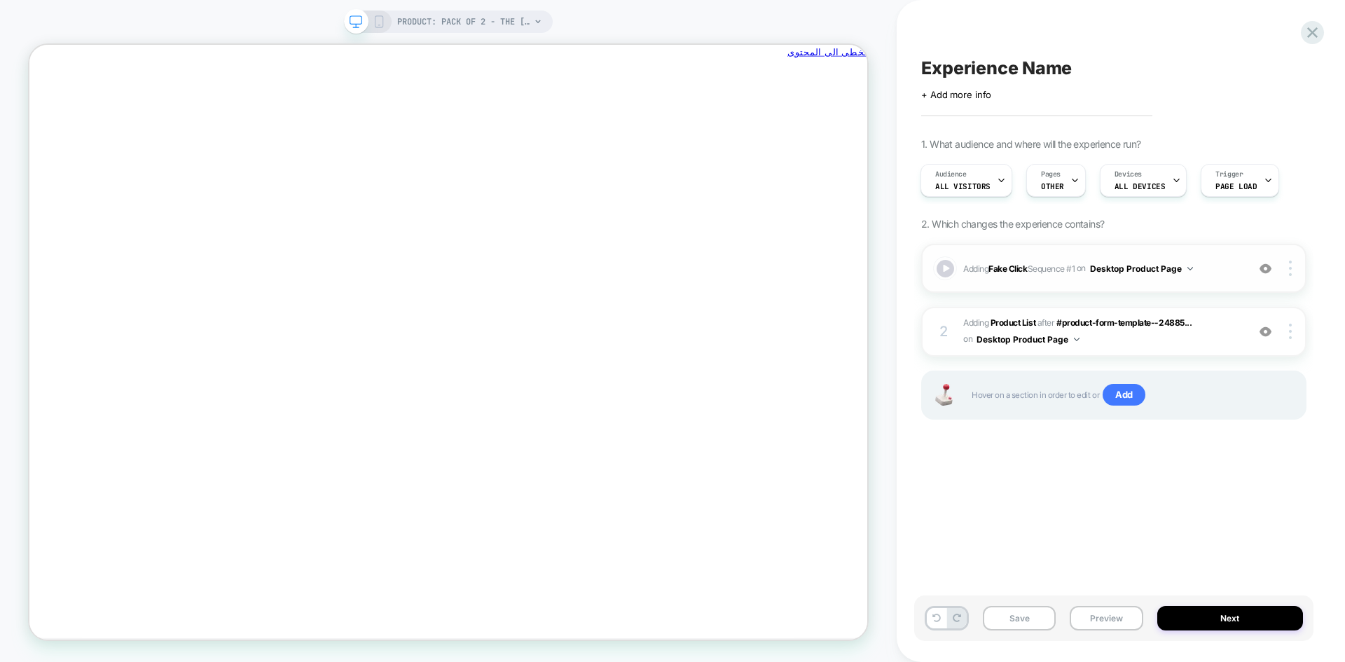
scroll to position [0, -1058]
click at [1289, 268] on img at bounding box center [1290, 268] width 3 height 15
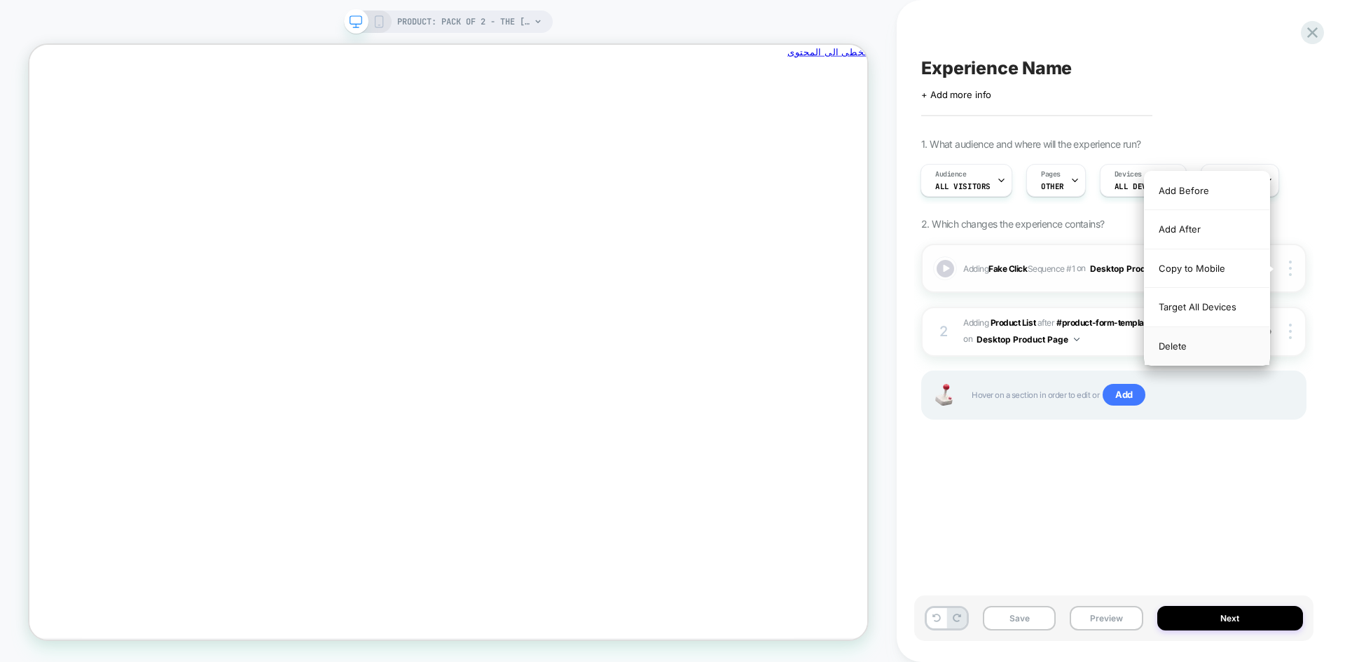
click at [1186, 339] on div "Delete" at bounding box center [1206, 346] width 125 height 38
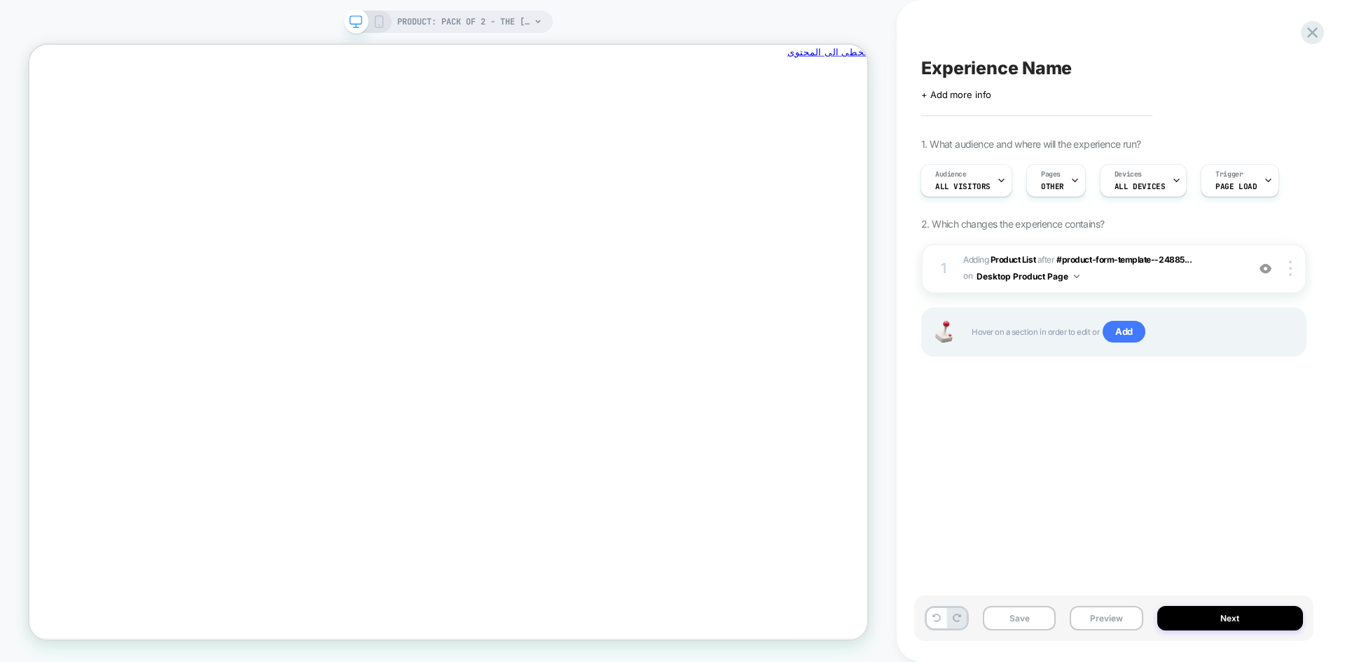
scroll to position [0, 0]
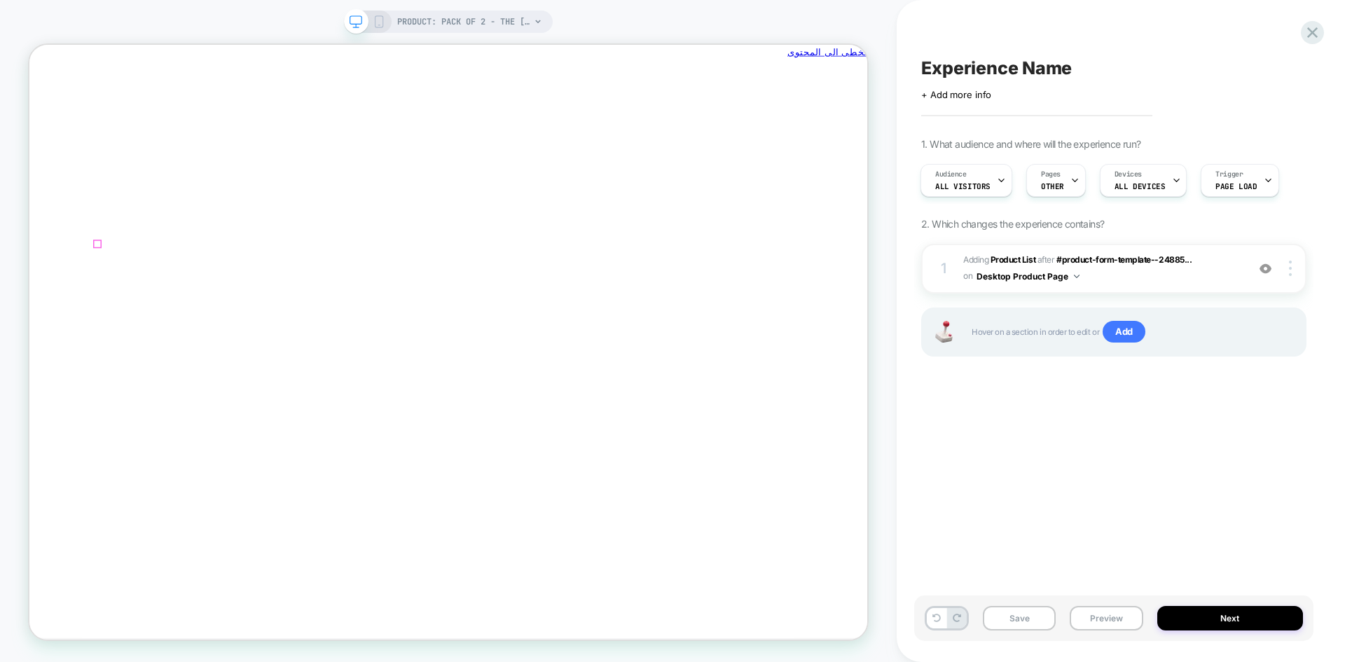
click at [24, 140] on icon "يغلق" at bounding box center [24, 140] width 0 height 0
click at [1122, 335] on span "Add" at bounding box center [1123, 332] width 43 height 22
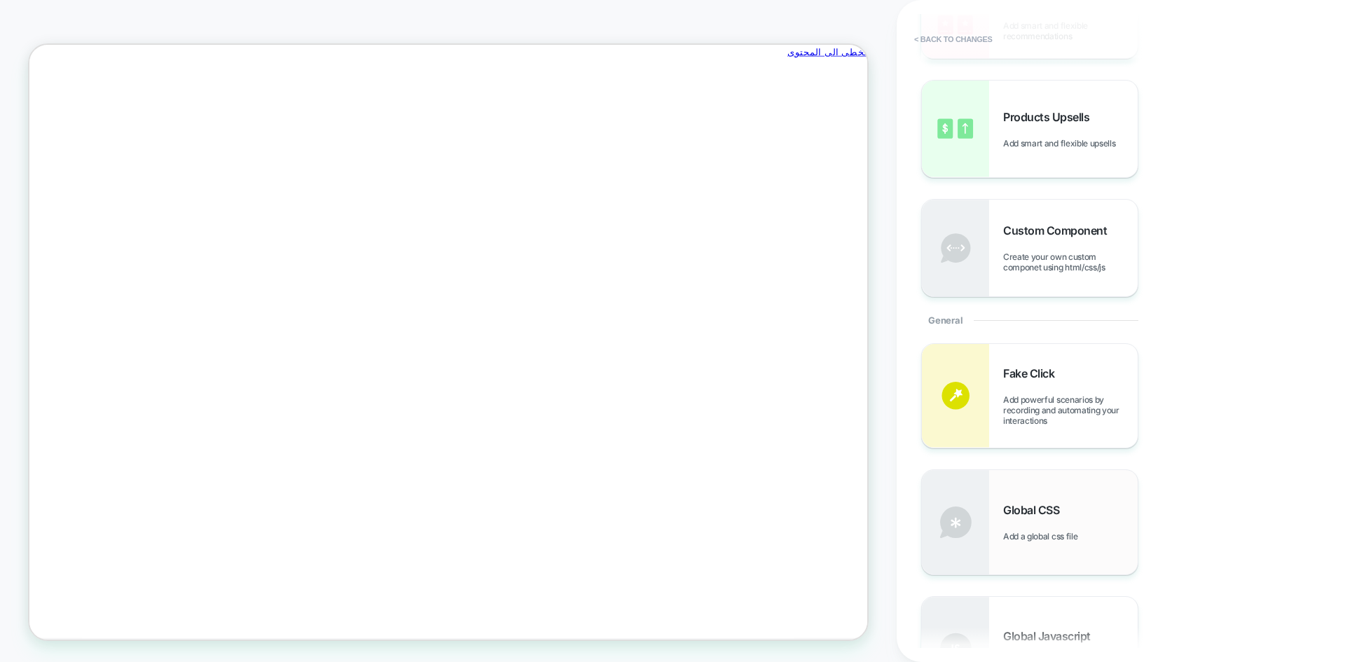
scroll to position [280, 0]
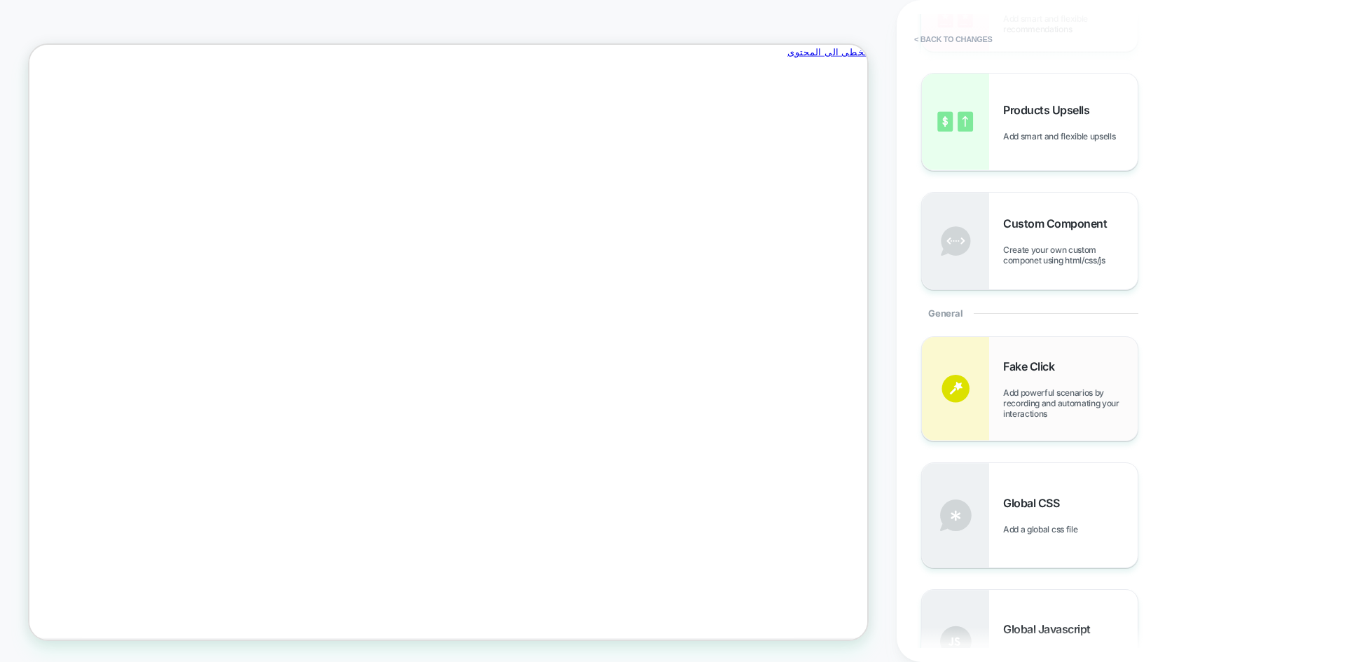
click at [1016, 388] on span "Add powerful scenarios by recording and automating your interactions" at bounding box center [1070, 403] width 134 height 32
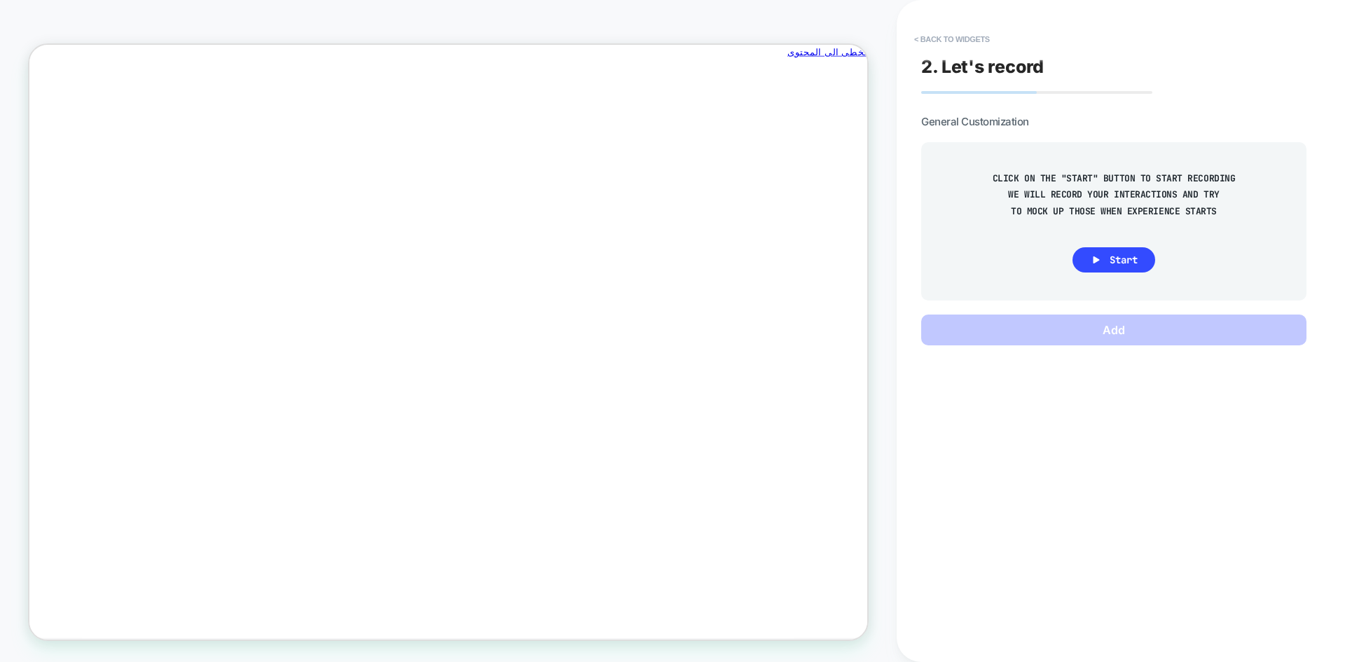
scroll to position [0, -1058]
click at [1095, 263] on icon at bounding box center [1096, 260] width 13 height 13
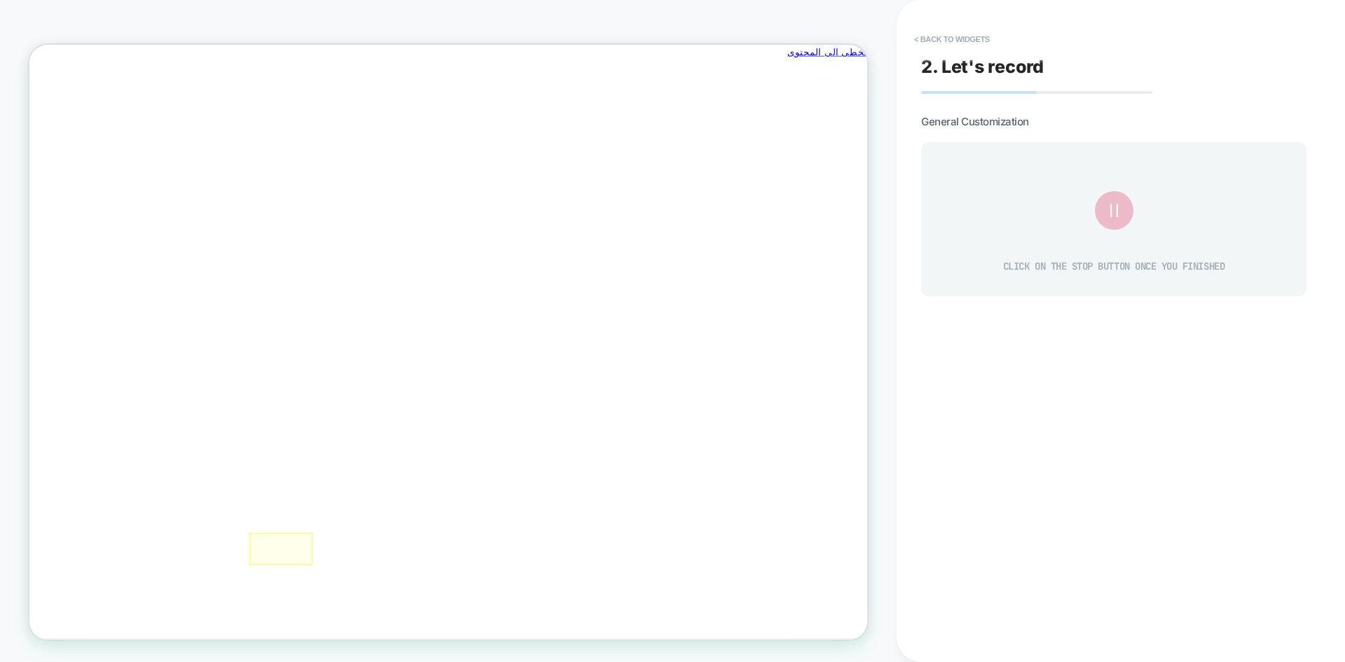
scroll to position [0, 0]
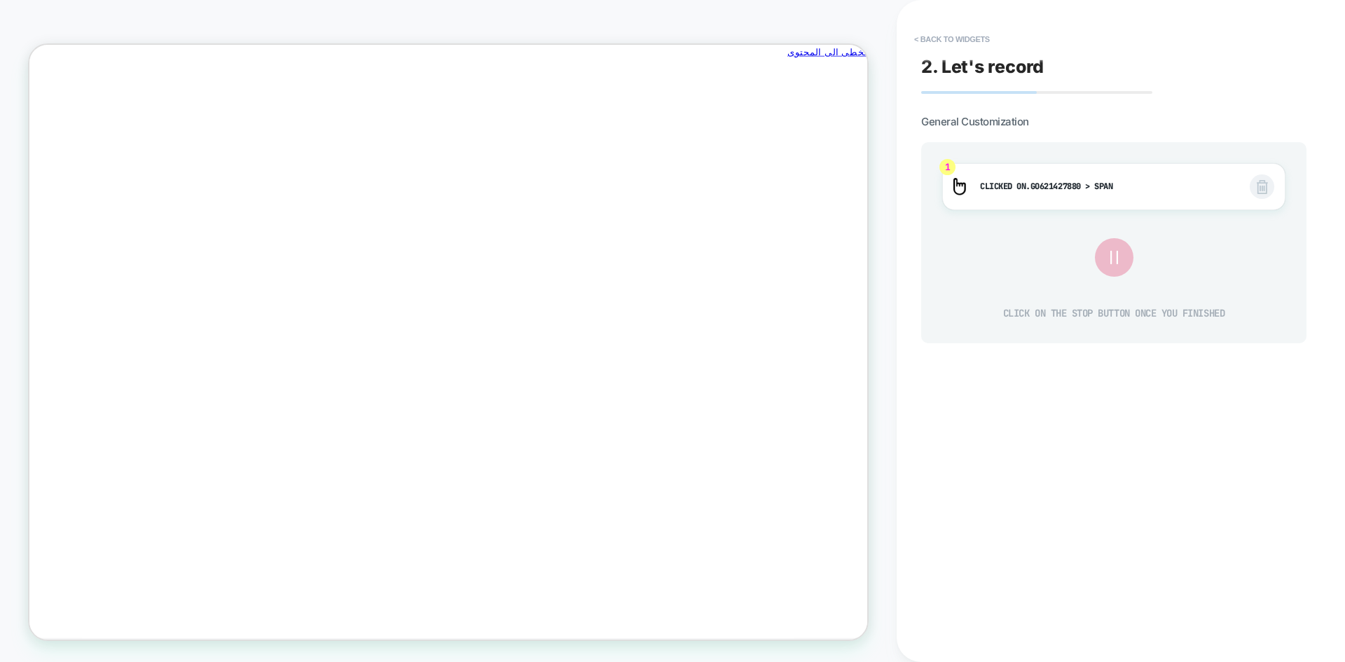
scroll to position [0, -1058]
click at [1108, 254] on icon at bounding box center [1114, 258] width 24 height 24
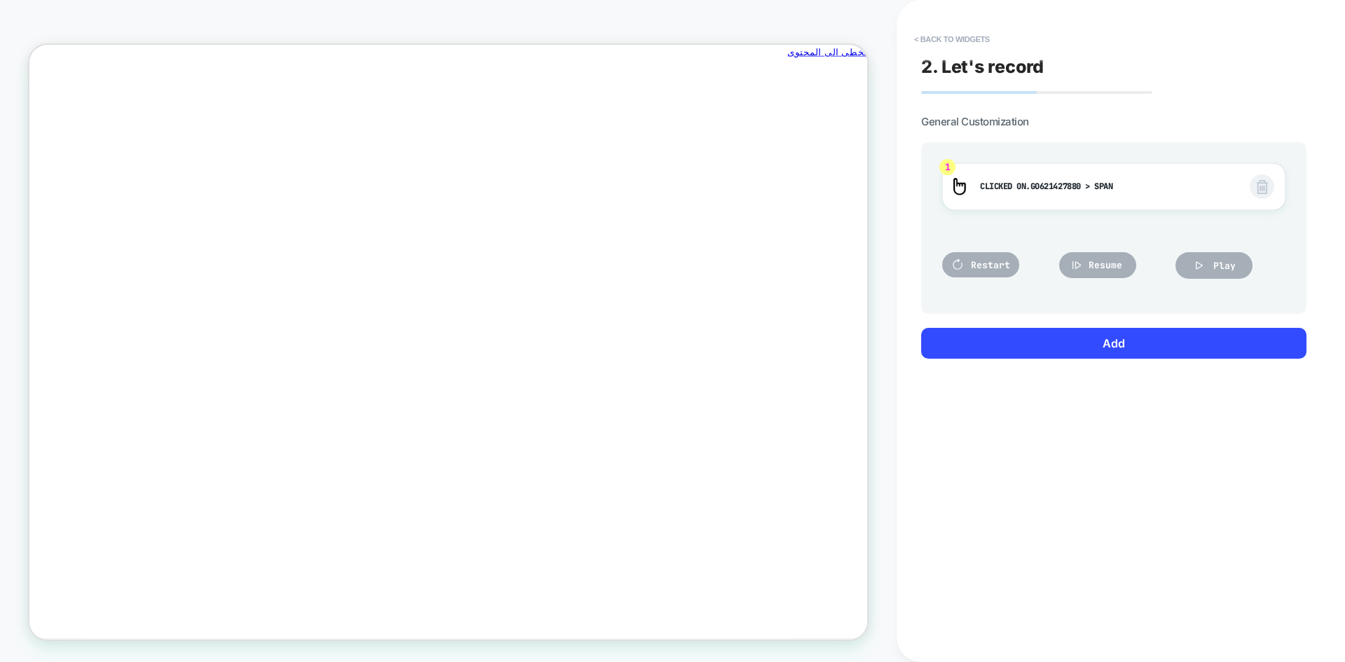
scroll to position [0, 0]
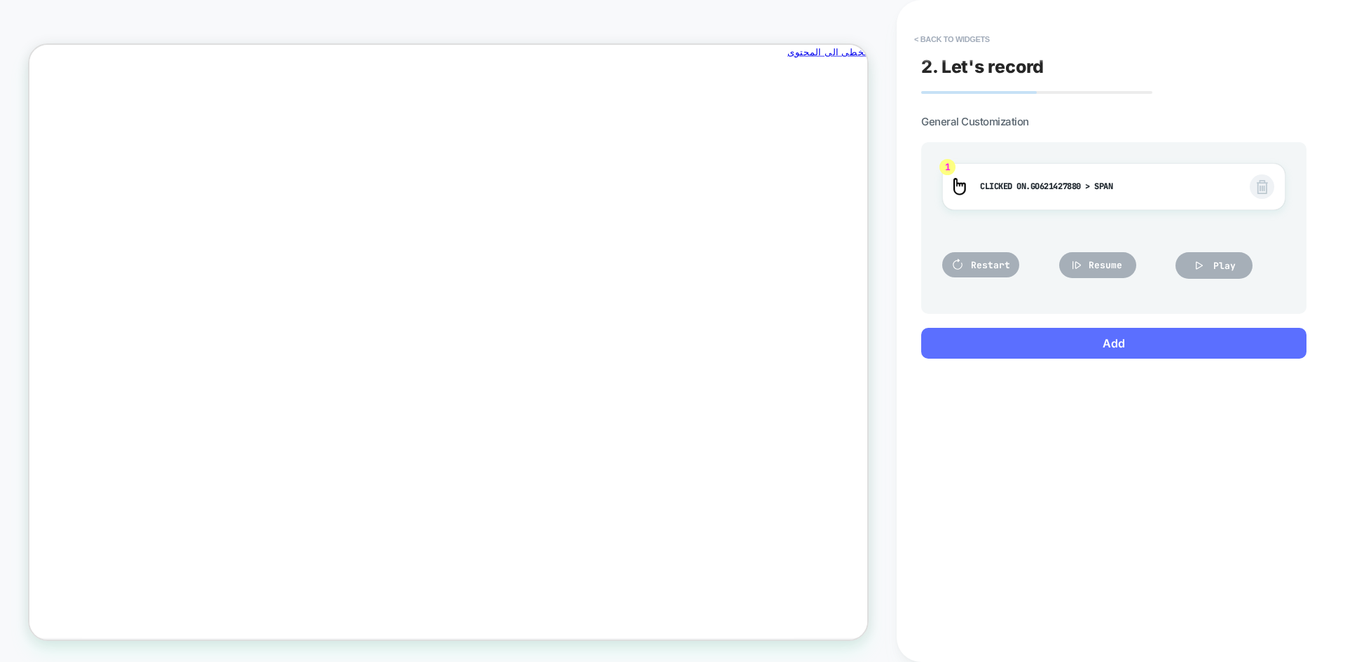
click at [1109, 345] on button "Add" at bounding box center [1113, 343] width 385 height 31
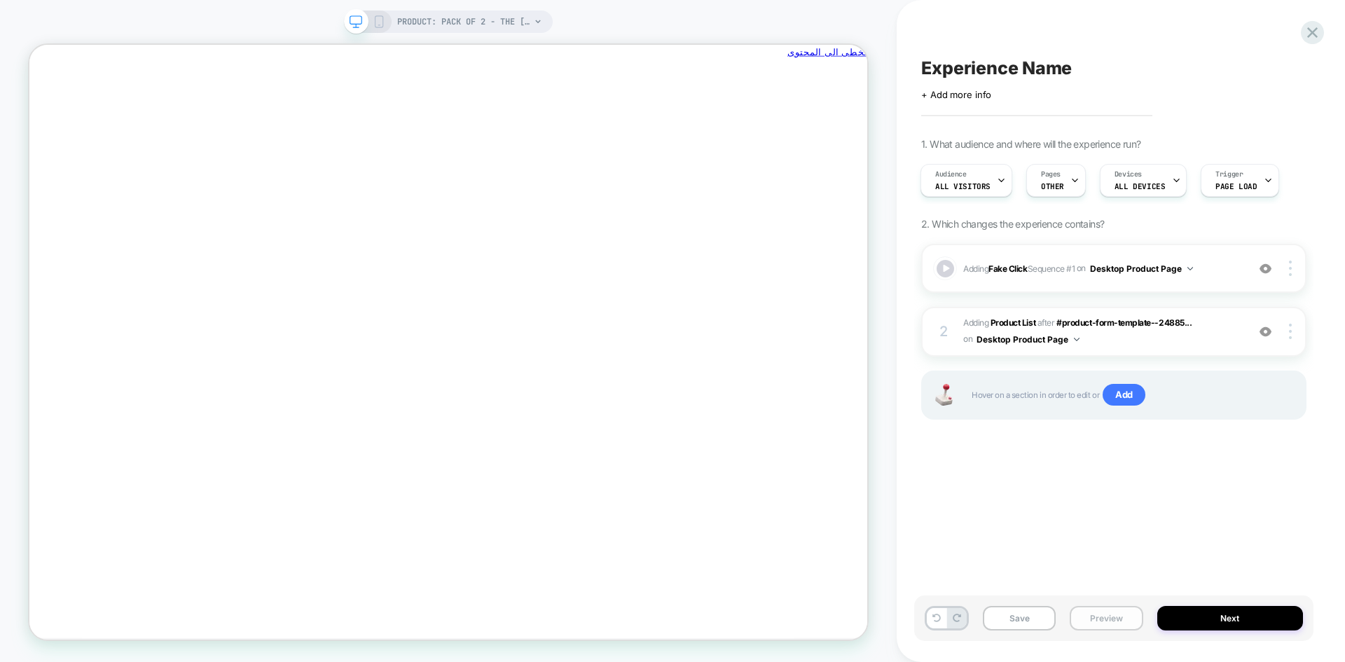
scroll to position [0, -1058]
click at [1085, 614] on button "Preview" at bounding box center [1106, 618] width 73 height 25
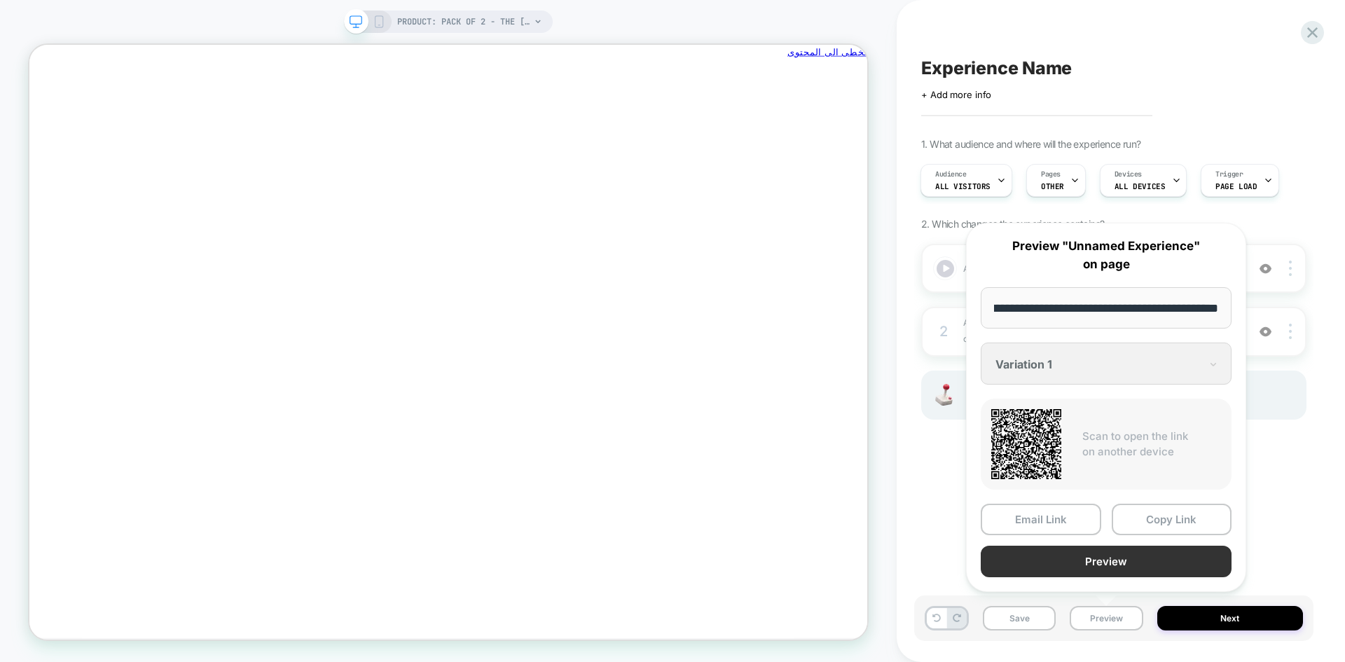
scroll to position [0, 0]
click at [1084, 564] on button "Preview" at bounding box center [1106, 562] width 251 height 32
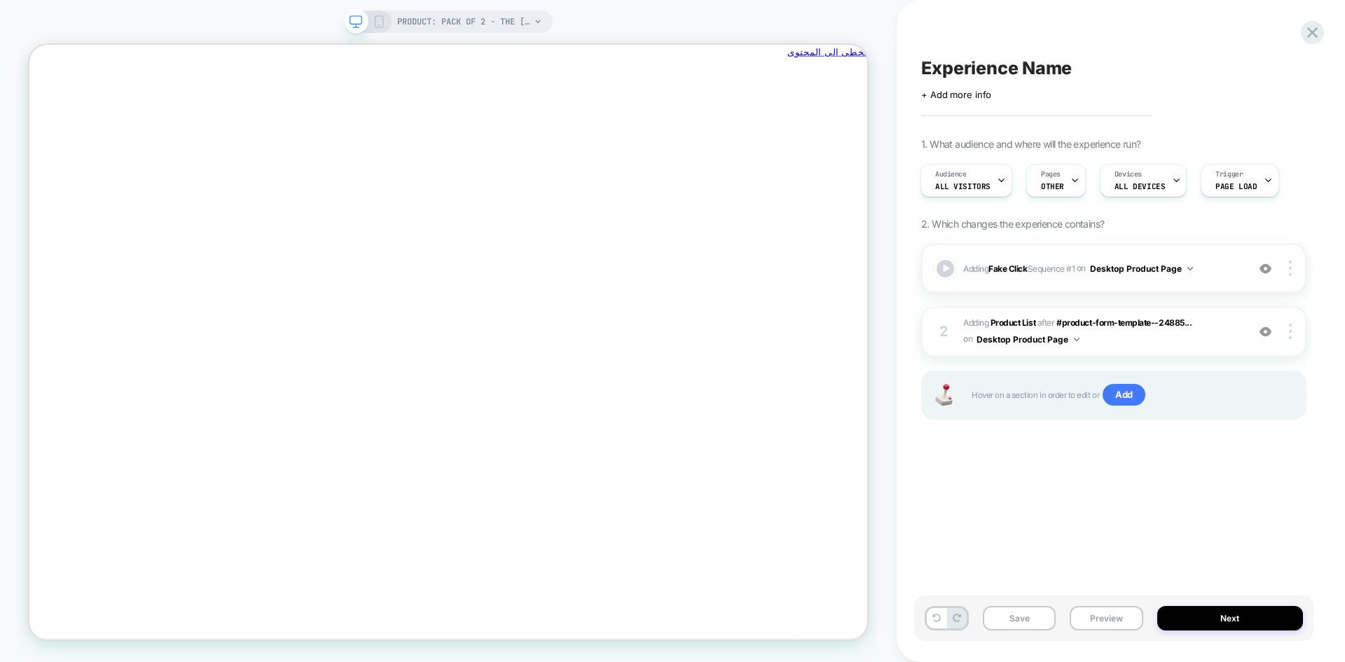
scroll to position [0, -1058]
drag, startPoint x: 997, startPoint y: 248, endPoint x: 1001, endPoint y: 326, distance: 78.5
click at [992, 331] on div "Adding Fake Click Sequence # 1 on Desktop Product Page Add Before Add After Cop…" at bounding box center [1113, 349] width 385 height 211
click at [1293, 273] on div at bounding box center [1292, 268] width 27 height 15
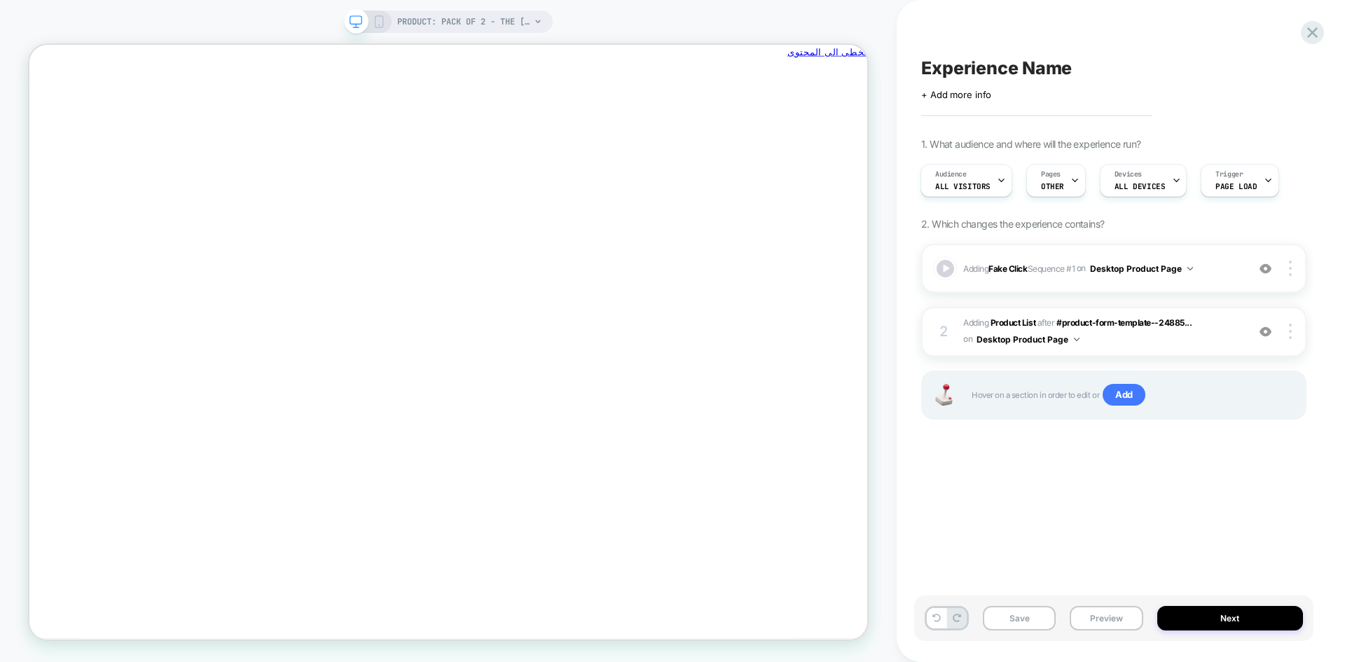
click at [1004, 510] on div "Experience Name Click to edit experience details + Add more info 1. What audien…" at bounding box center [1113, 331] width 399 height 634
click at [1105, 621] on button "Preview" at bounding box center [1106, 618] width 73 height 25
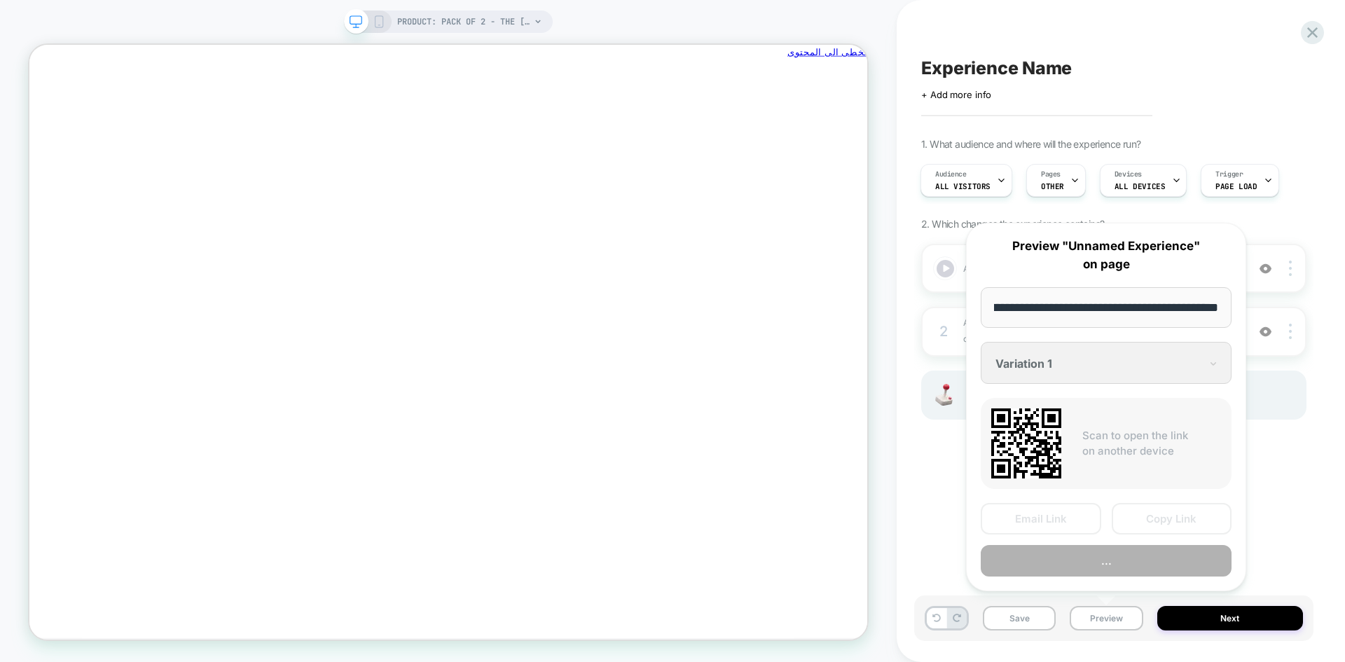
scroll to position [0, -1058]
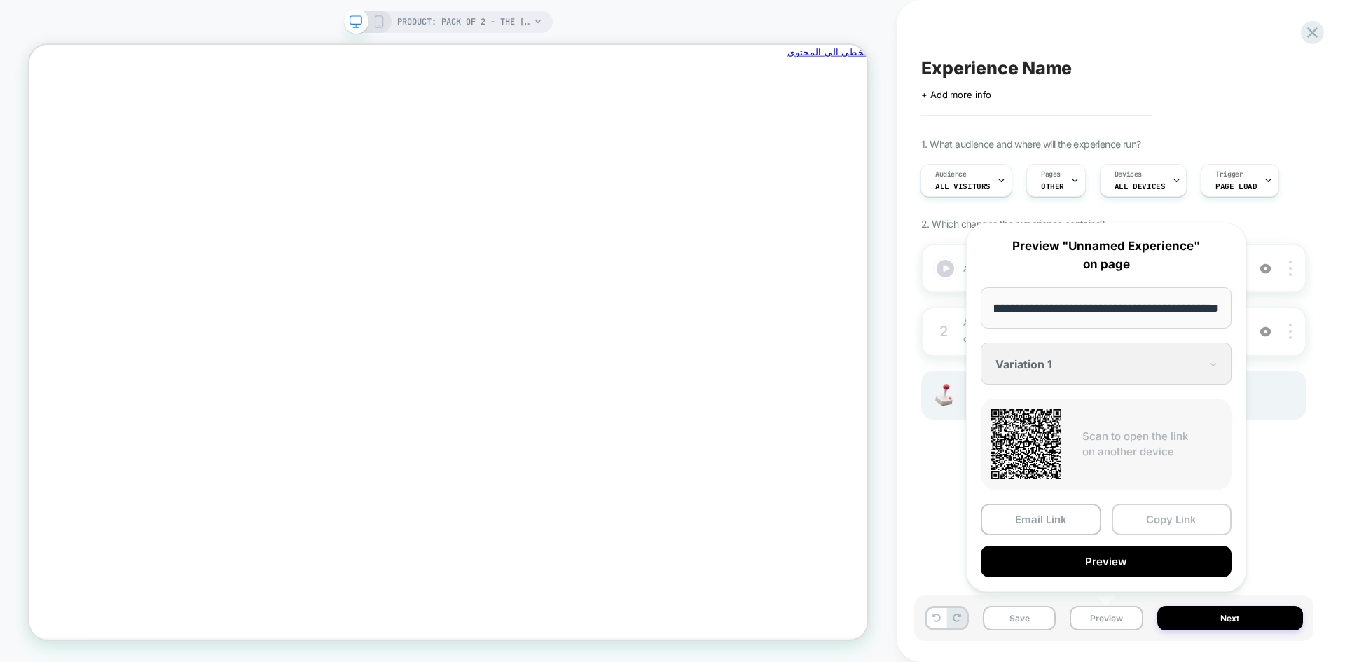
click at [1166, 513] on button "Copy Link" at bounding box center [1172, 520] width 120 height 32
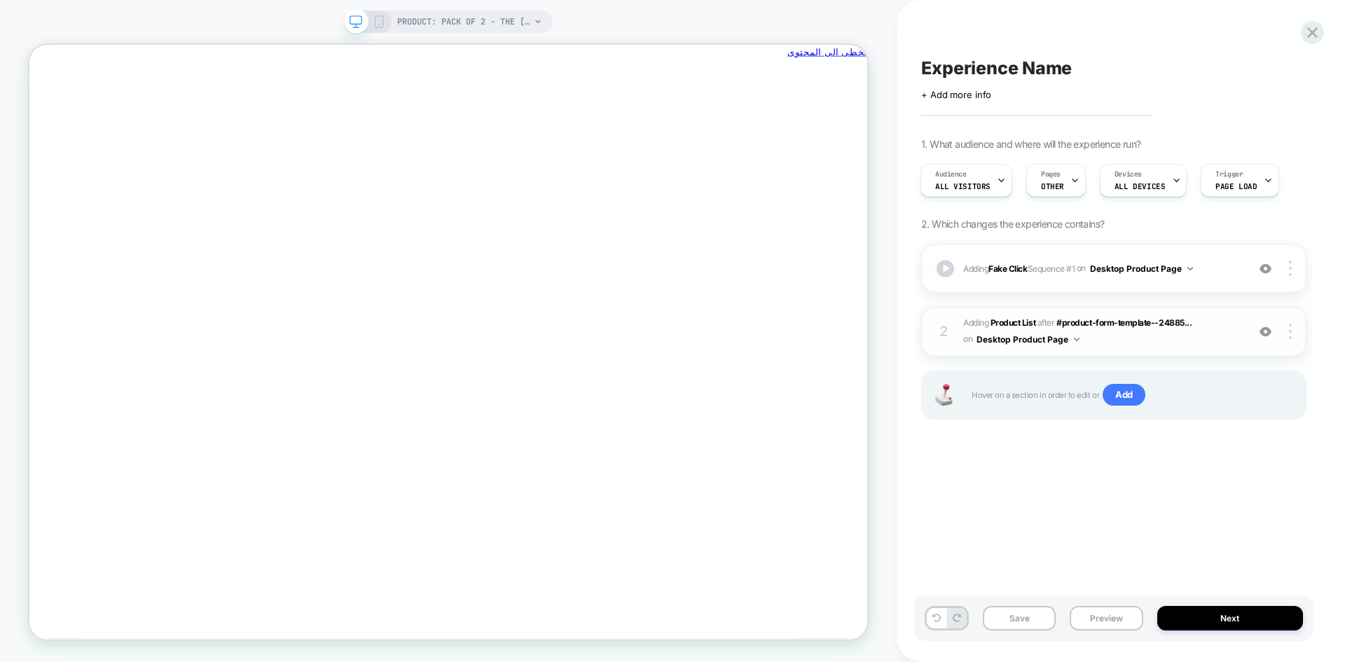
click at [1268, 331] on img at bounding box center [1265, 332] width 12 height 12
click at [1008, 268] on b "Fake Click" at bounding box center [1007, 268] width 39 height 11
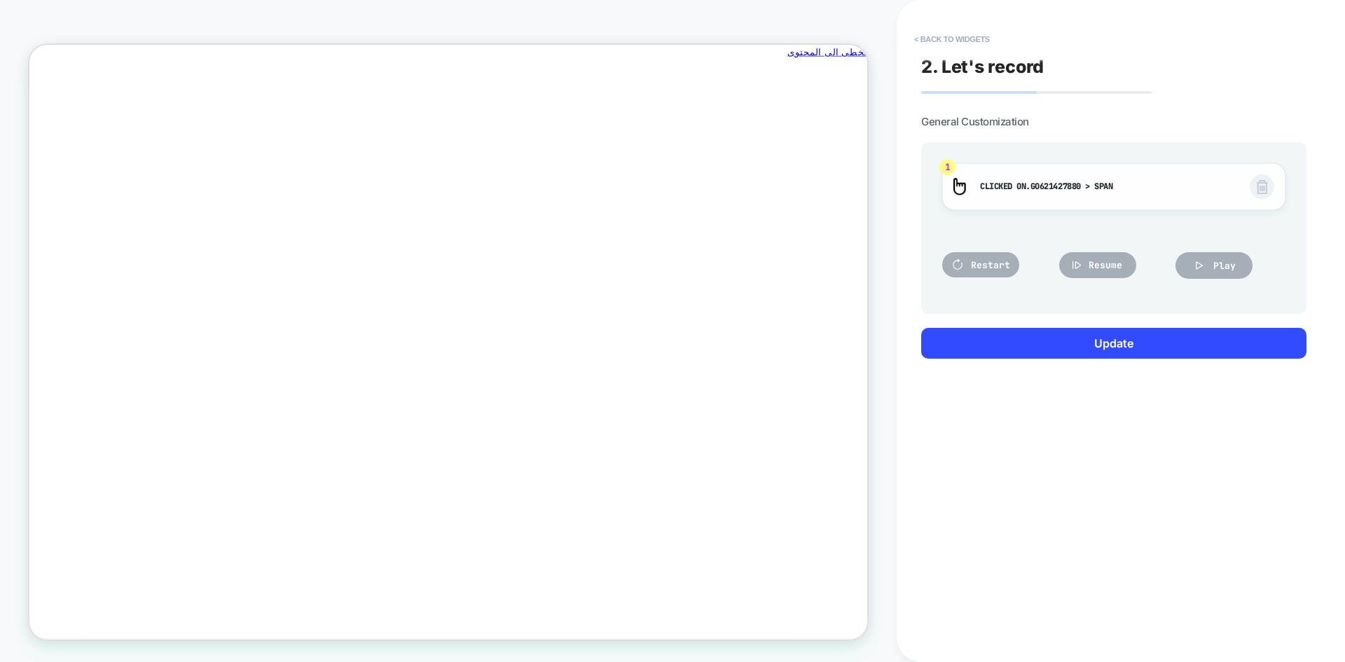
scroll to position [0, -1058]
click at [1264, 188] on img at bounding box center [1262, 187] width 11 height 14
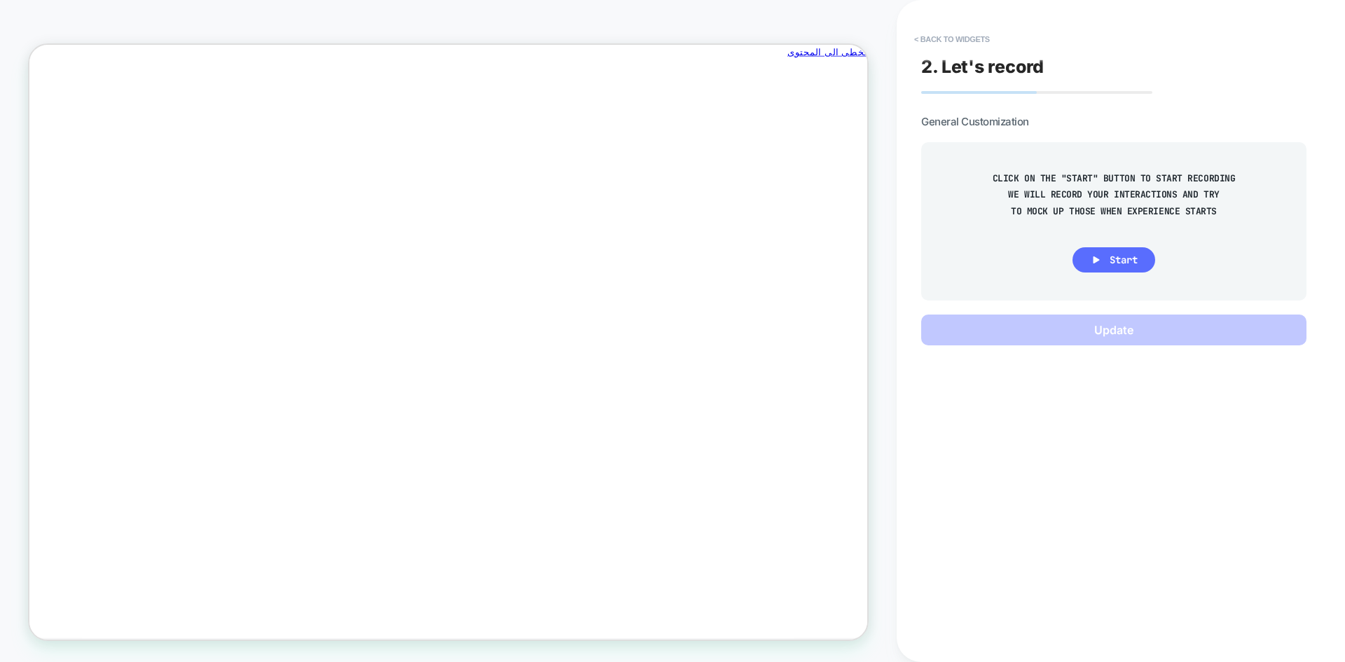
click at [1093, 262] on icon at bounding box center [1096, 259] width 6 height 7
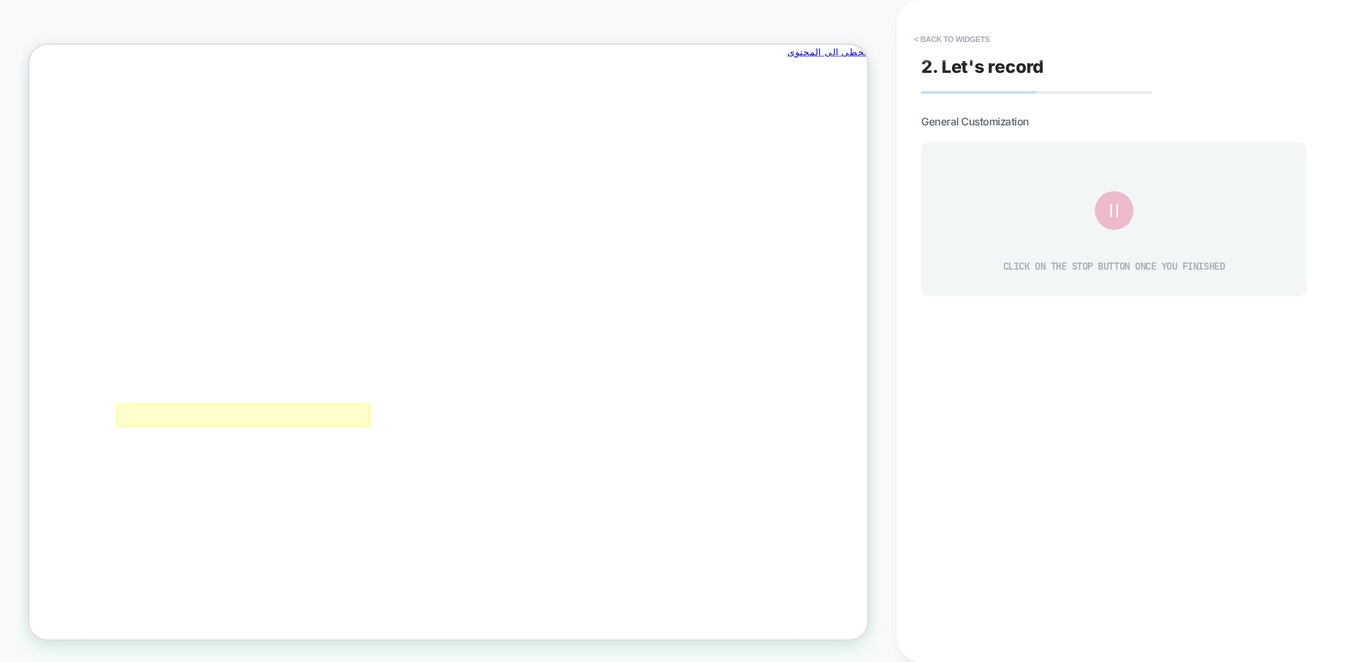
click at [195, 541] on div at bounding box center [314, 538] width 339 height 31
click at [277, 555] on div "Fake Click" at bounding box center [275, 560] width 85 height 18
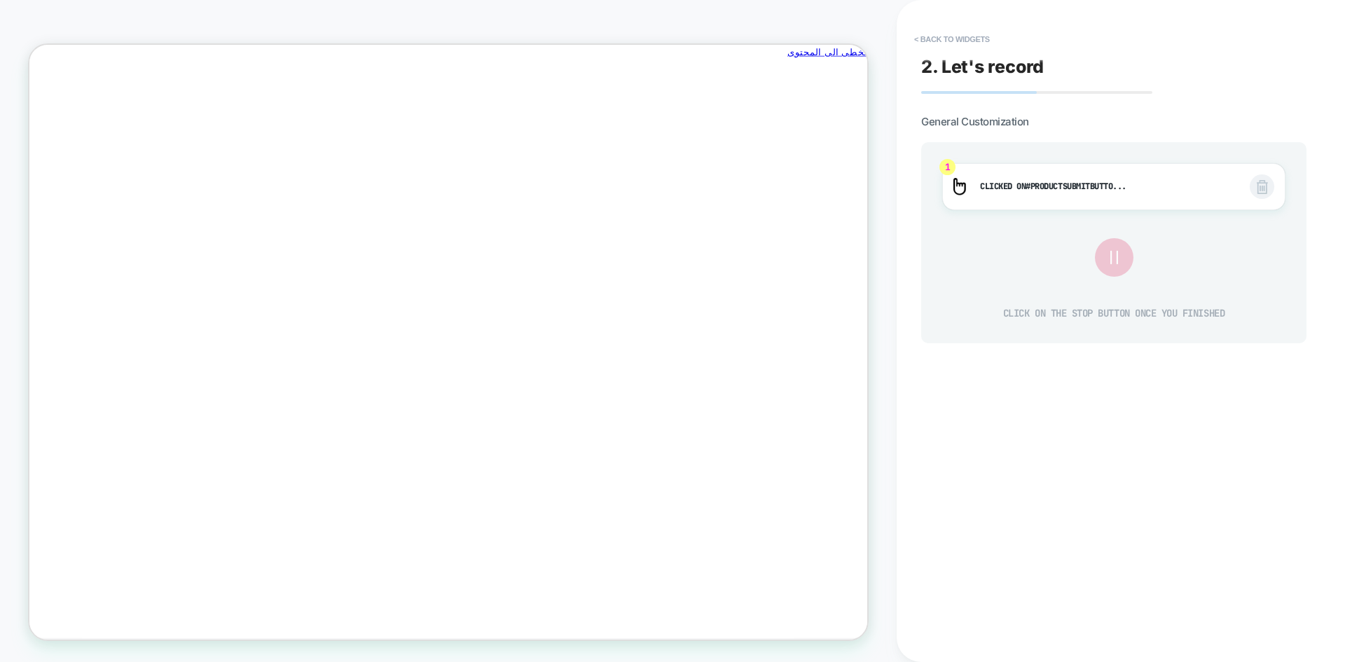
scroll to position [0, 0]
click at [1108, 258] on icon at bounding box center [1114, 257] width 25 height 25
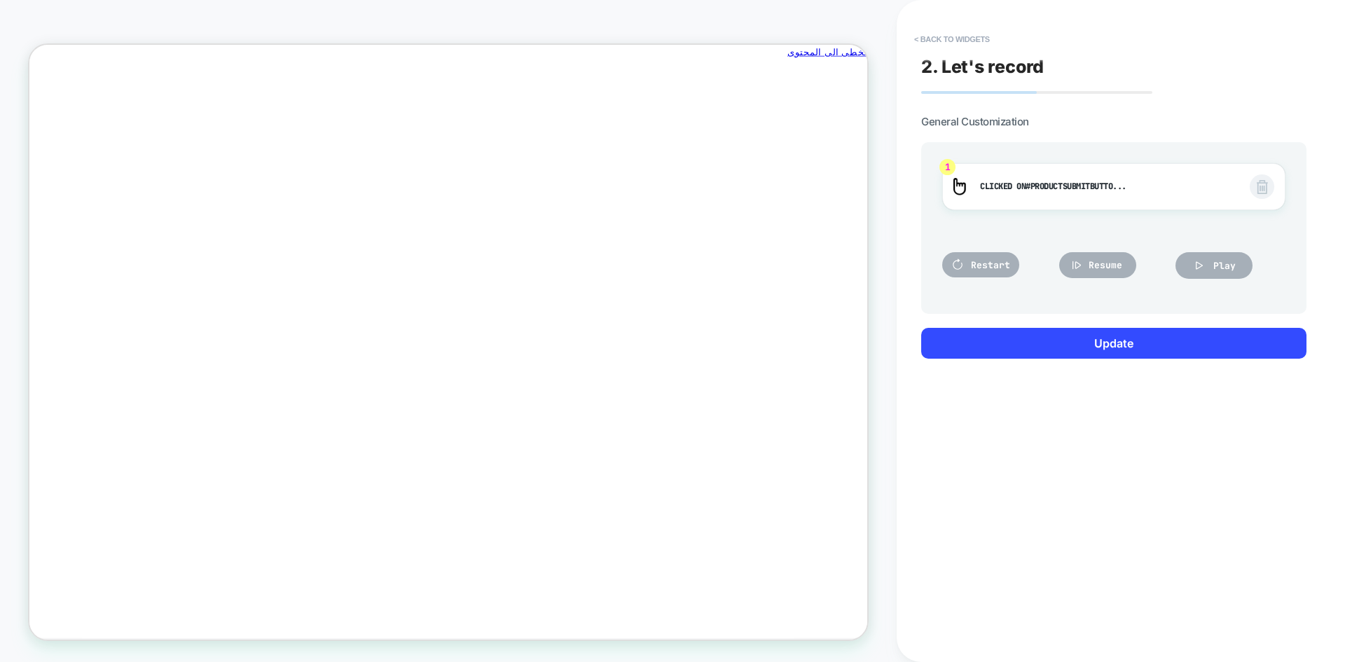
scroll to position [0, -1058]
click at [1261, 188] on img at bounding box center [1262, 187] width 11 height 14
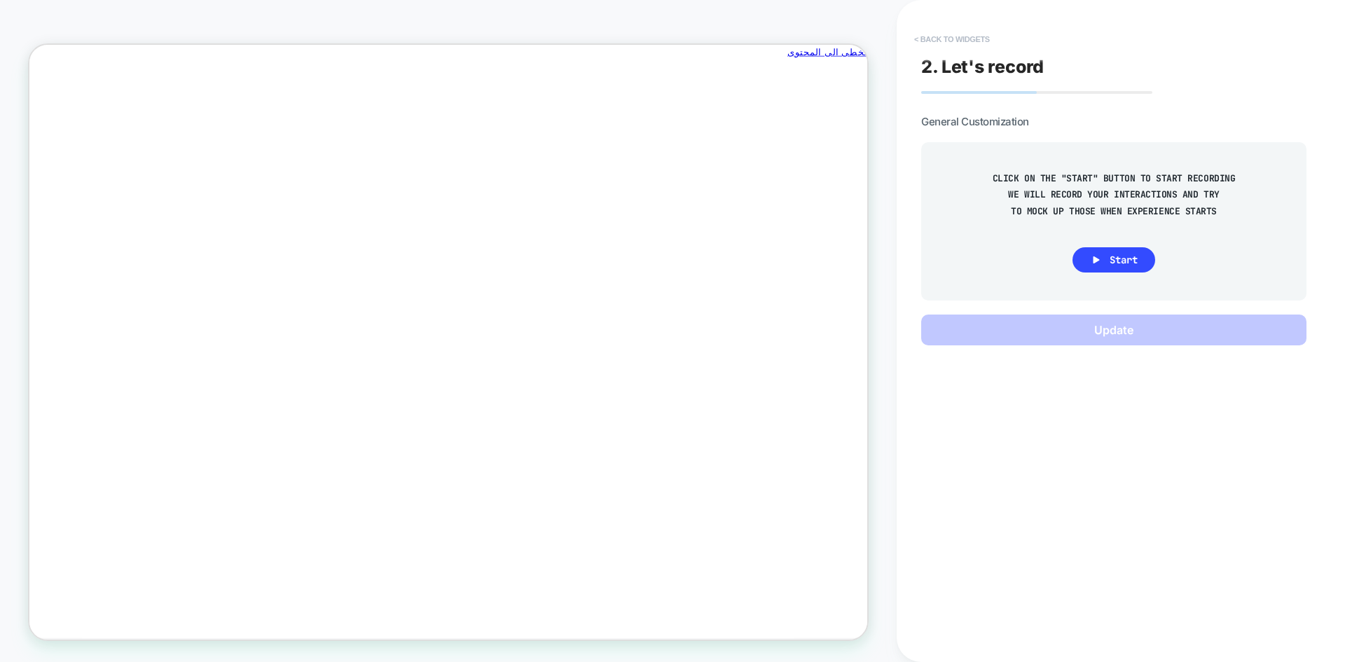
click at [959, 36] on button "< Back to widgets" at bounding box center [952, 39] width 90 height 22
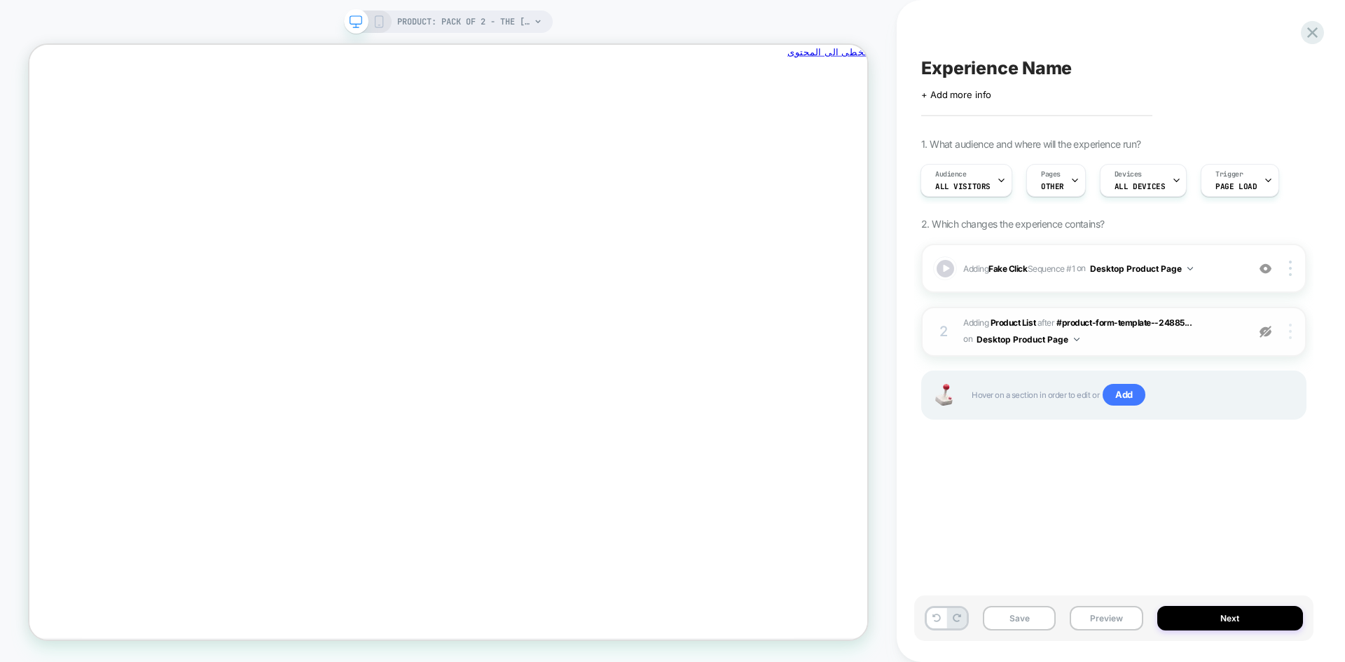
scroll to position [0, -1058]
click at [1262, 331] on img at bounding box center [1265, 332] width 12 height 12
click at [1289, 266] on img at bounding box center [1290, 268] width 3 height 15
click at [1292, 265] on div at bounding box center [1292, 268] width 27 height 15
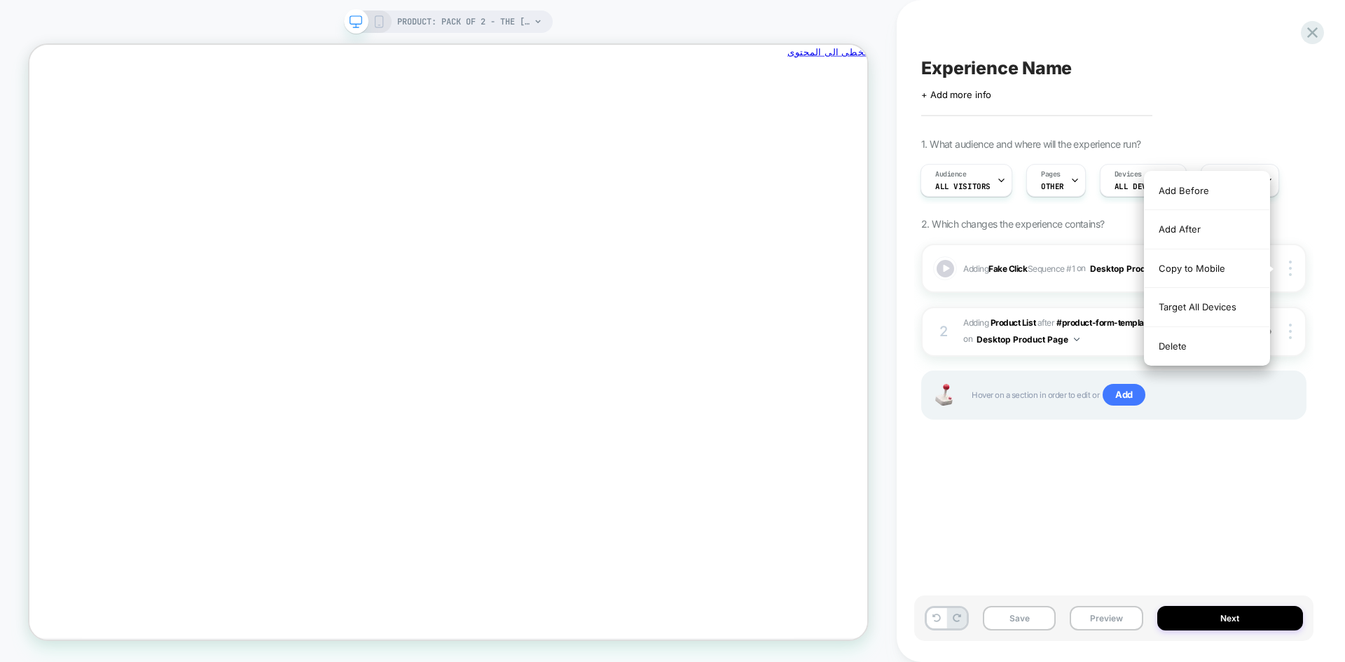
click at [1184, 343] on div "Delete" at bounding box center [1206, 346] width 125 height 38
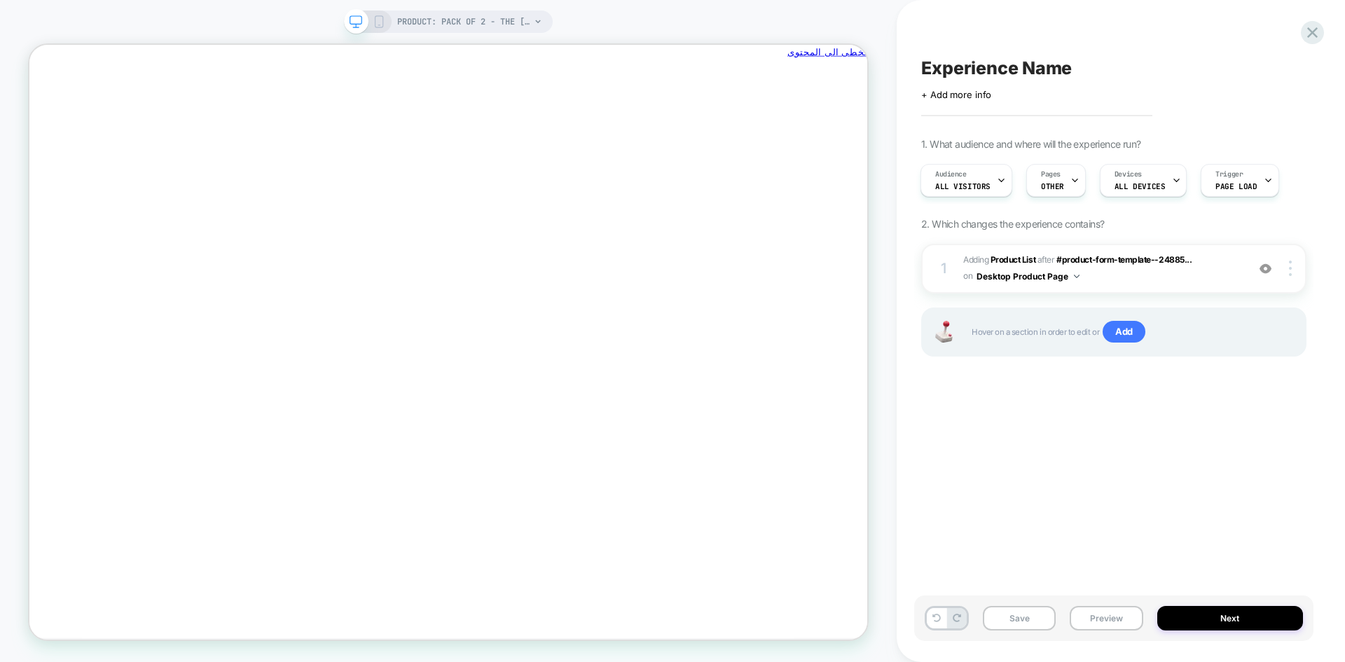
scroll to position [0, -1058]
